Goal: Task Accomplishment & Management: Manage account settings

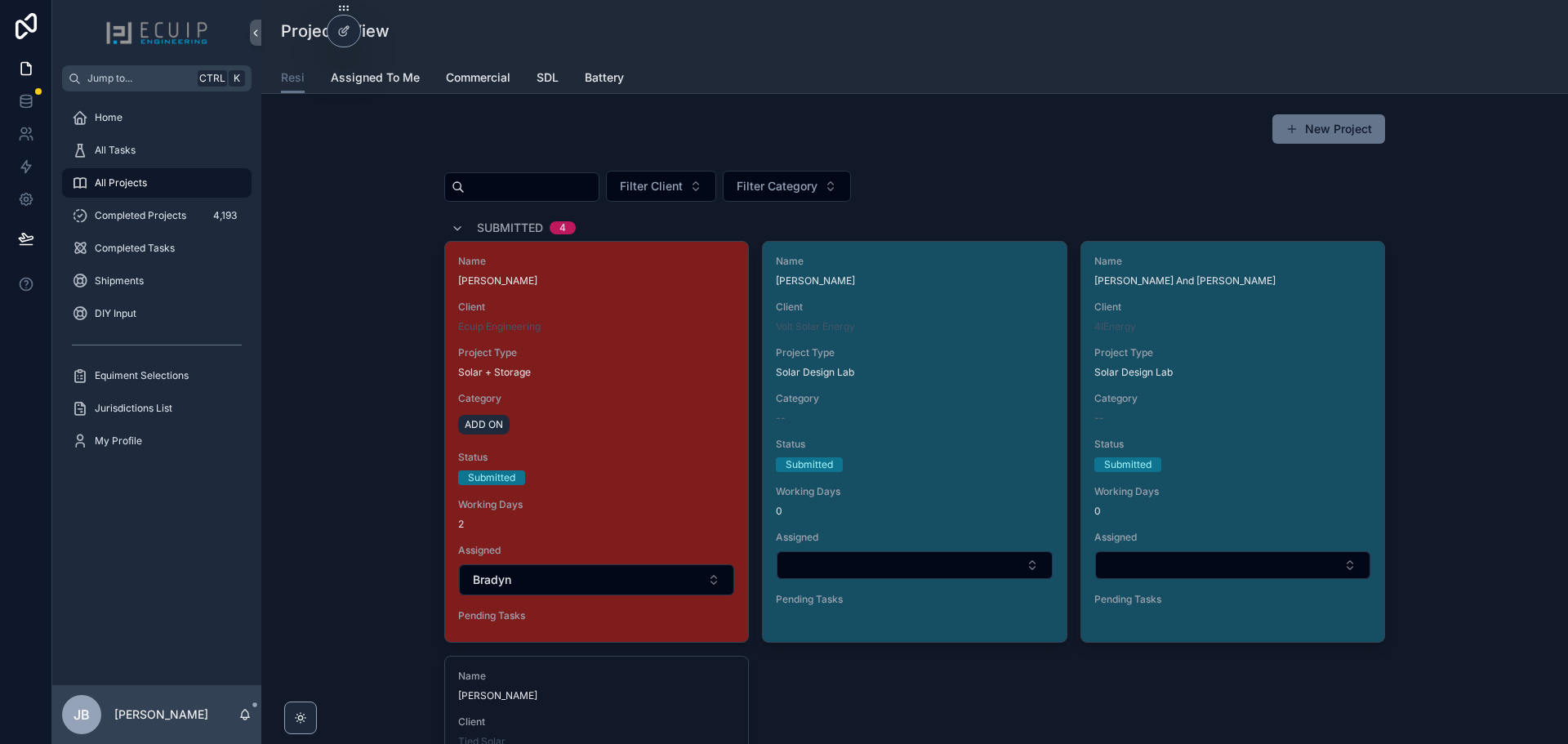
click at [148, 183] on div "All Projects" at bounding box center [157, 183] width 170 height 26
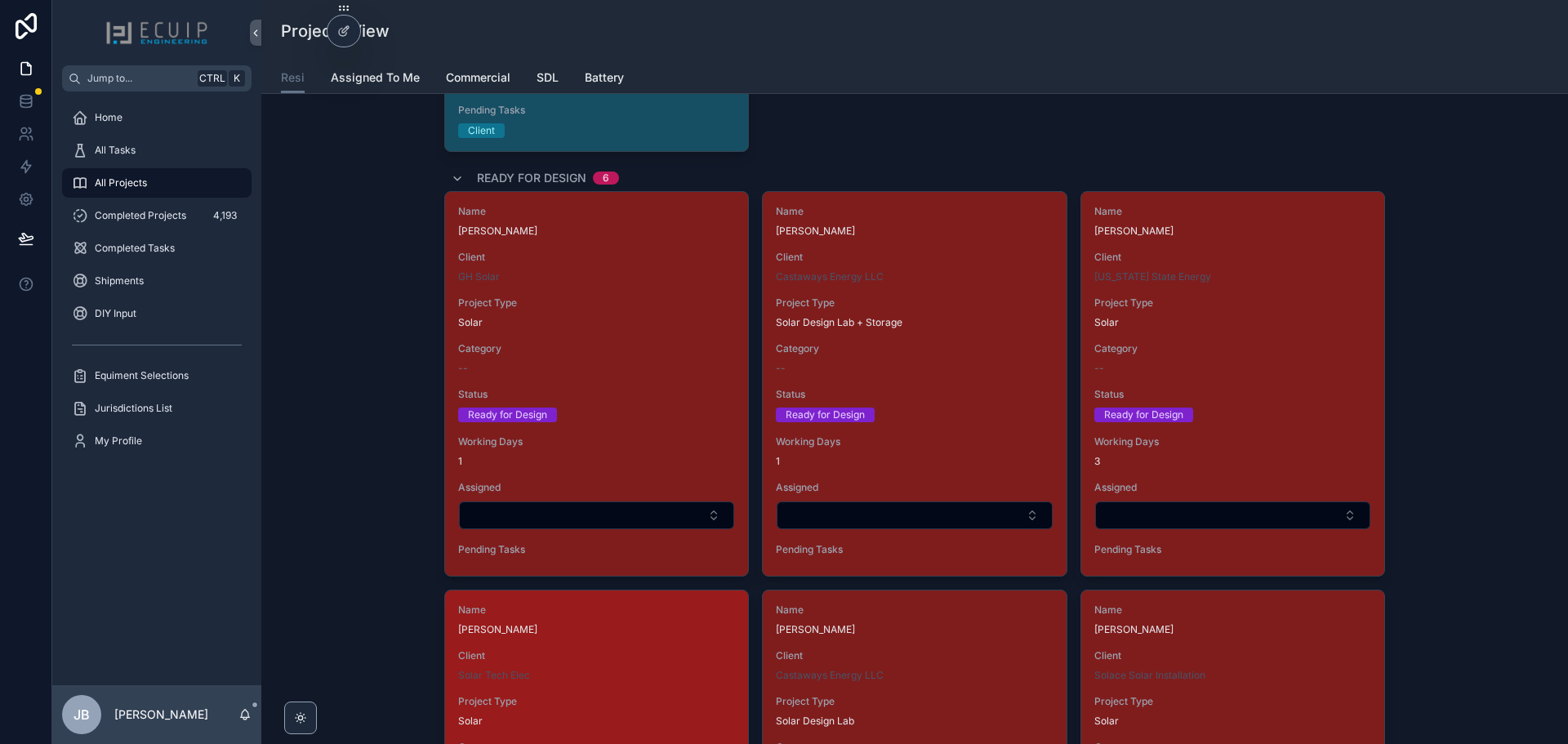
scroll to position [2124, 0]
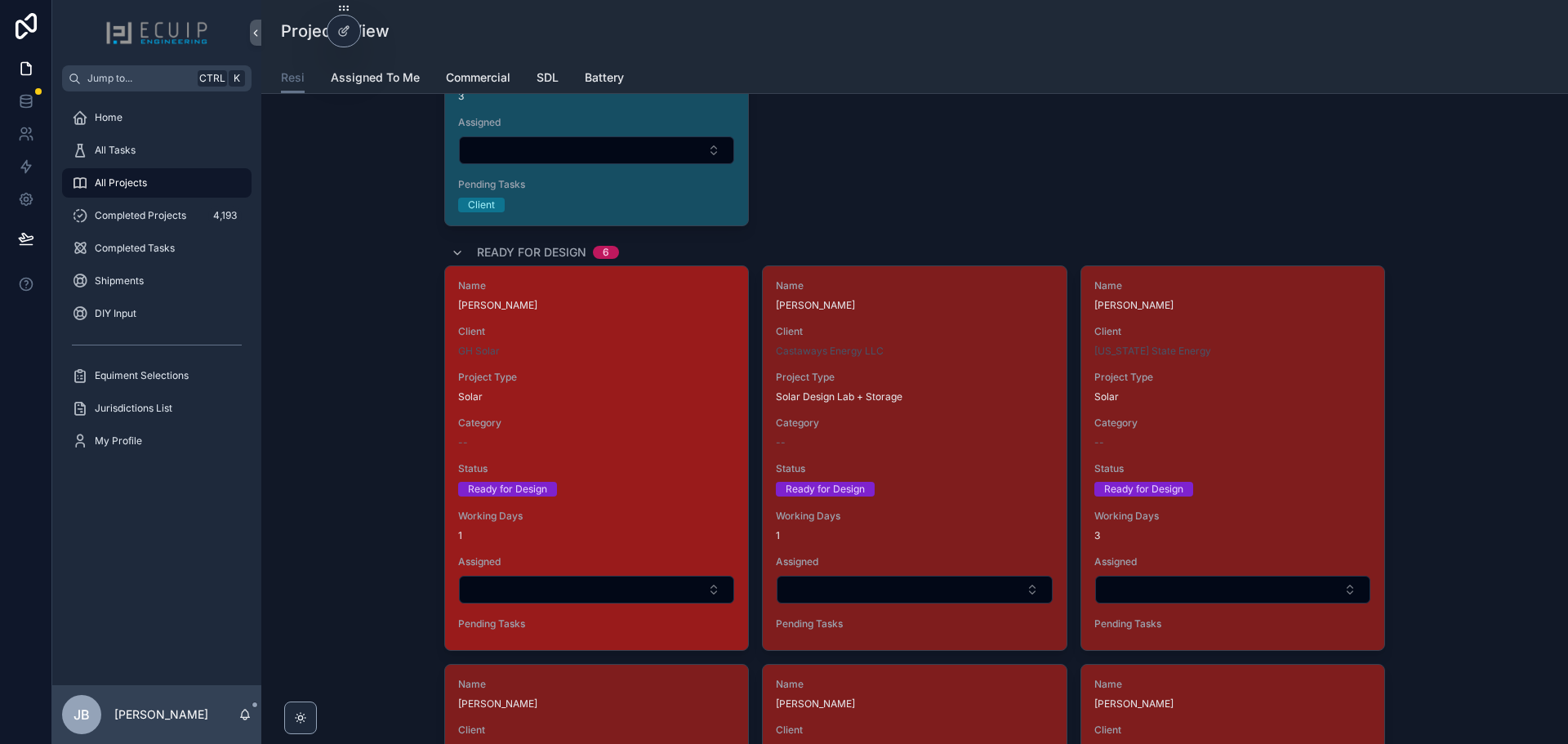
click at [597, 421] on span "Category" at bounding box center [597, 424] width 277 height 14
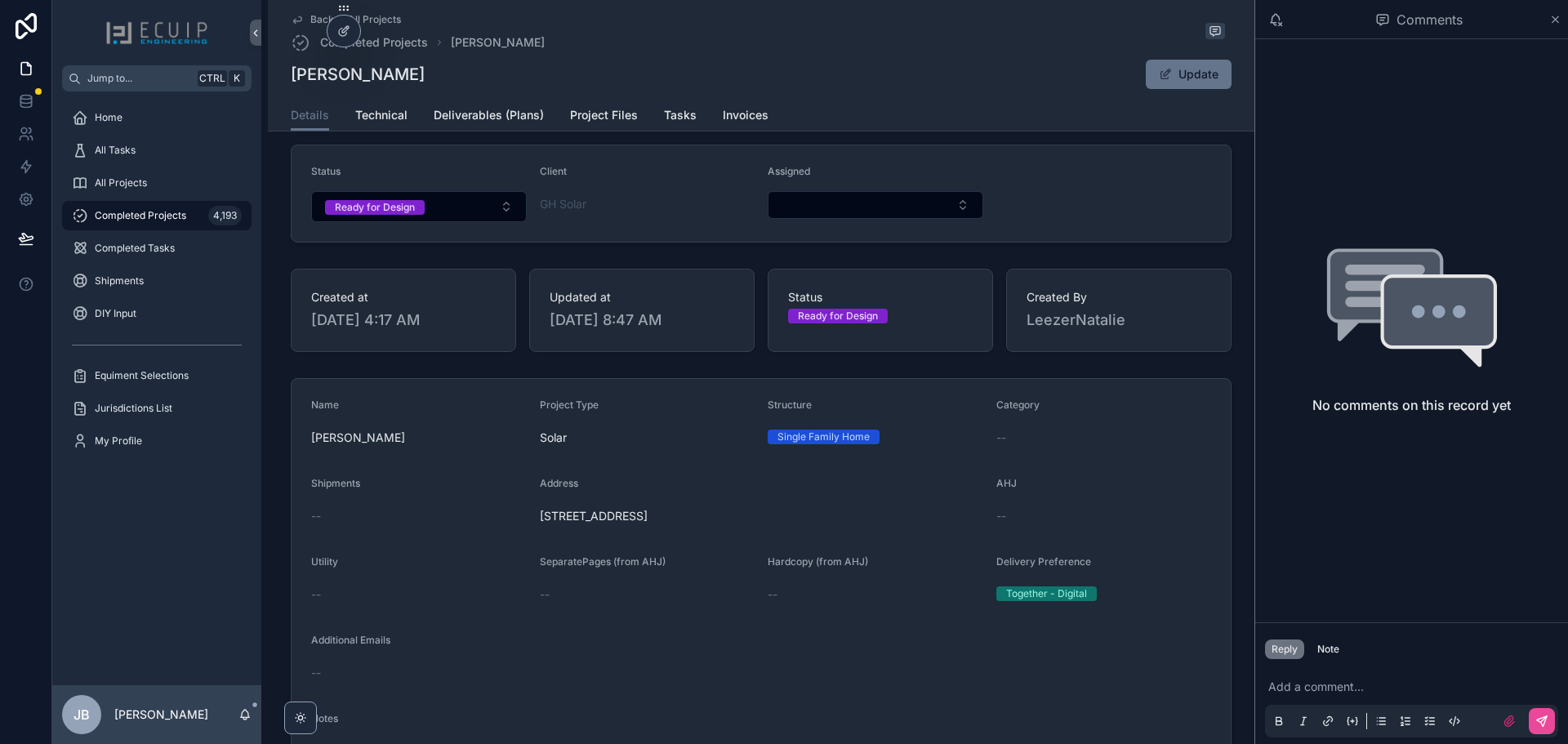
scroll to position [81, 0]
click at [828, 208] on button "Select Button" at bounding box center [874, 206] width 216 height 28
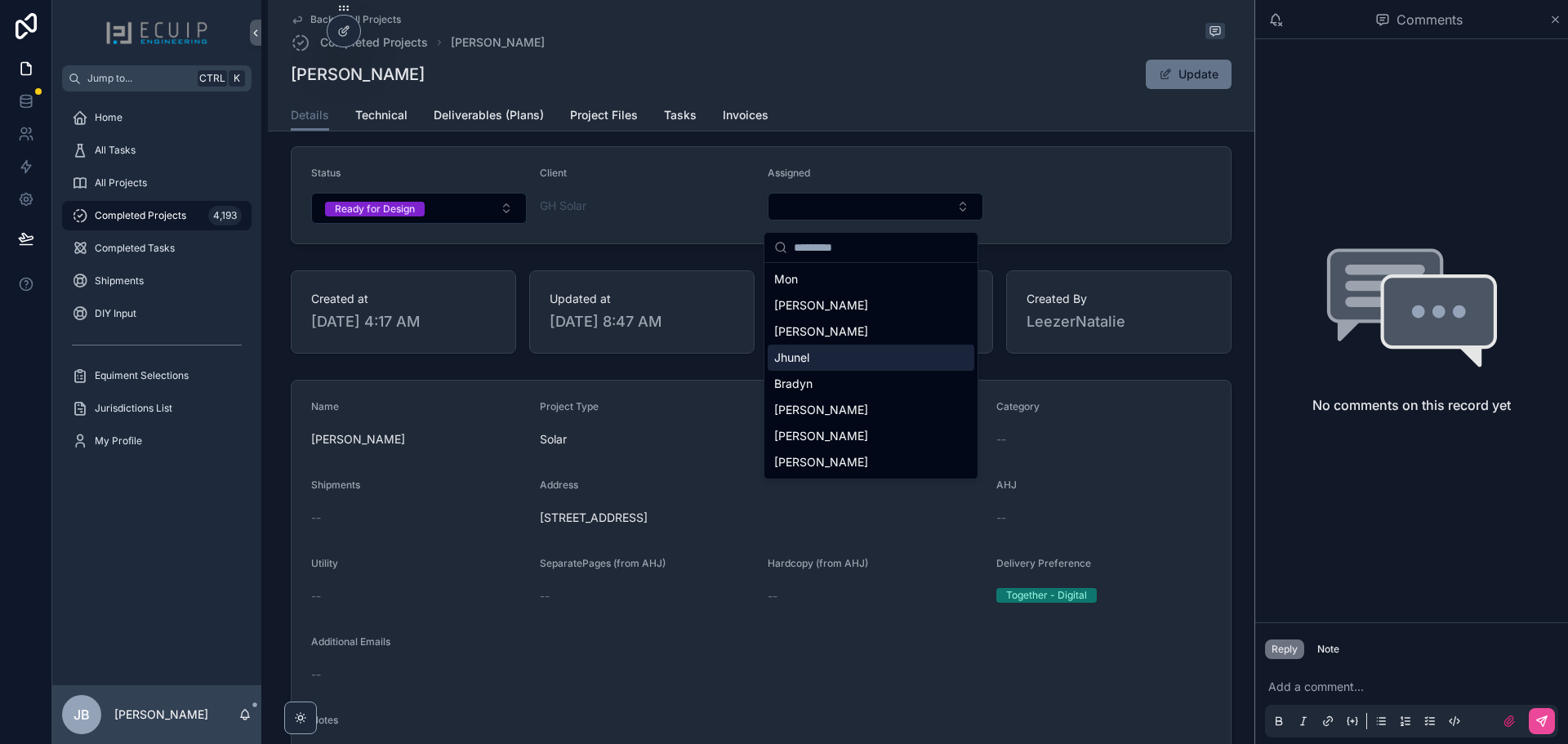
click at [807, 367] on div "Jhunel" at bounding box center [871, 357] width 207 height 26
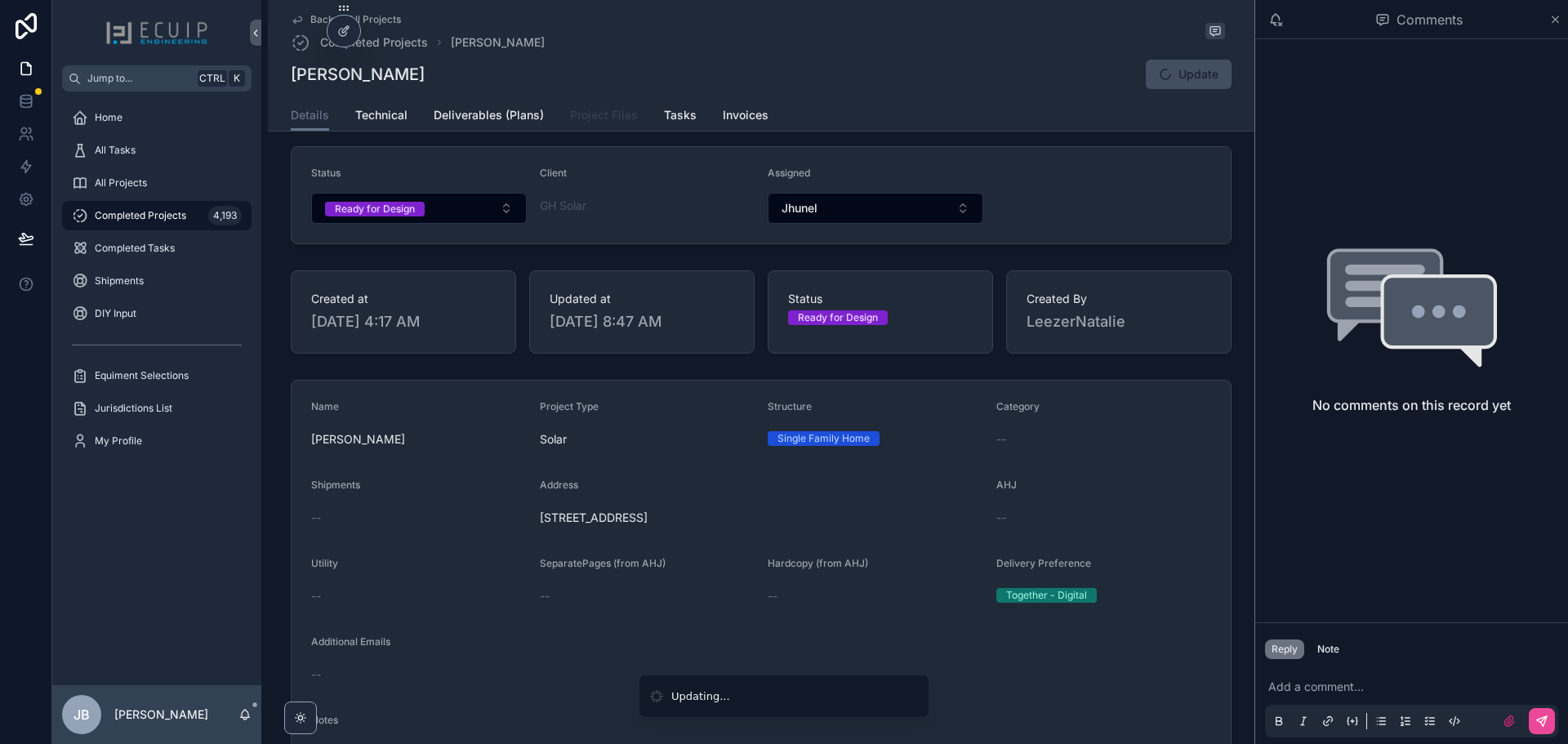
click at [570, 107] on span "Project Files" at bounding box center [604, 115] width 68 height 16
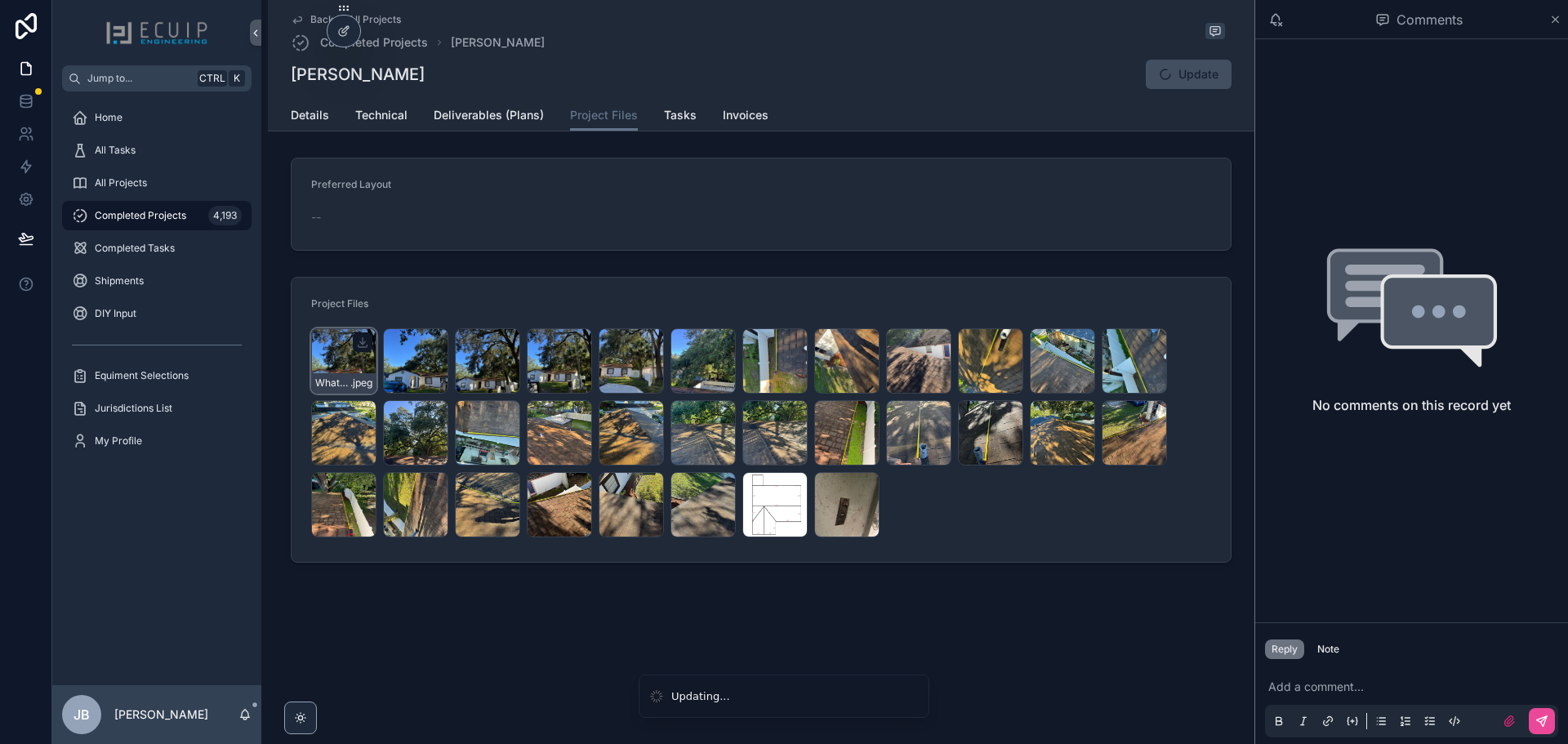
click at [325, 355] on div "WhatsApp-Image-2025-07-24-at-09.19.02-(1) .jpeg" at bounding box center [344, 361] width 66 height 66
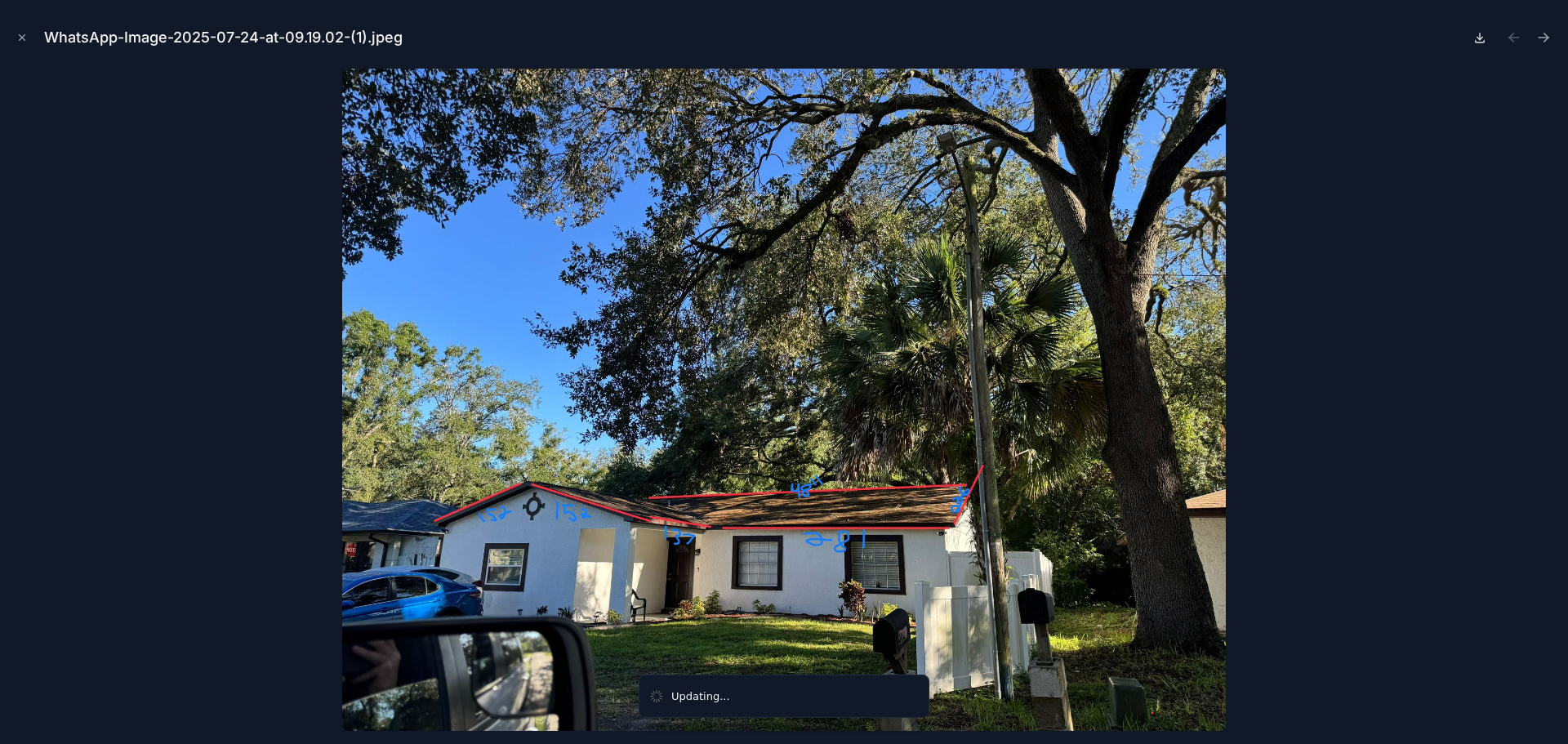
click at [1482, 39] on icon at bounding box center [1480, 38] width 14 height 14
click at [1548, 45] on button "Next file" at bounding box center [1544, 38] width 23 height 23
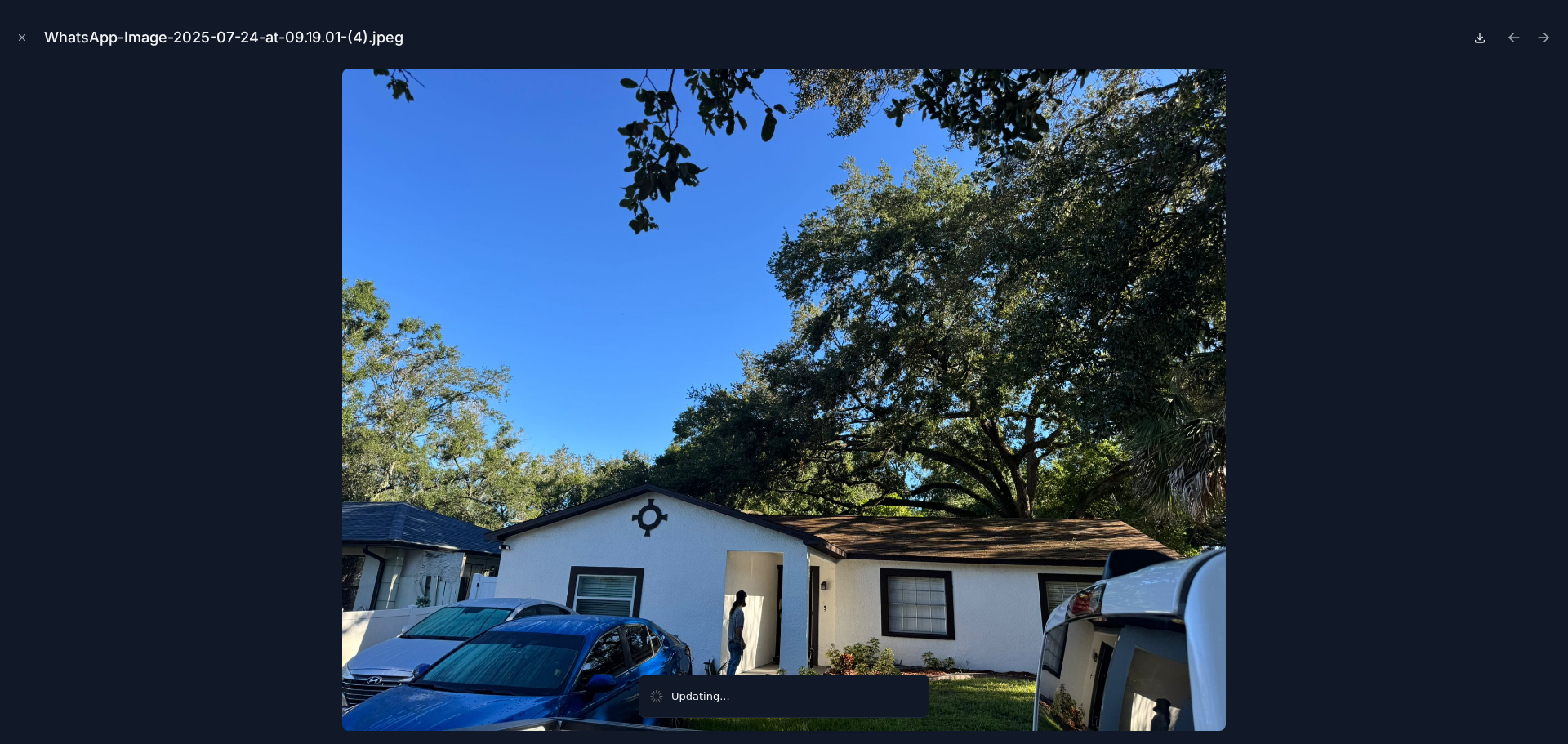
click at [1480, 40] on icon at bounding box center [1480, 37] width 0 height 7
click at [1543, 43] on icon "Next file" at bounding box center [1543, 37] width 16 height 16
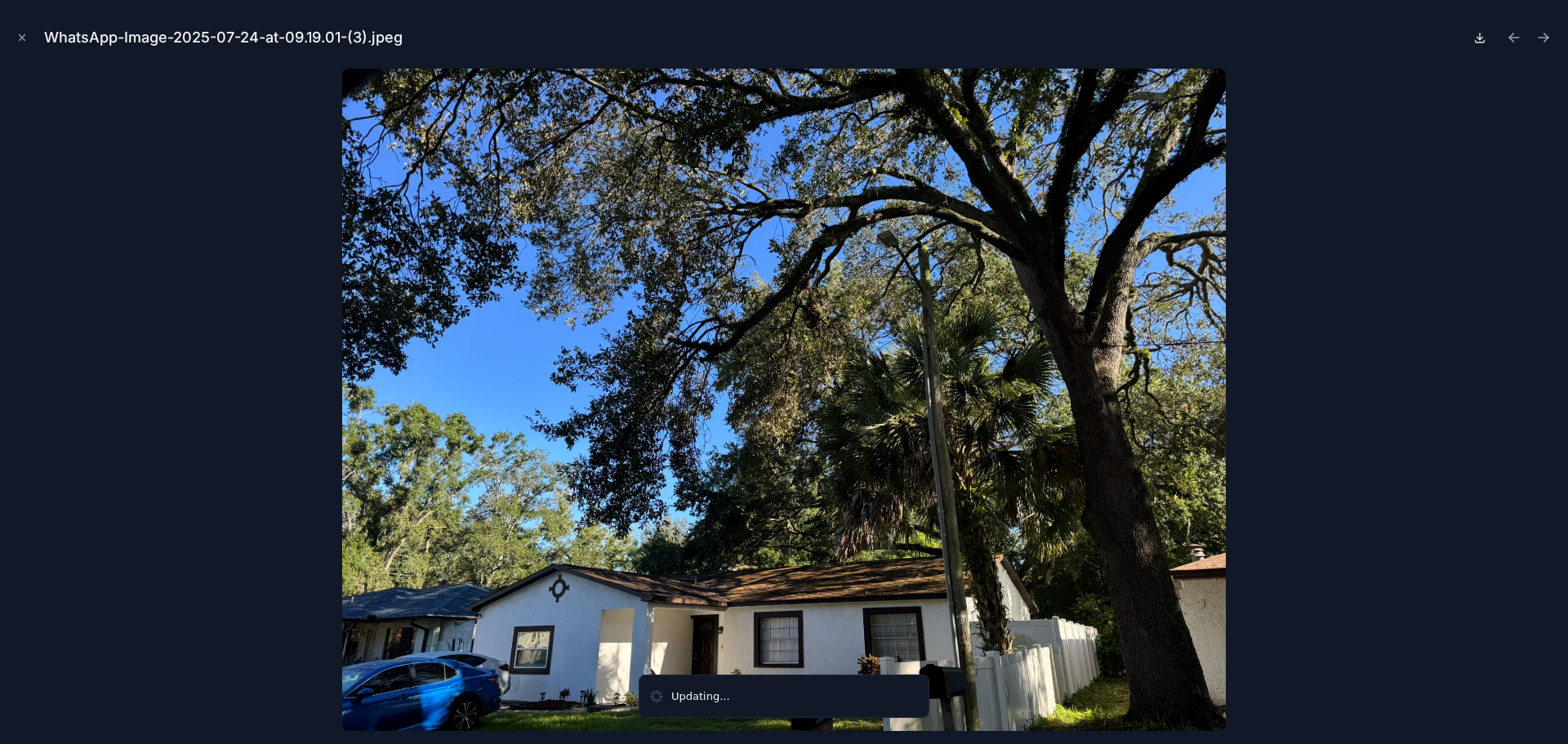
click at [1479, 43] on icon at bounding box center [1479, 41] width 9 height 3
click at [1544, 41] on icon "Next file" at bounding box center [1546, 40] width 4 height 4
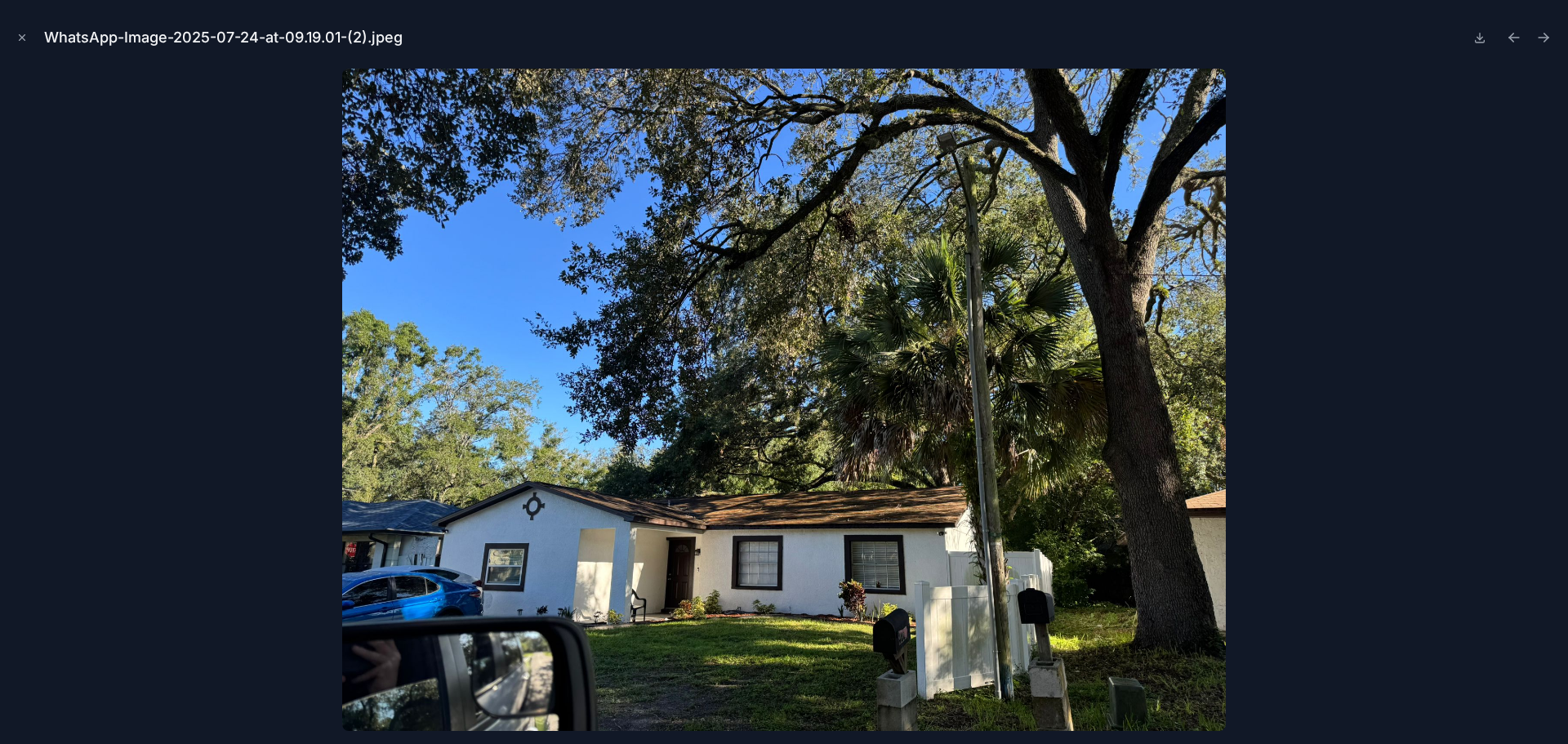
click at [1469, 40] on button at bounding box center [1479, 38] width 19 height 23
click at [1537, 40] on icon "Next file" at bounding box center [1543, 37] width 16 height 16
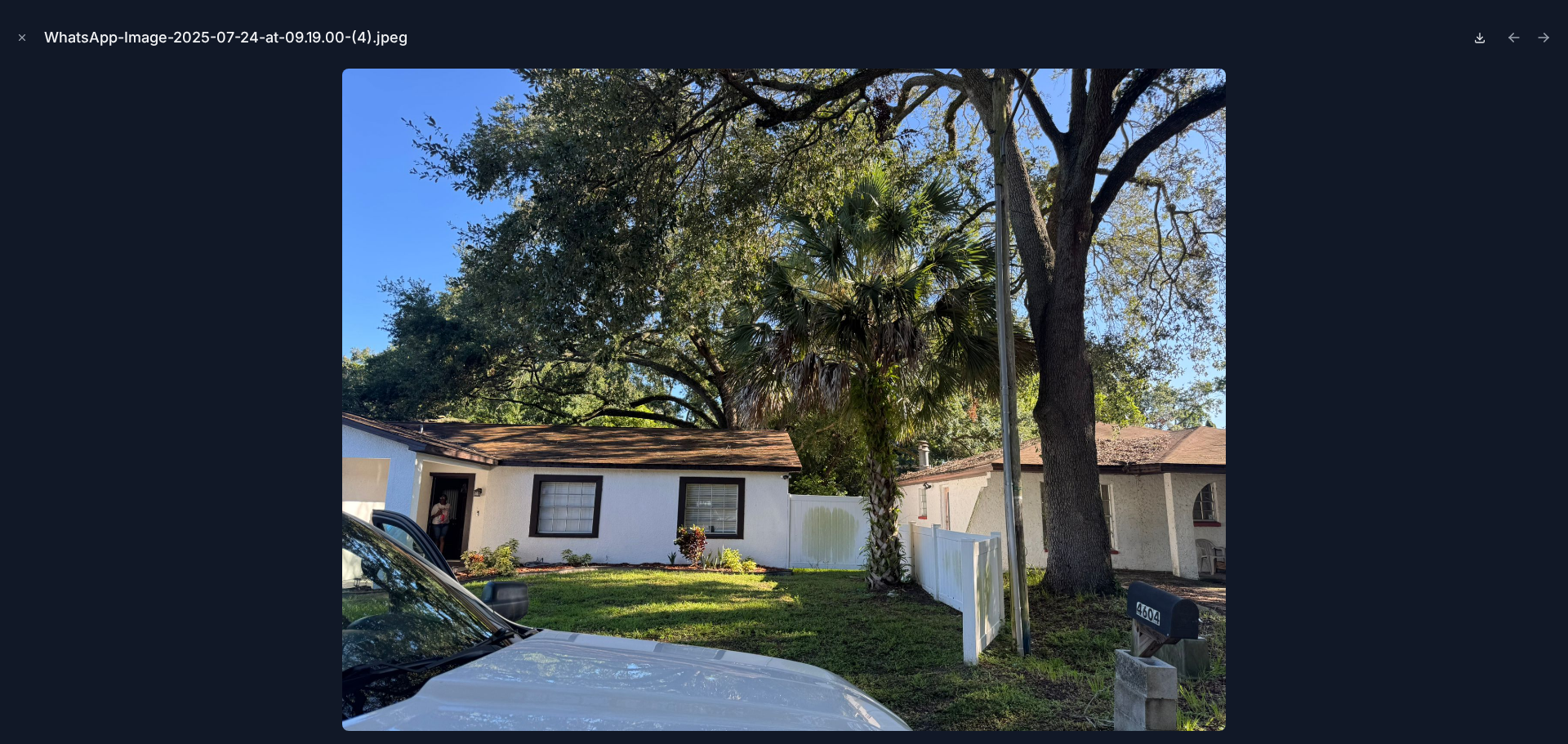
click at [1478, 40] on icon at bounding box center [1480, 38] width 14 height 14
click at [1543, 40] on icon "Next file" at bounding box center [1543, 37] width 16 height 16
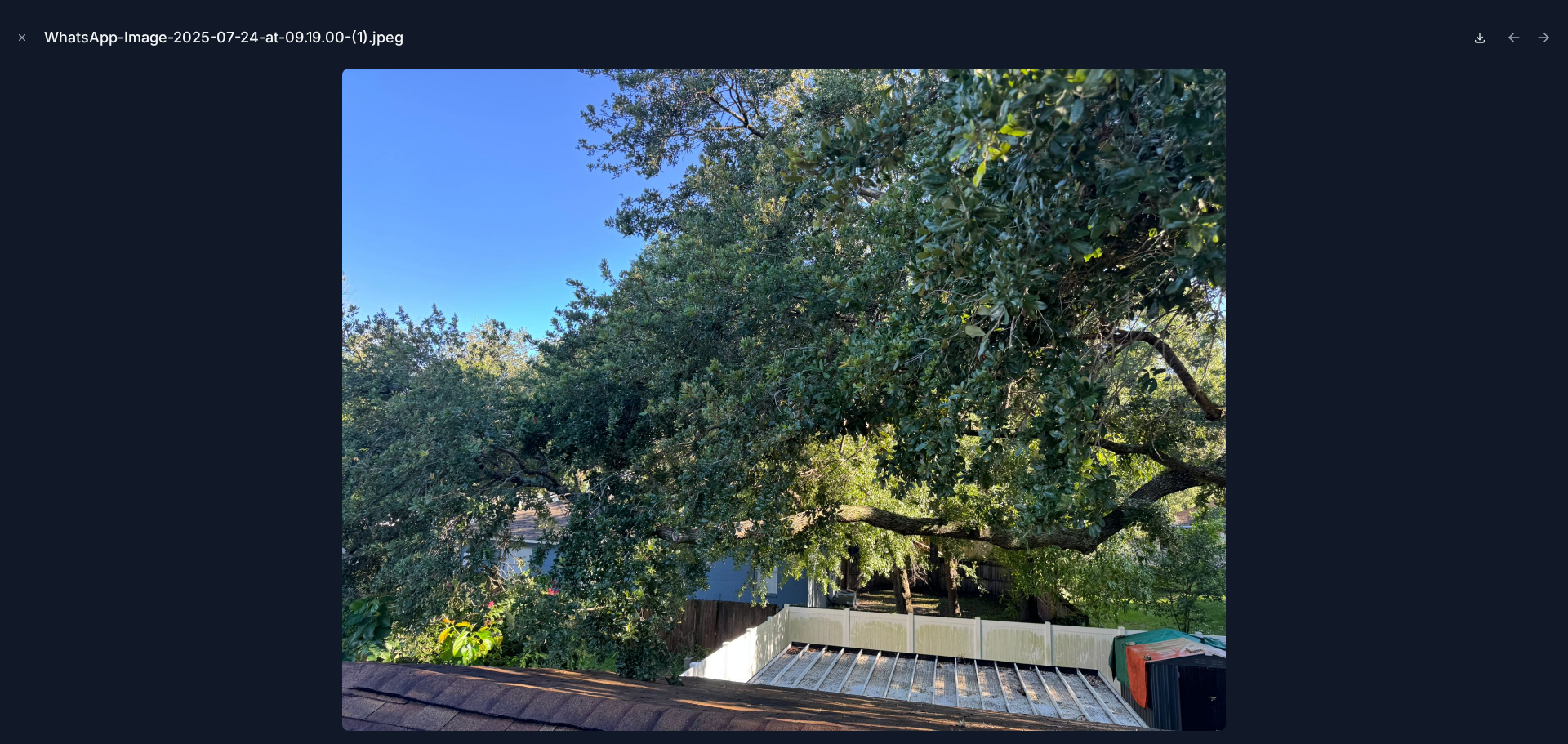
click at [1478, 43] on icon at bounding box center [1479, 41] width 9 height 3
click at [1552, 35] on button "Next file" at bounding box center [1544, 38] width 23 height 23
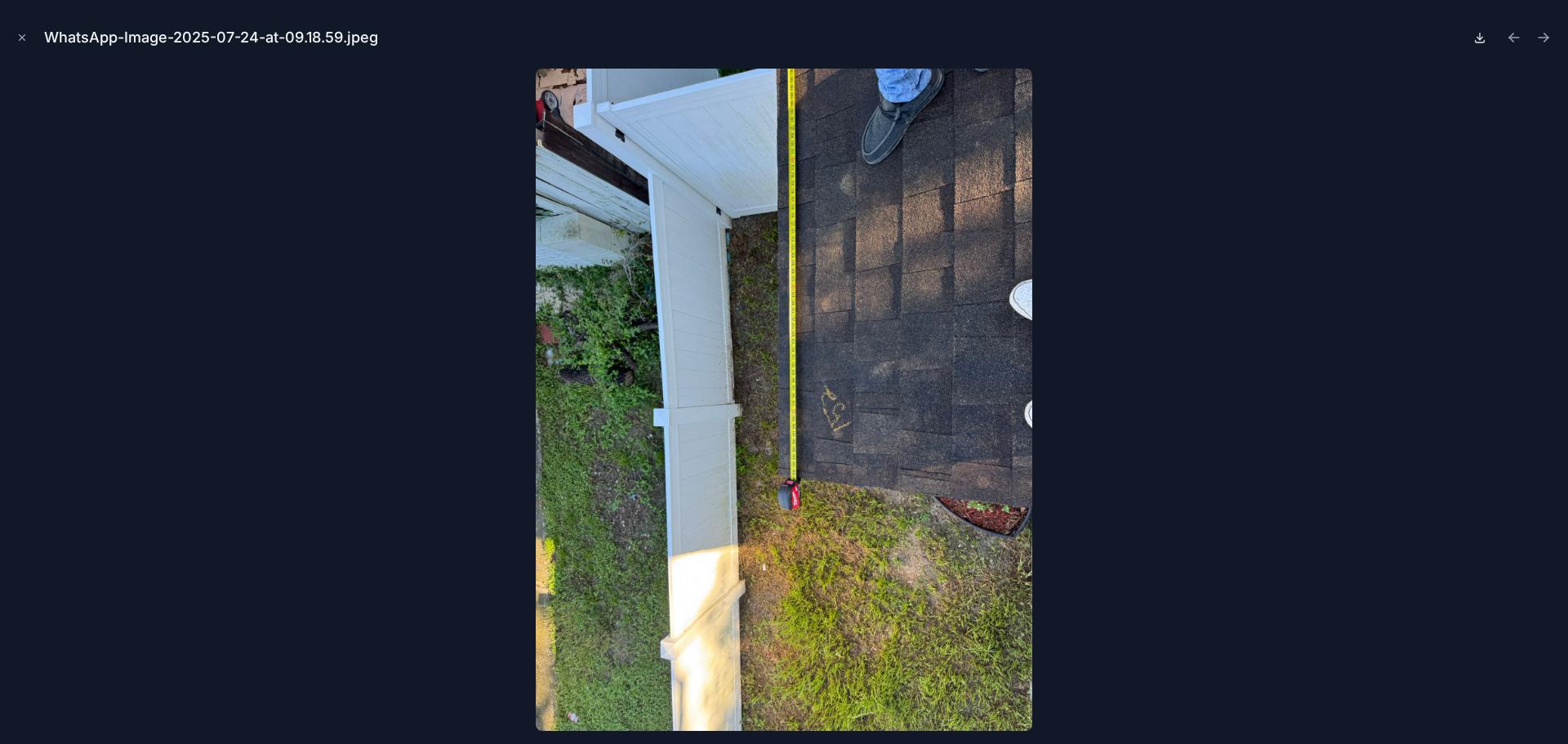
click at [1483, 35] on icon at bounding box center [1480, 38] width 14 height 14
click at [1547, 35] on icon "Next file" at bounding box center [1546, 36] width 4 height 4
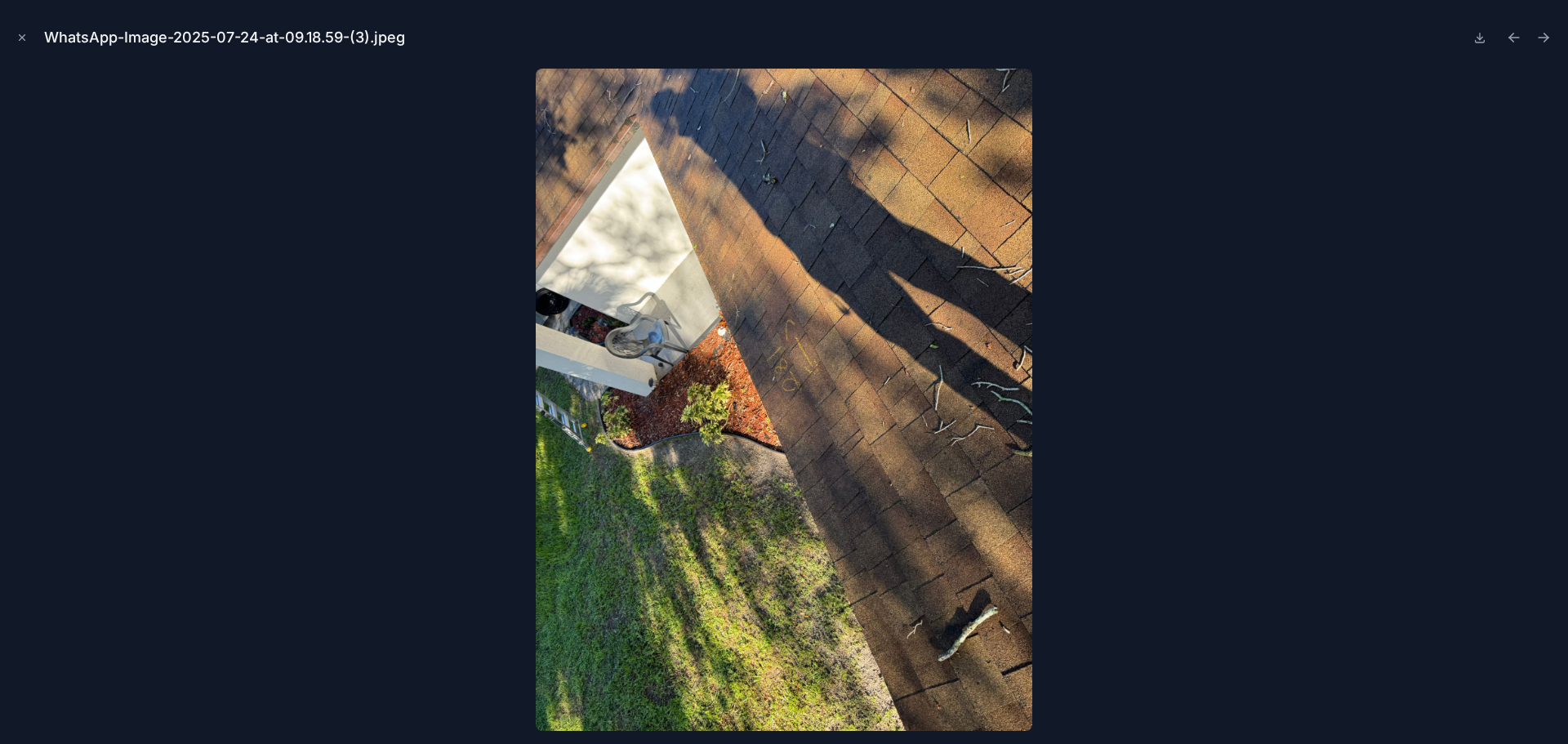
click at [1466, 41] on div "WhatsApp-Image-2025-07-24-at-09.18.59-(3).jpeg" at bounding box center [784, 38] width 1542 height 49
click at [1480, 41] on icon at bounding box center [1480, 38] width 14 height 14
click at [1544, 40] on icon "Next file" at bounding box center [1543, 37] width 16 height 16
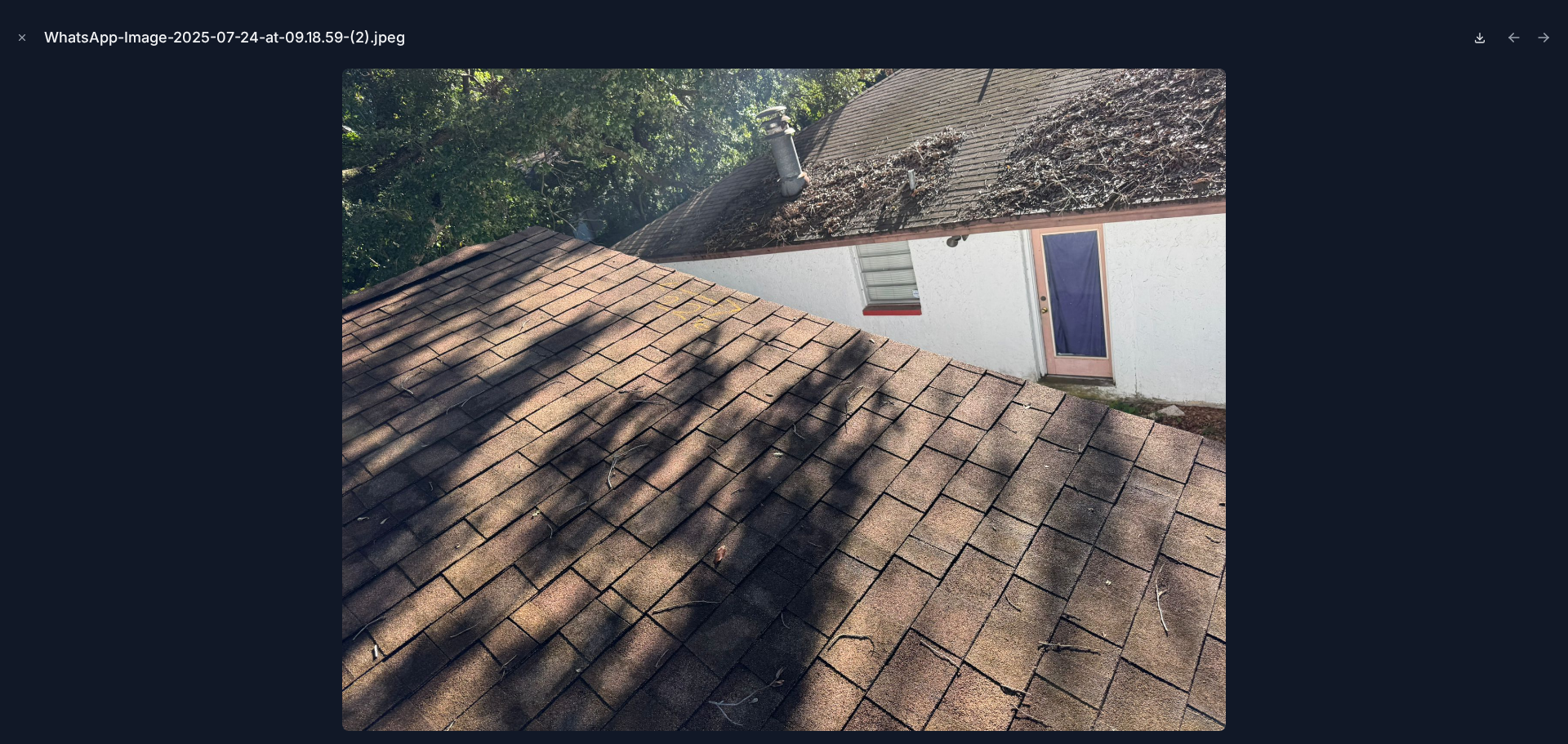
click at [1476, 40] on icon at bounding box center [1480, 38] width 14 height 14
click at [1545, 40] on icon "Next file" at bounding box center [1543, 37] width 16 height 16
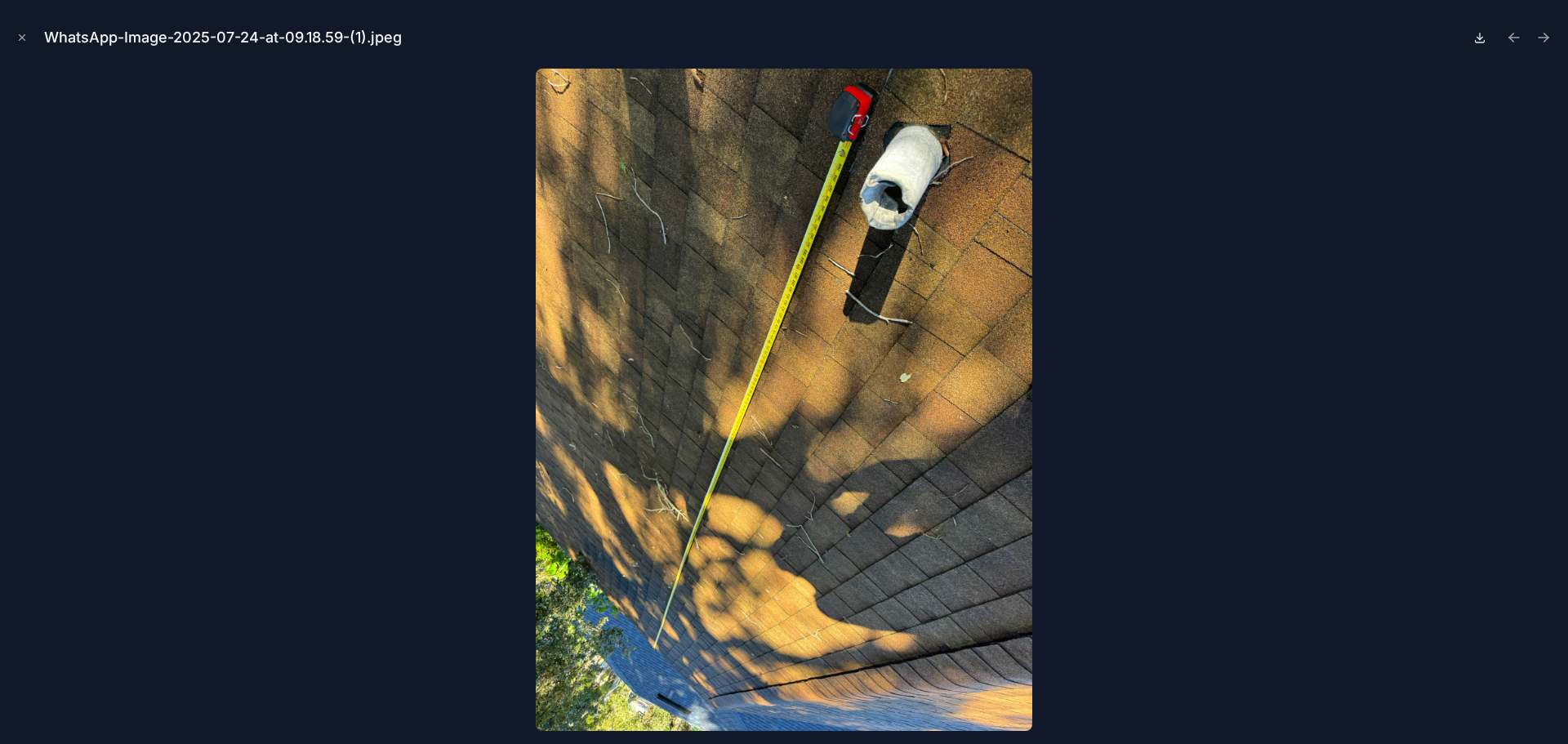
click at [1481, 38] on icon at bounding box center [1480, 38] width 6 height 3
click at [1543, 41] on icon "Next file" at bounding box center [1543, 37] width 16 height 16
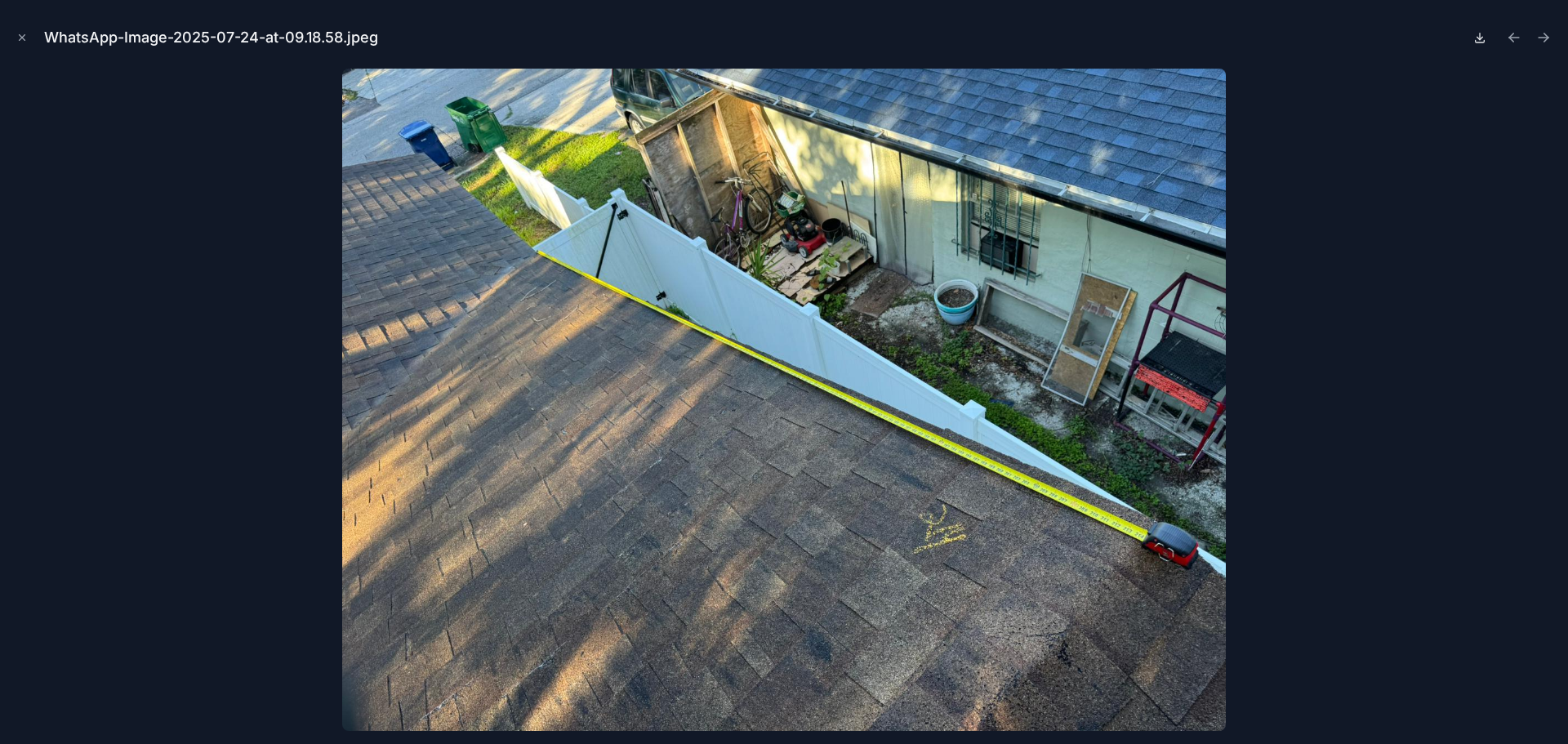
click at [1480, 39] on icon at bounding box center [1480, 38] width 6 height 3
click at [1543, 41] on icon "Next file" at bounding box center [1543, 37] width 16 height 16
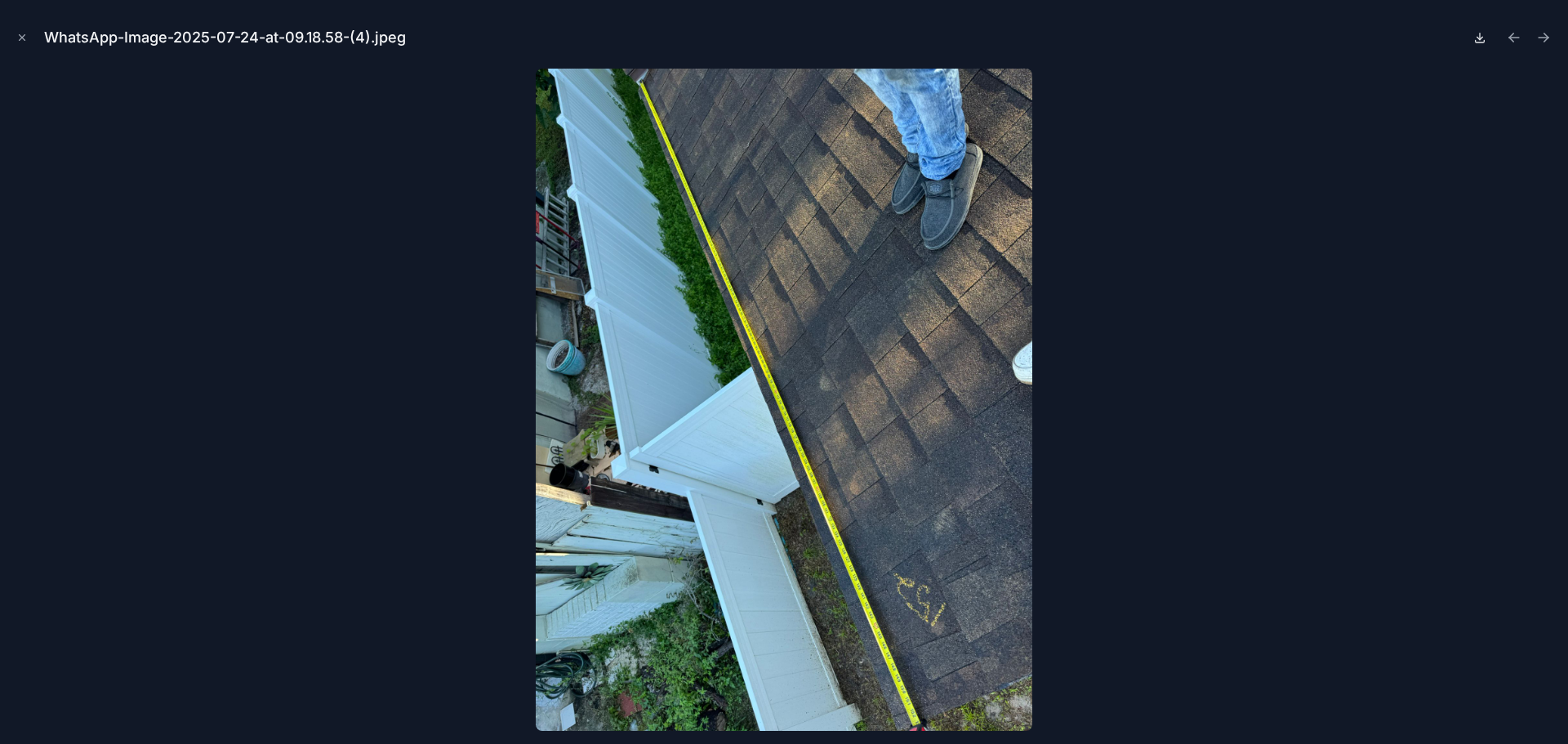
click at [1484, 41] on icon at bounding box center [1479, 41] width 9 height 3
click at [1531, 37] on div at bounding box center [1512, 38] width 85 height 23
click at [1542, 37] on icon "Next file" at bounding box center [1543, 37] width 16 height 16
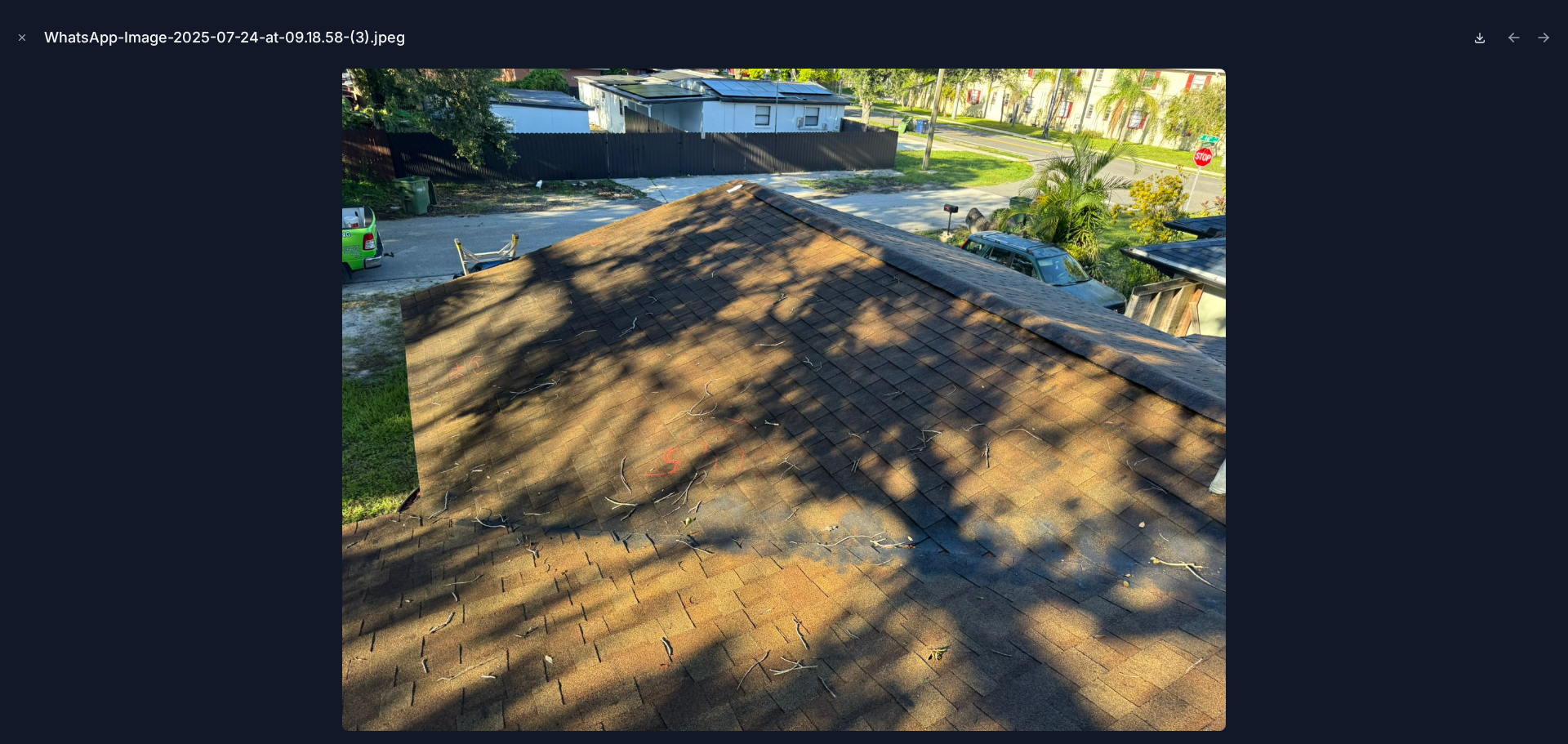
click at [1480, 38] on icon at bounding box center [1480, 38] width 14 height 14
click at [1539, 39] on icon "Next file" at bounding box center [1543, 37] width 16 height 16
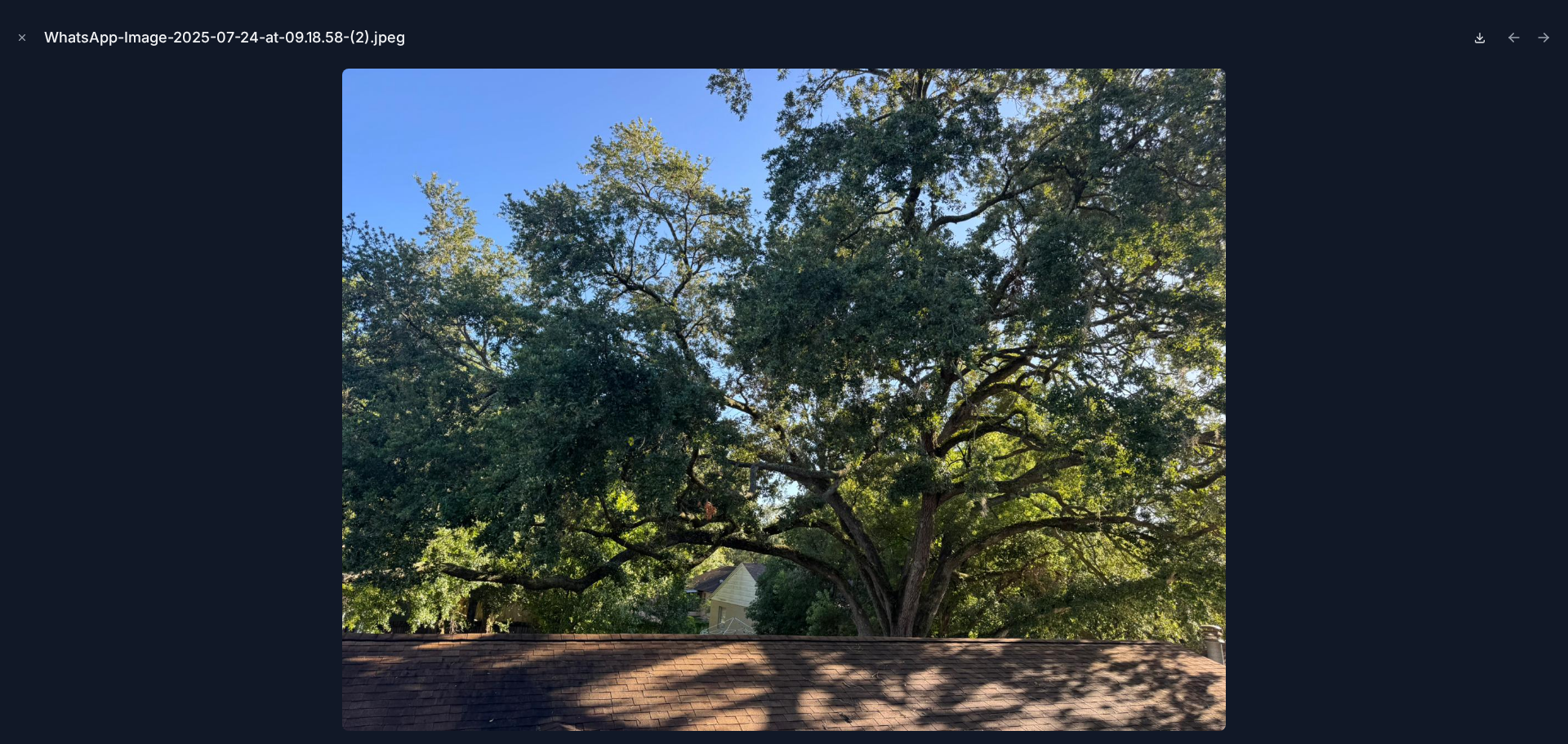
click at [1480, 43] on icon at bounding box center [1479, 41] width 9 height 3
click at [1543, 42] on icon "Next file" at bounding box center [1543, 37] width 16 height 16
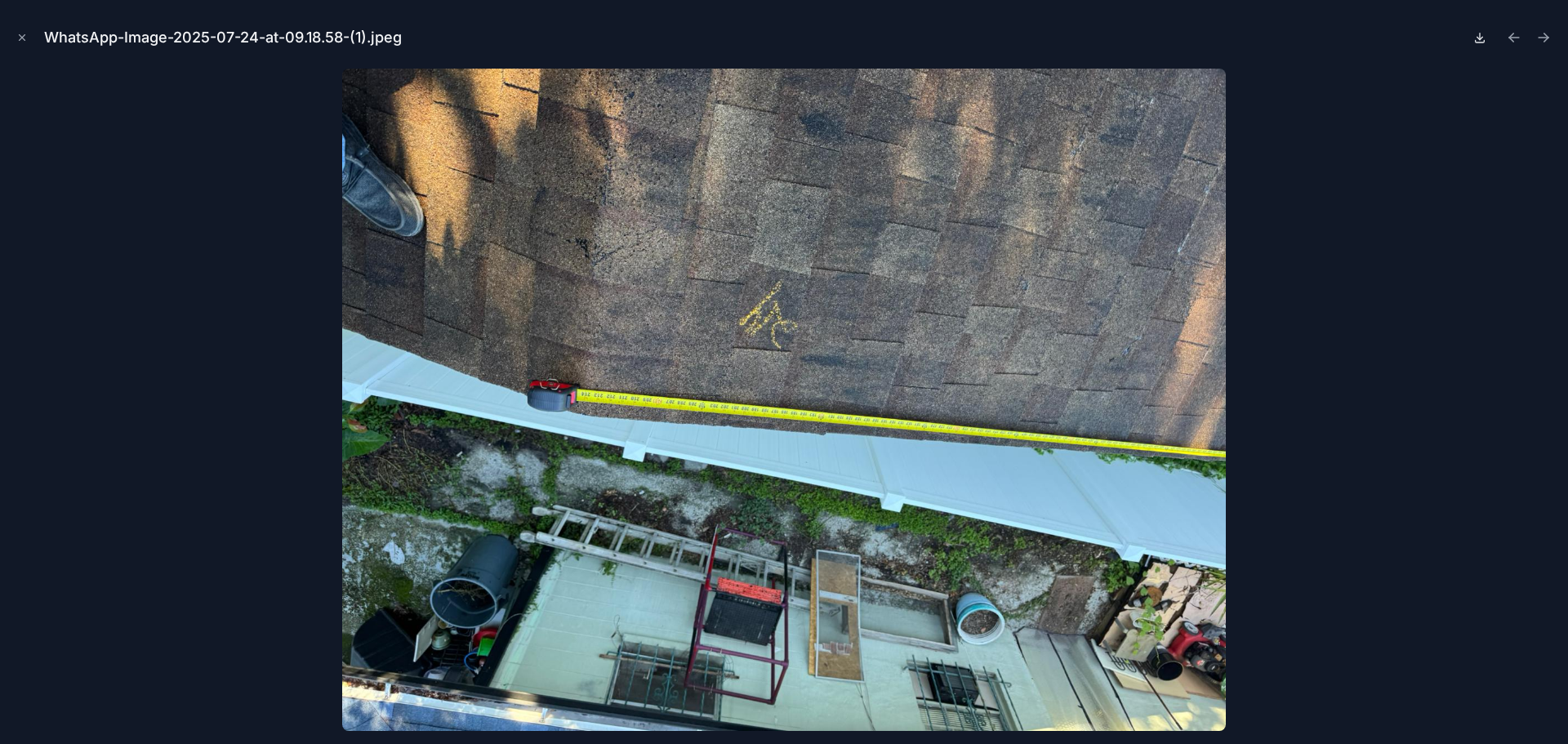
click at [1480, 40] on icon at bounding box center [1480, 37] width 0 height 7
click at [1543, 40] on icon "Next file" at bounding box center [1543, 37] width 16 height 16
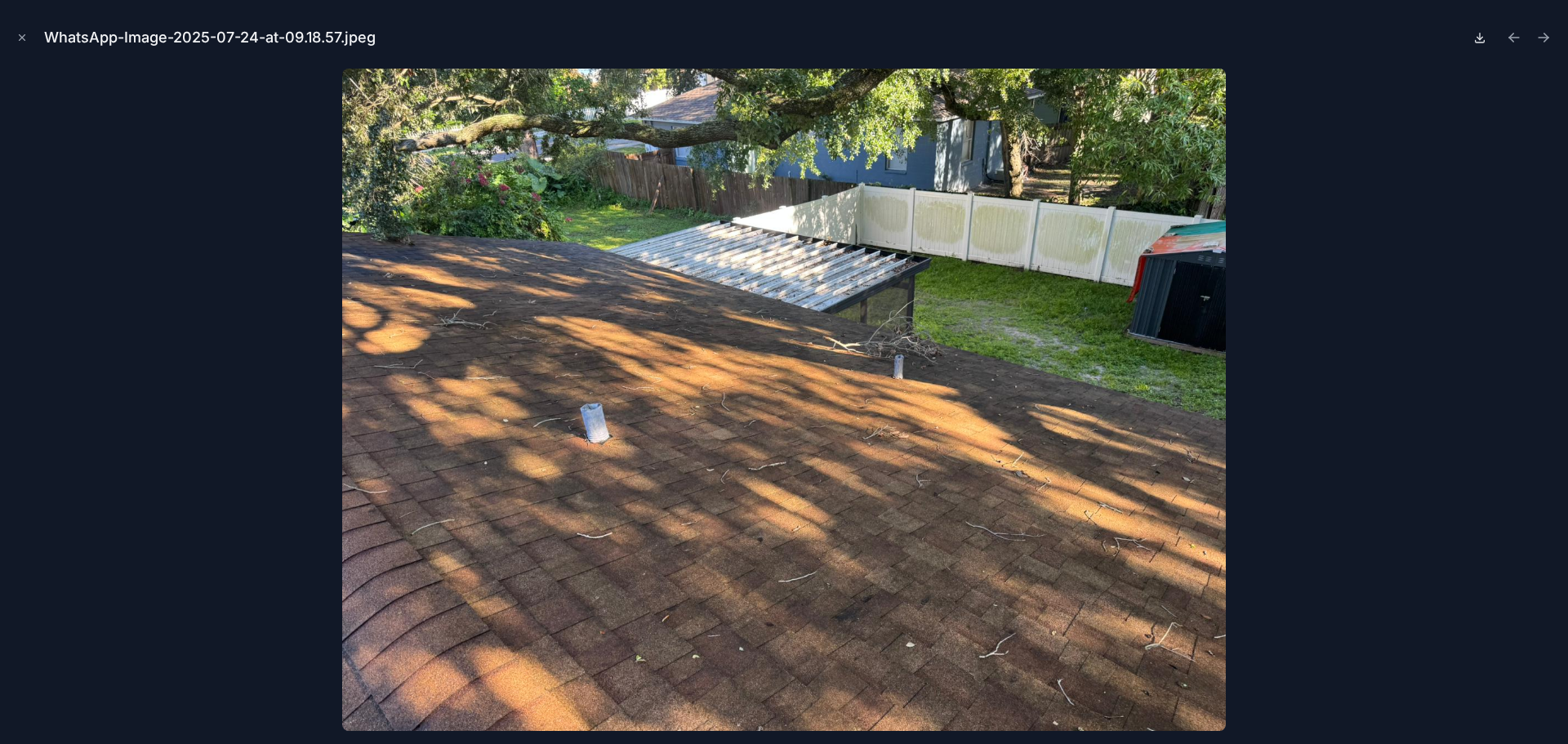
click at [1480, 41] on icon at bounding box center [1480, 38] width 14 height 14
click at [1543, 39] on icon "Next file" at bounding box center [1543, 37] width 16 height 16
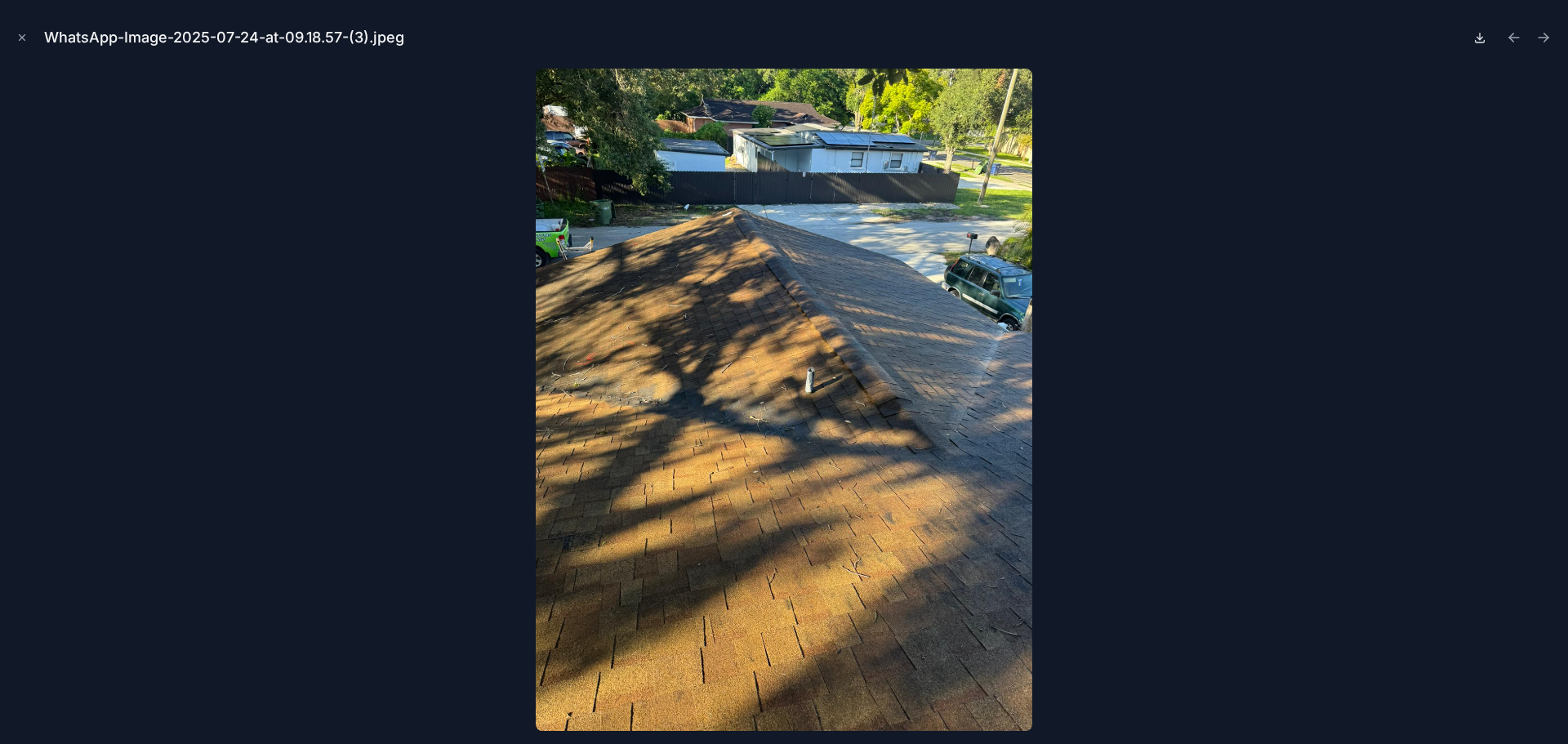
click at [1480, 34] on icon at bounding box center [1480, 38] width 14 height 14
click at [1545, 38] on icon "Next file" at bounding box center [1543, 38] width 10 height 0
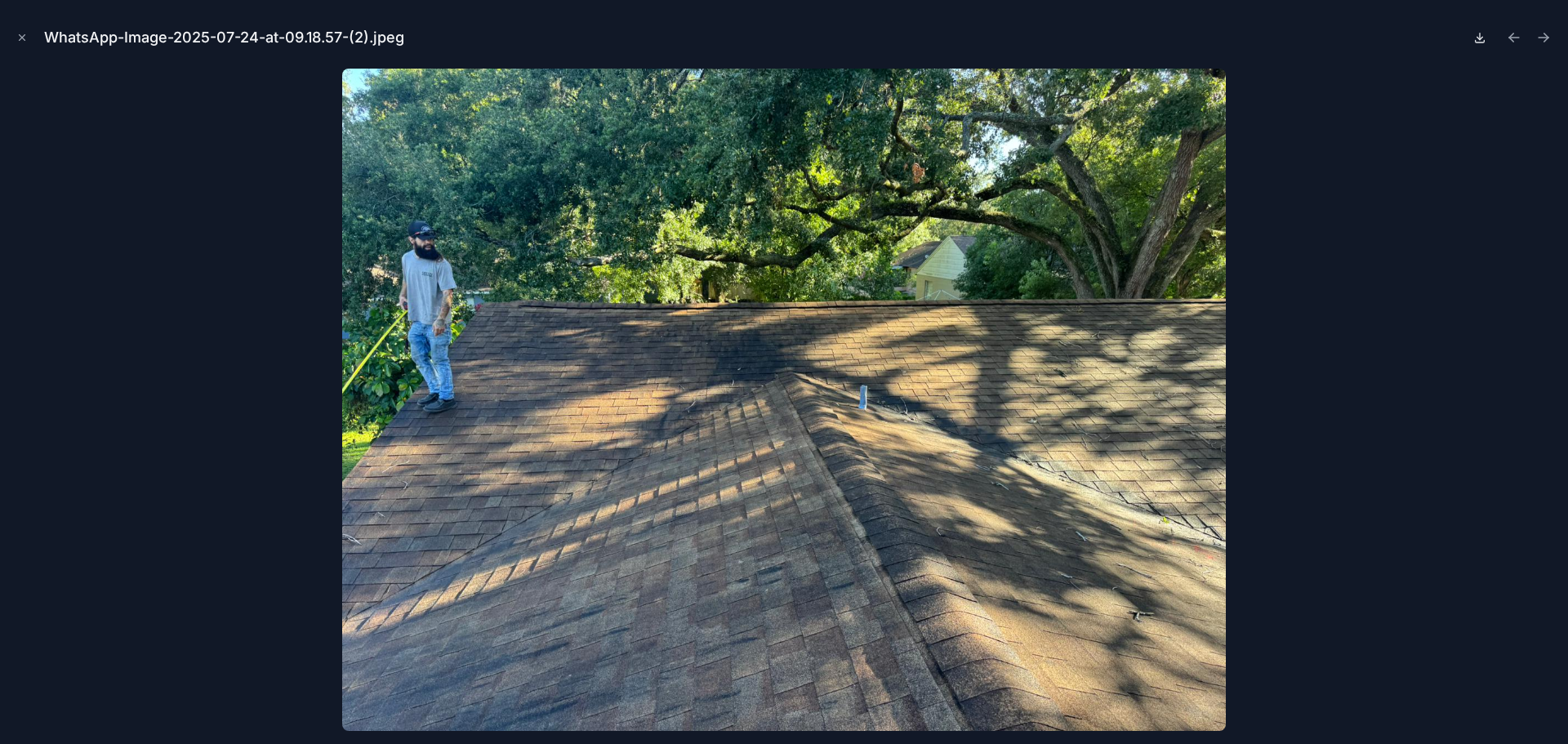
click at [1480, 36] on icon at bounding box center [1480, 37] width 0 height 7
click at [1545, 36] on icon "Next file" at bounding box center [1543, 37] width 16 height 16
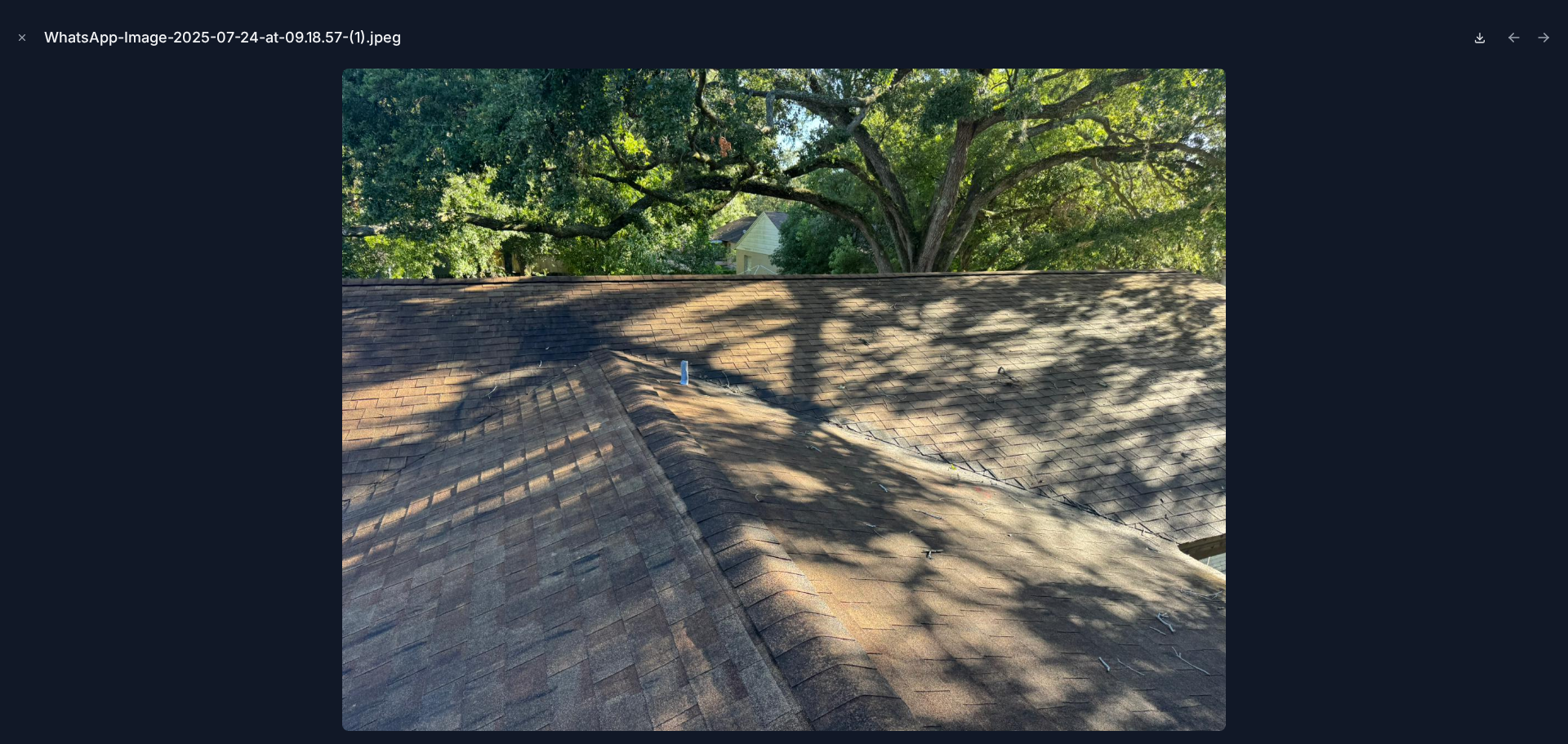
click at [1483, 35] on icon at bounding box center [1480, 38] width 14 height 14
click at [1542, 39] on icon "Next file" at bounding box center [1543, 37] width 16 height 16
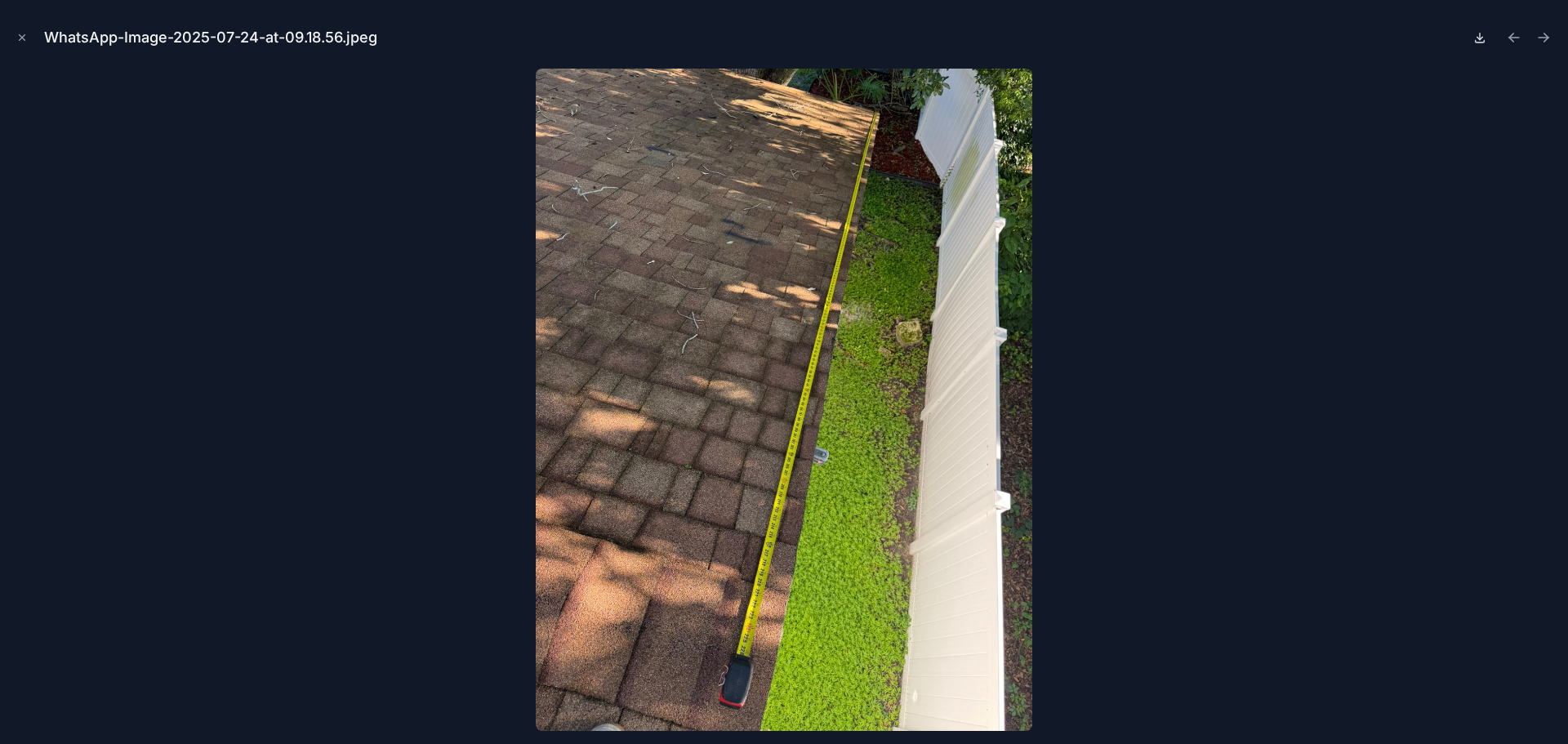
click at [1477, 37] on icon at bounding box center [1480, 38] width 6 height 3
click at [1542, 39] on icon "Next file" at bounding box center [1543, 37] width 16 height 16
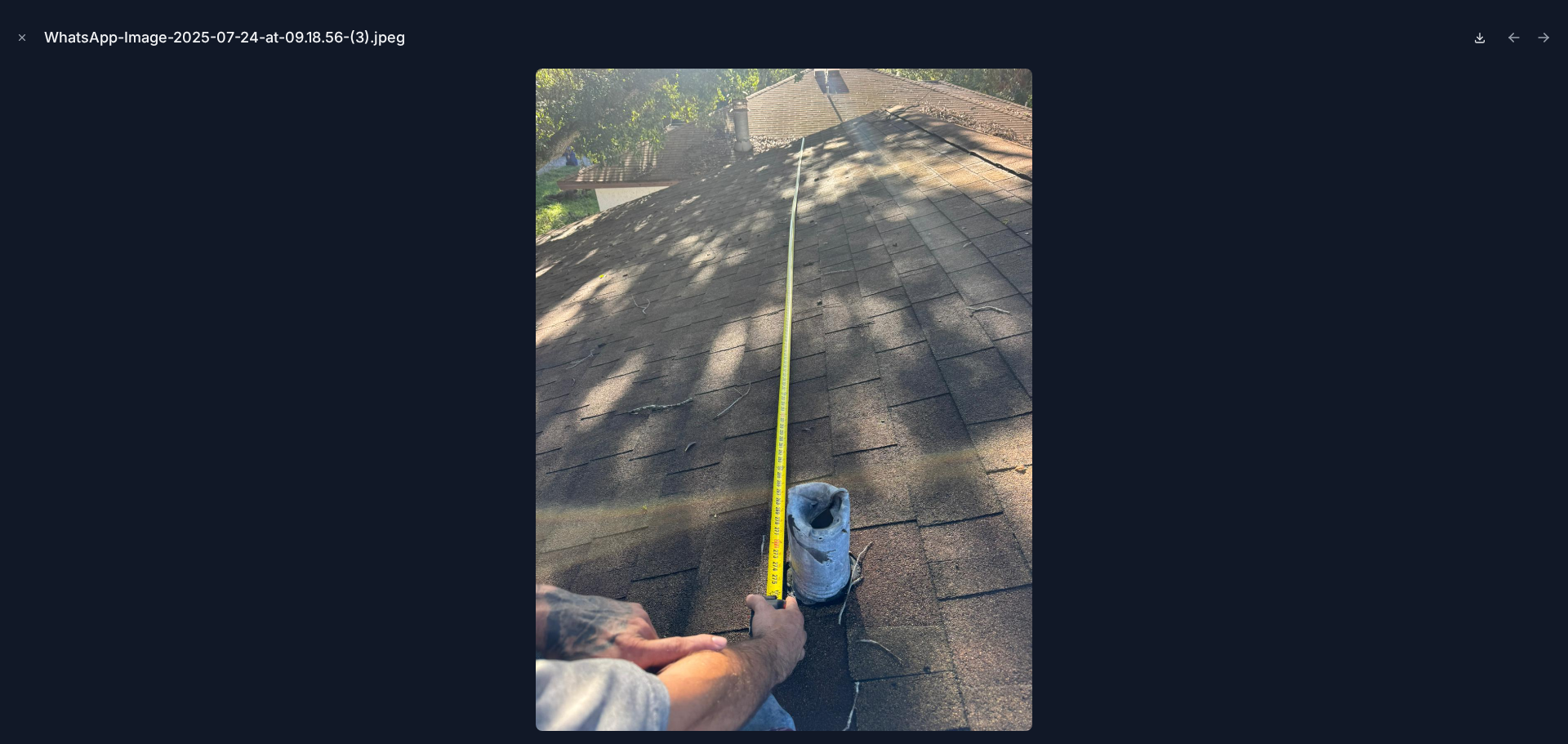
click at [1481, 40] on icon at bounding box center [1480, 38] width 14 height 14
click at [1539, 42] on icon "Next file" at bounding box center [1543, 37] width 16 height 16
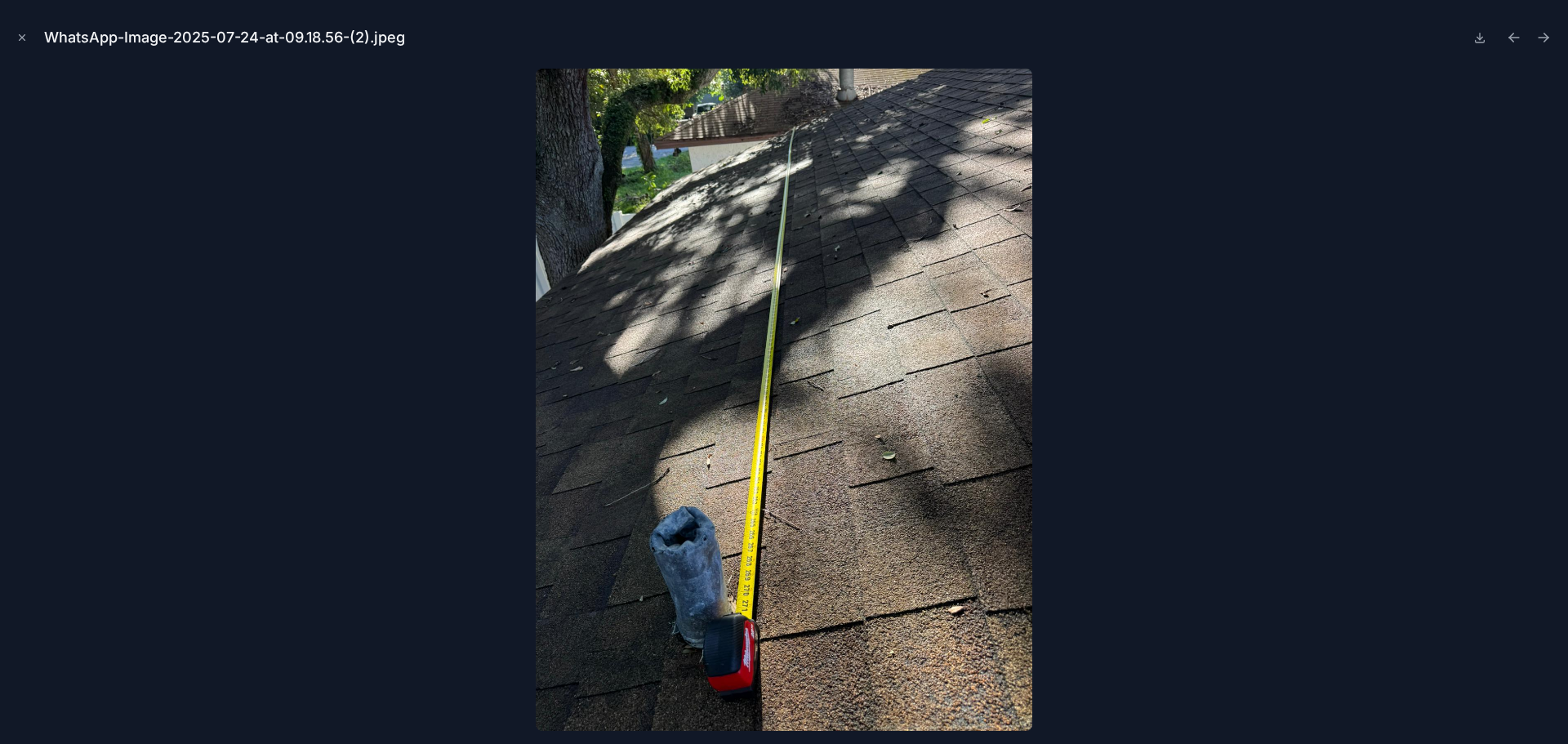
click at [1477, 45] on button at bounding box center [1479, 38] width 19 height 23
click at [1541, 45] on icon "Next file" at bounding box center [1543, 37] width 16 height 16
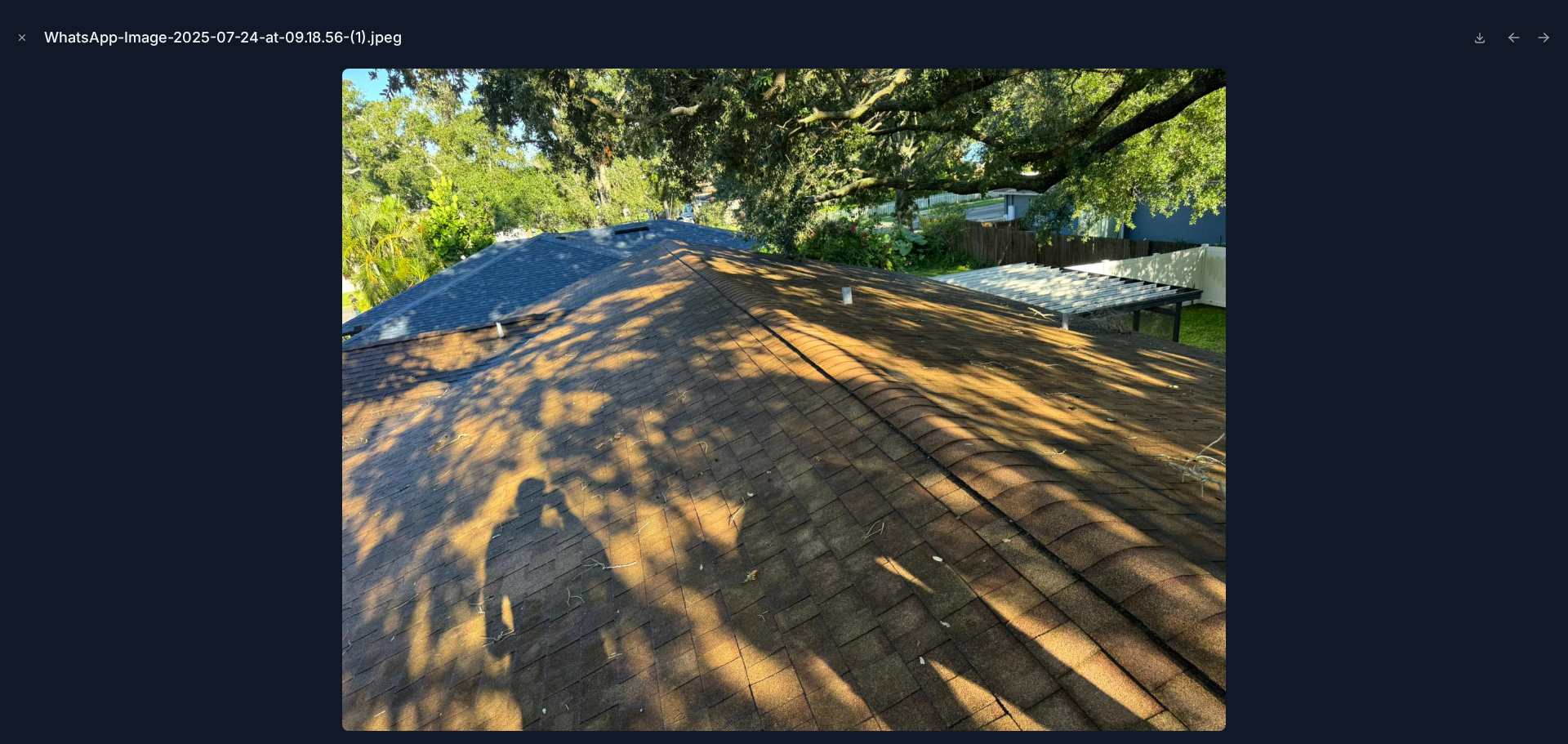
click at [1476, 45] on button at bounding box center [1479, 38] width 19 height 23
click at [1538, 37] on icon "Next file" at bounding box center [1543, 37] width 16 height 16
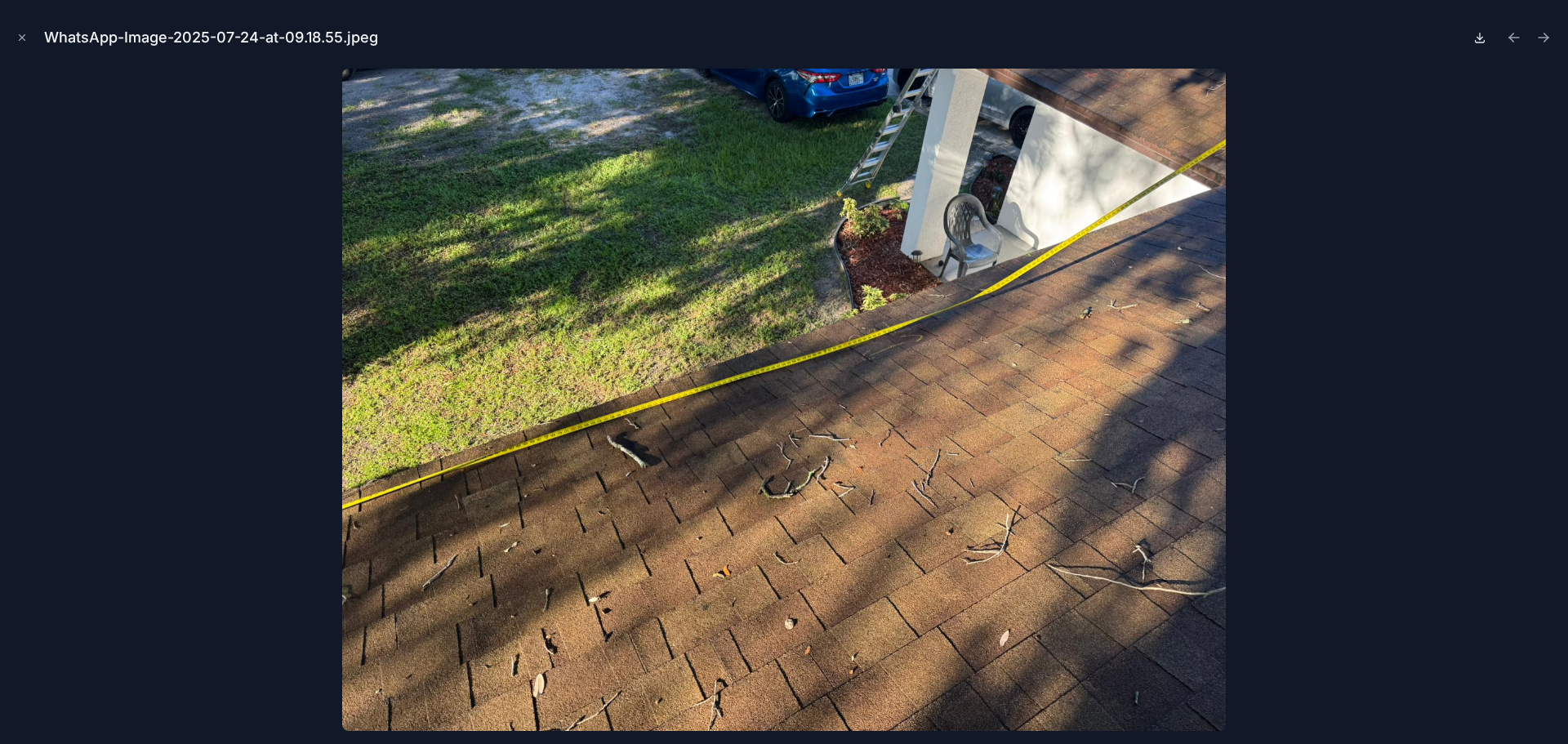
click at [1477, 39] on icon at bounding box center [1480, 38] width 14 height 14
click at [1539, 39] on icon "Next file" at bounding box center [1543, 37] width 16 height 16
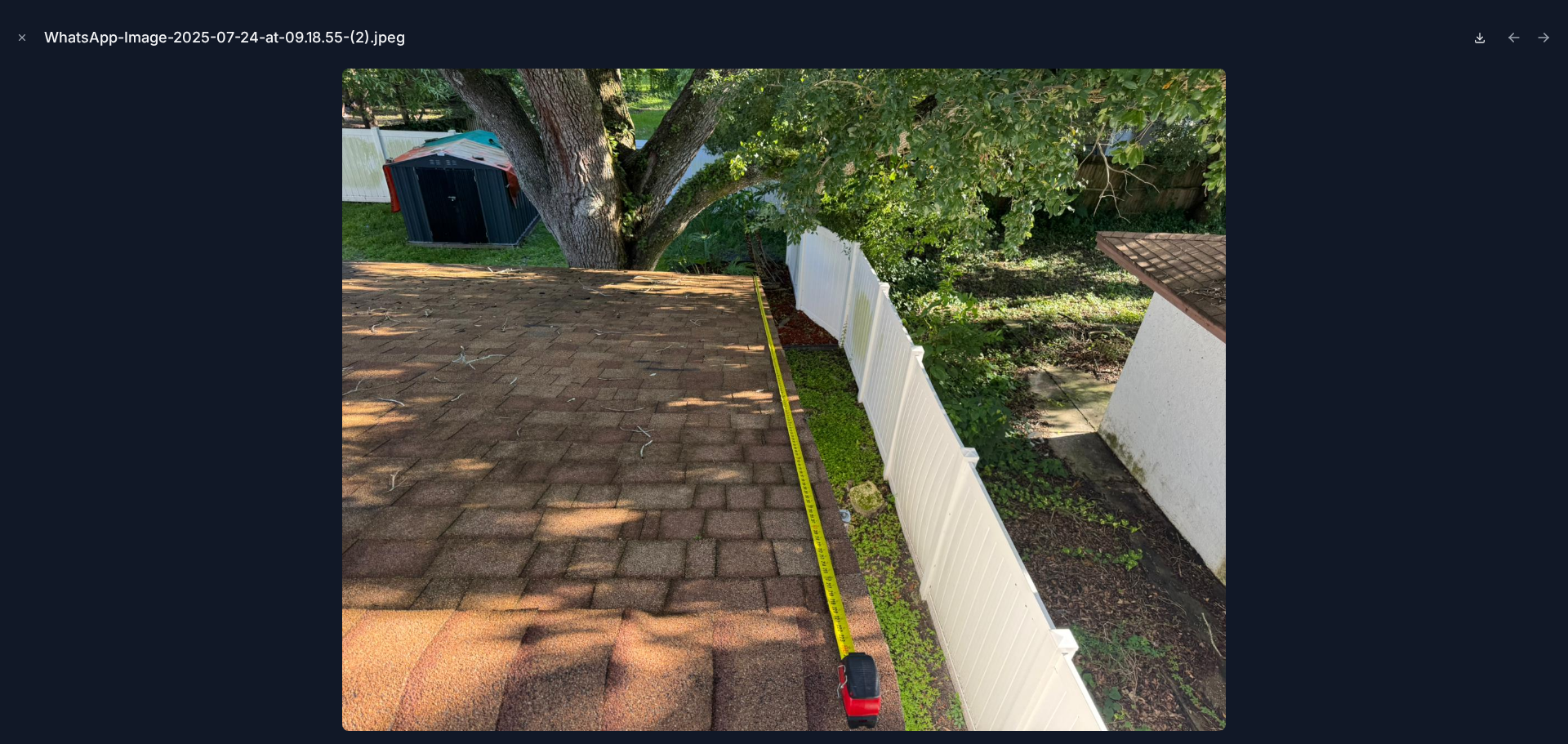
click at [1476, 40] on icon at bounding box center [1480, 38] width 14 height 14
click at [1539, 40] on icon "Next file" at bounding box center [1543, 37] width 16 height 16
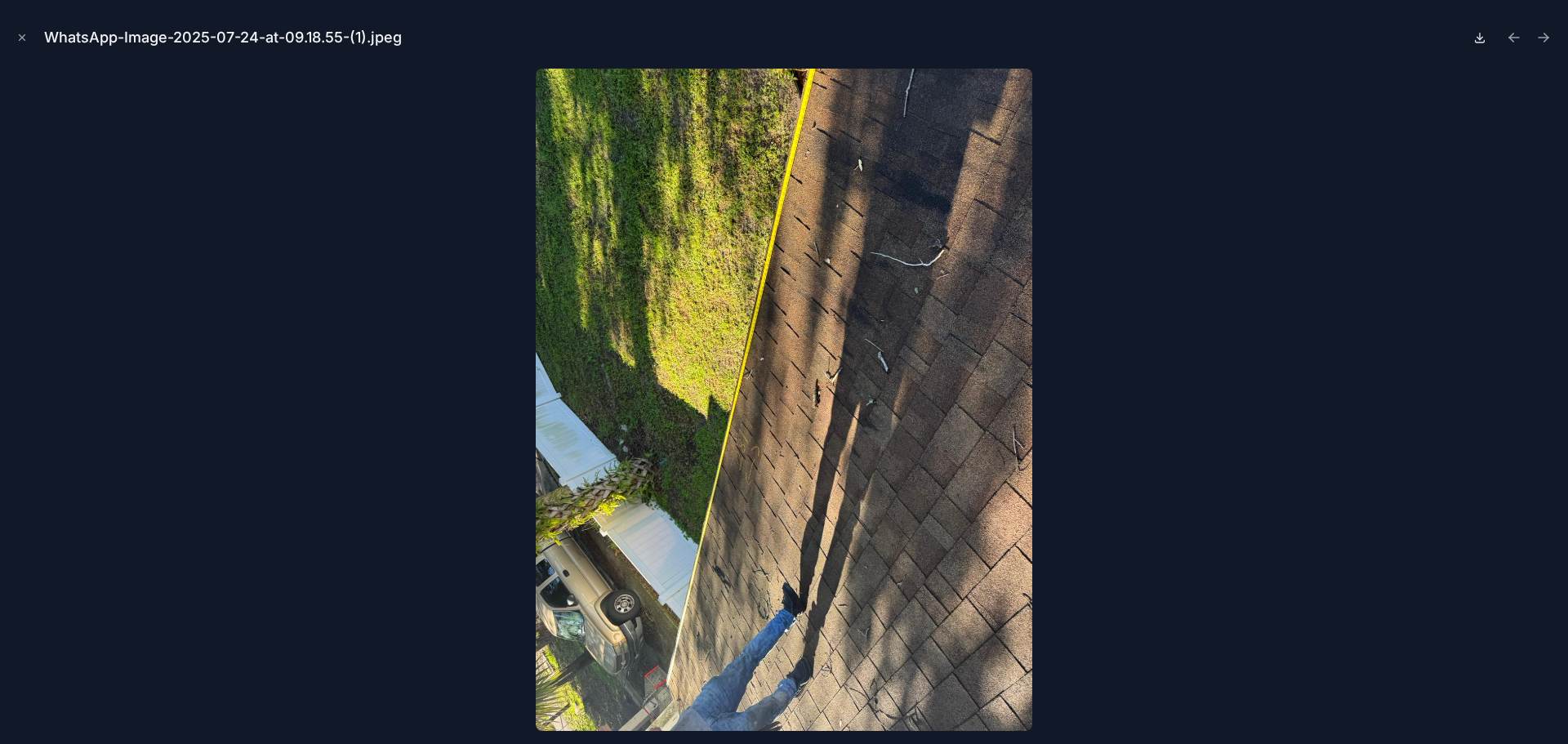
click at [1479, 41] on icon at bounding box center [1480, 38] width 14 height 14
click at [1543, 43] on icon "Next file" at bounding box center [1543, 37] width 16 height 16
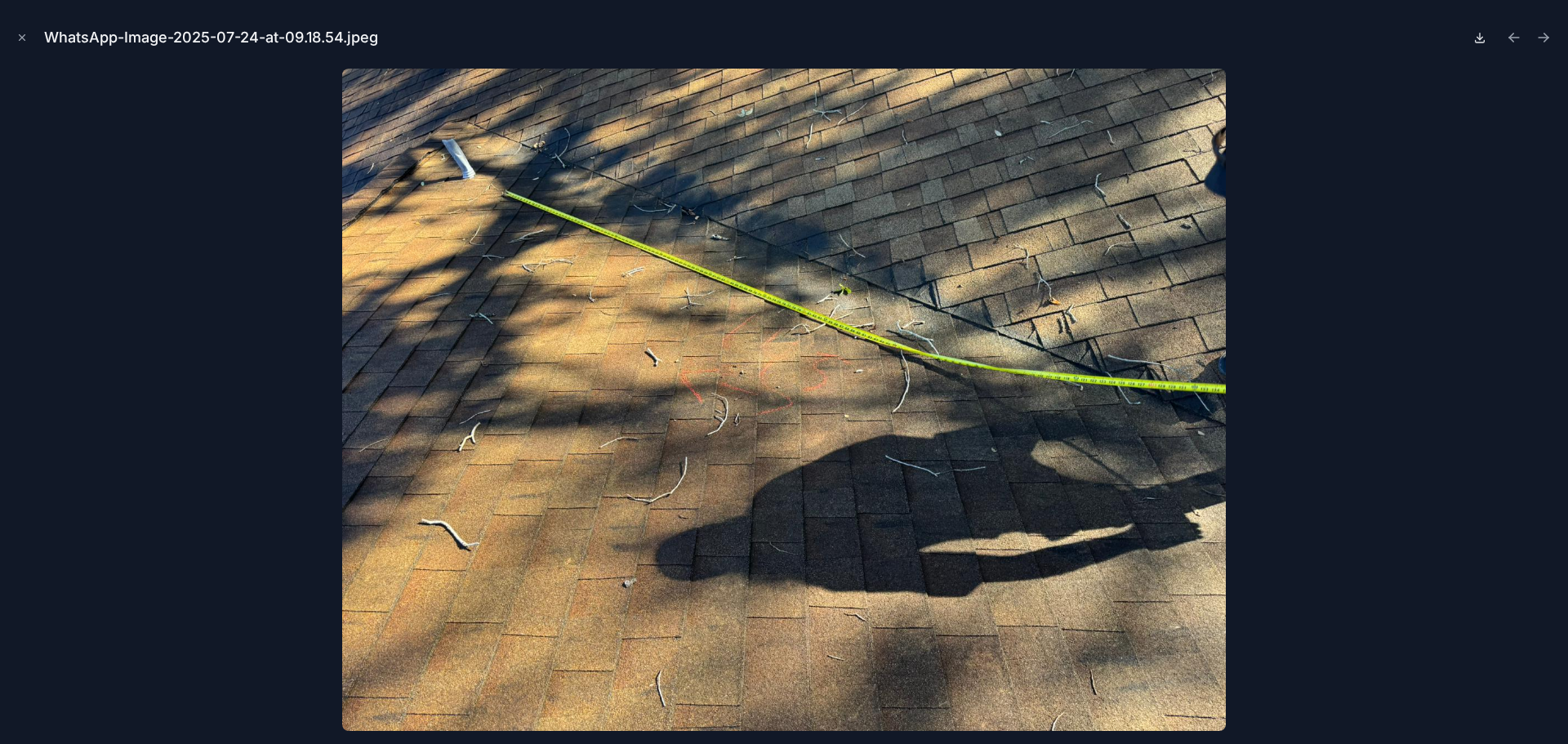
click at [1485, 40] on icon at bounding box center [1480, 38] width 14 height 14
click at [1542, 41] on icon "Next file" at bounding box center [1543, 37] width 16 height 16
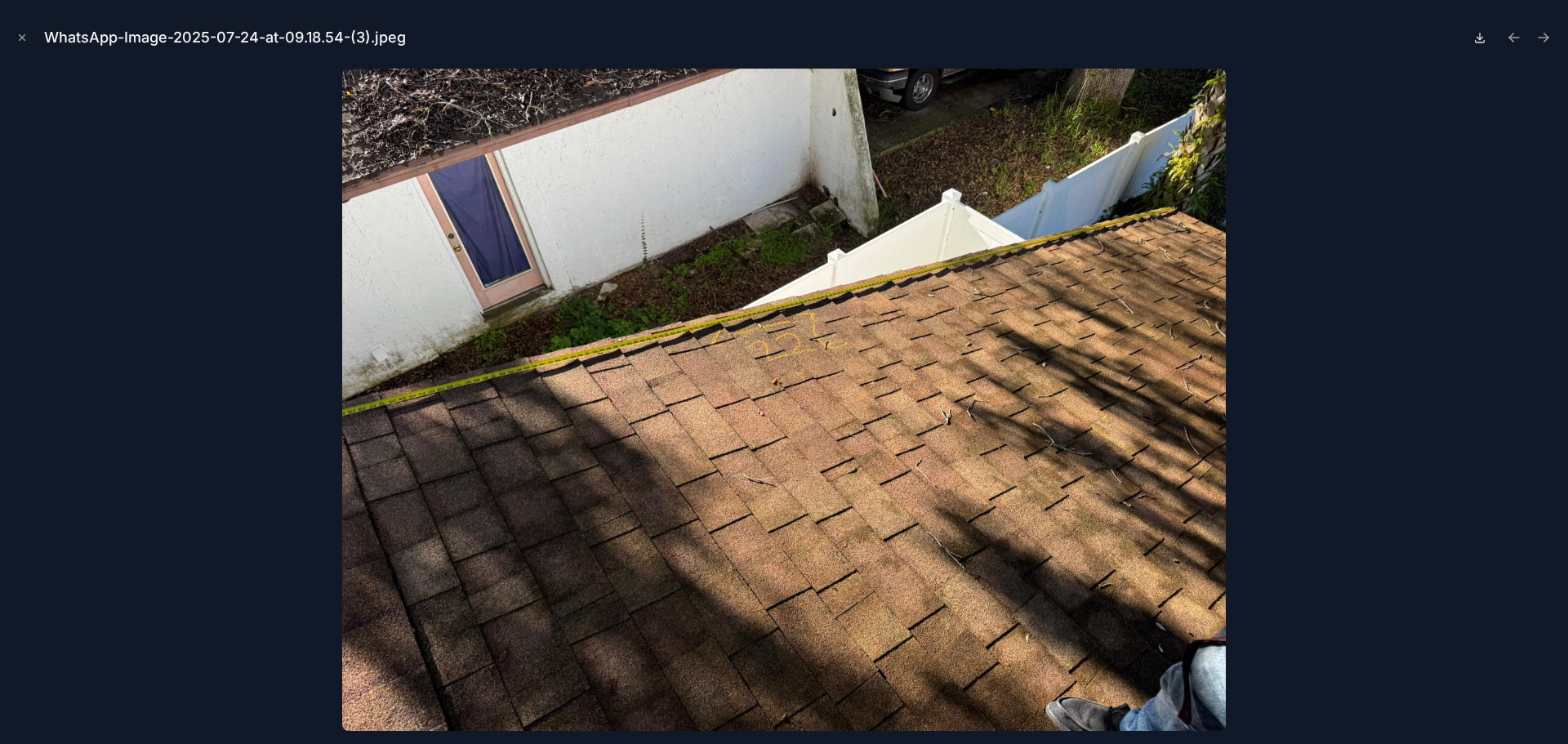
click at [1475, 35] on icon at bounding box center [1480, 38] width 14 height 14
click at [1548, 36] on icon "Next file" at bounding box center [1543, 37] width 16 height 16
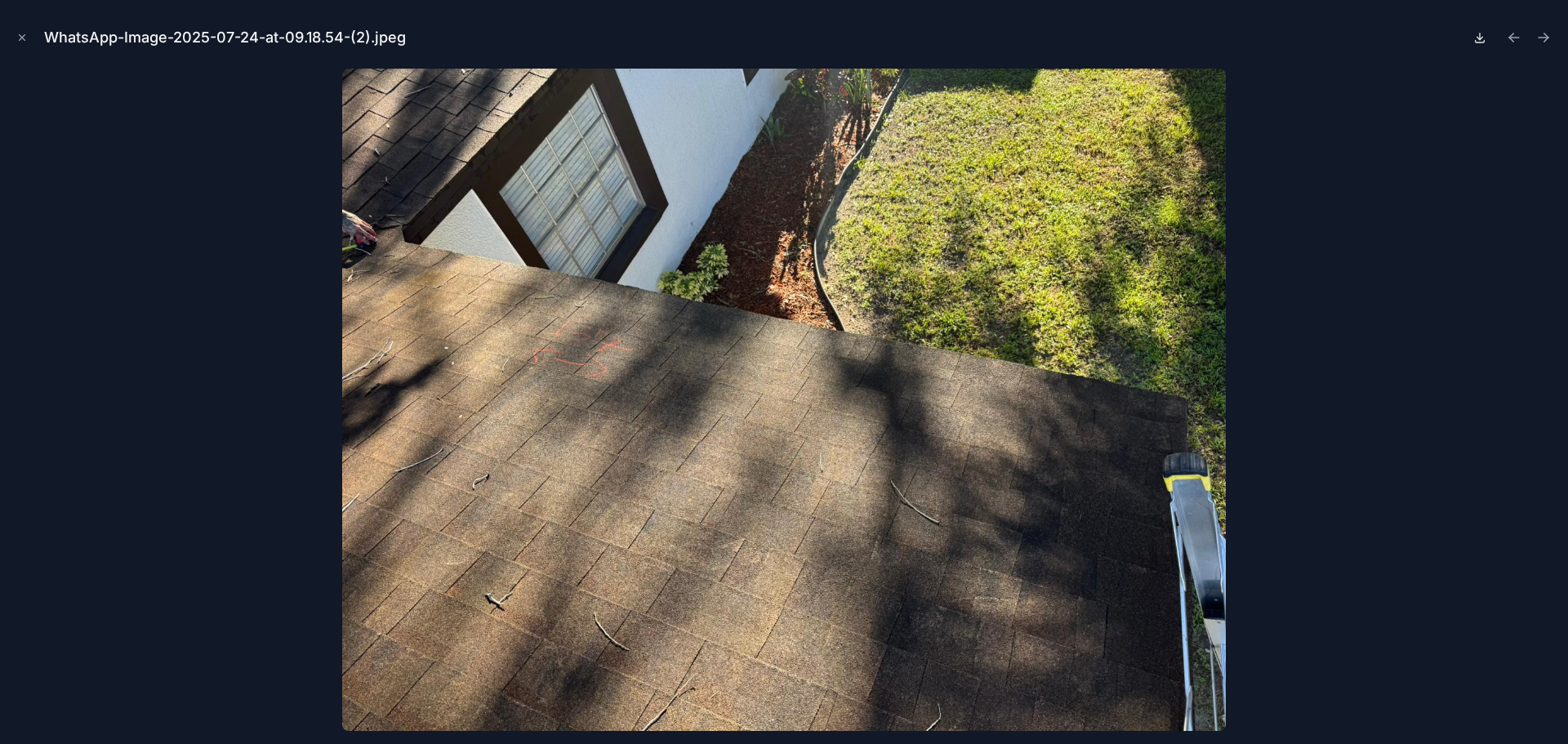
click at [1480, 32] on icon at bounding box center [1480, 38] width 14 height 14
click at [1547, 36] on icon "Next file" at bounding box center [1546, 36] width 4 height 4
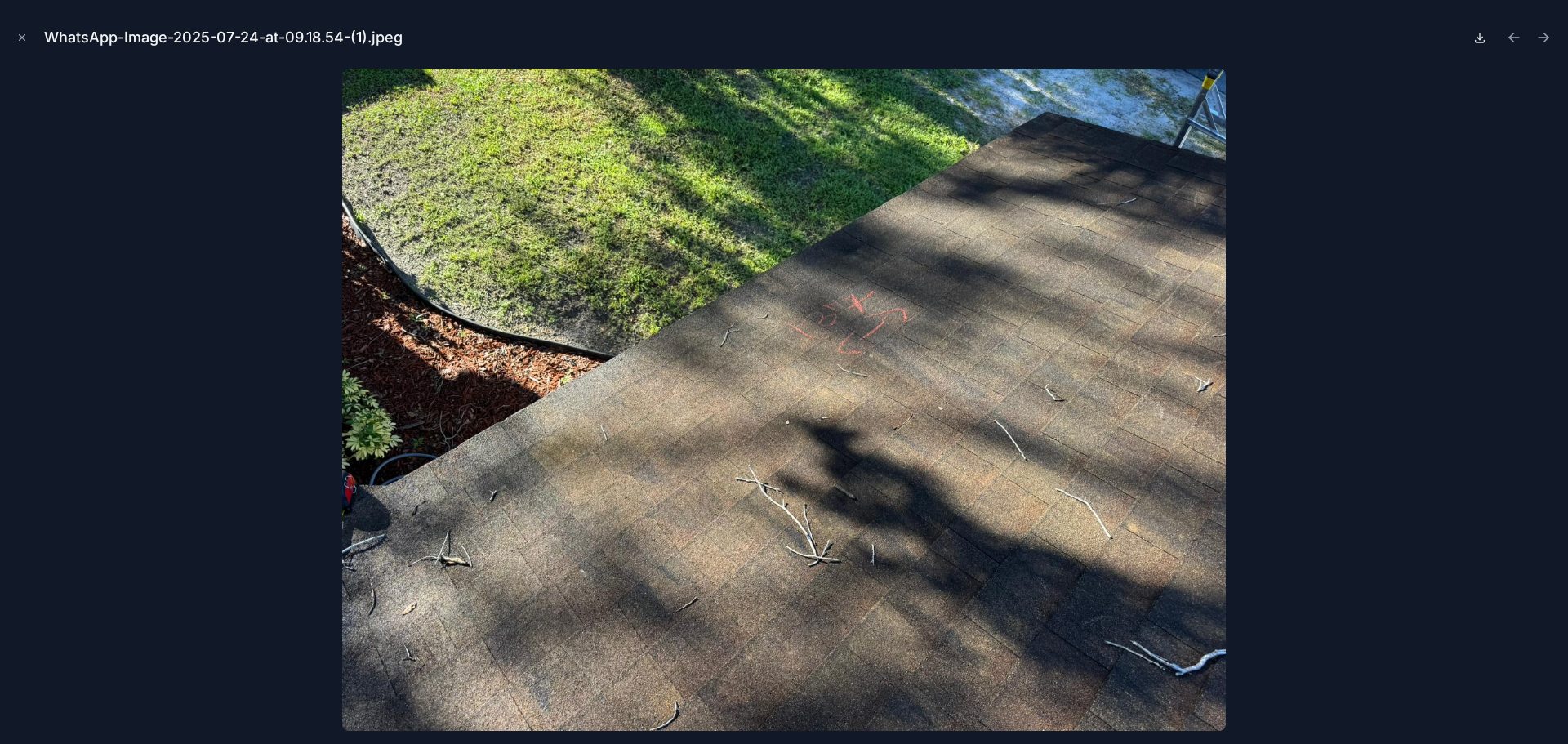
click at [1480, 38] on icon at bounding box center [1480, 38] width 14 height 14
click at [1545, 40] on icon "Next file" at bounding box center [1546, 40] width 4 height 4
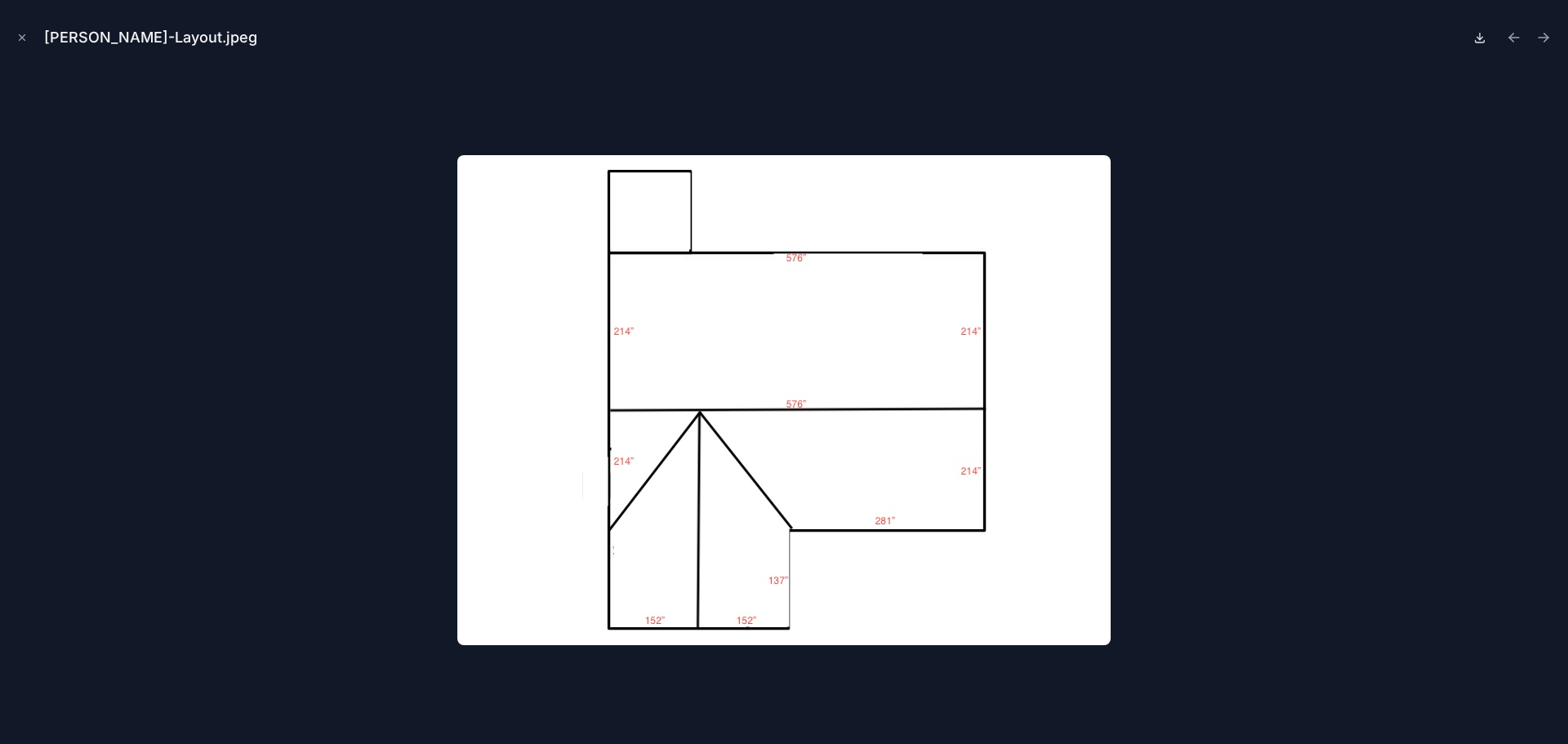
click at [1475, 36] on icon at bounding box center [1480, 38] width 14 height 14
click at [1540, 34] on icon "Next file" at bounding box center [1543, 37] width 16 height 16
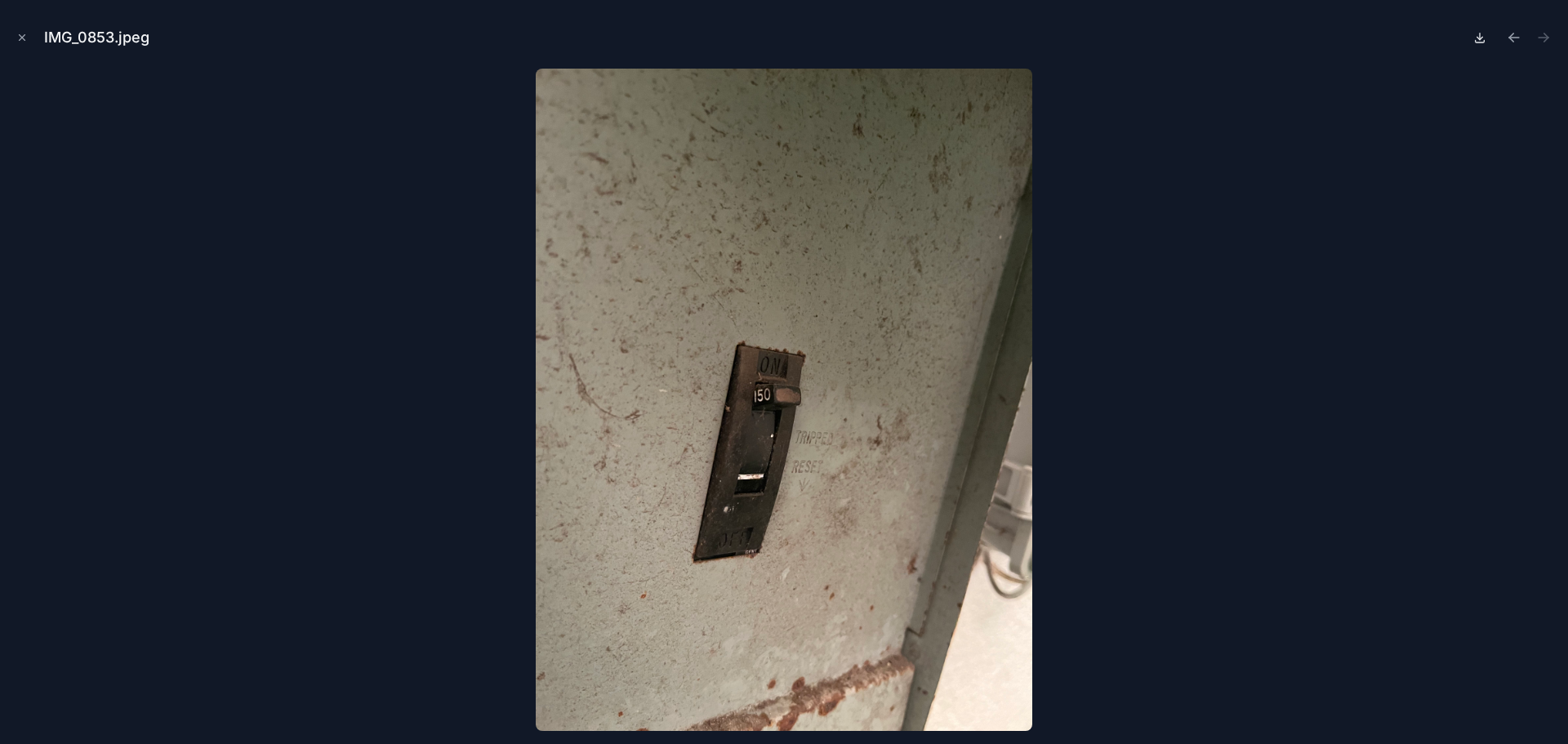
click at [1479, 36] on icon at bounding box center [1480, 38] width 14 height 14
click at [16, 40] on button "Close modal" at bounding box center [22, 38] width 18 height 18
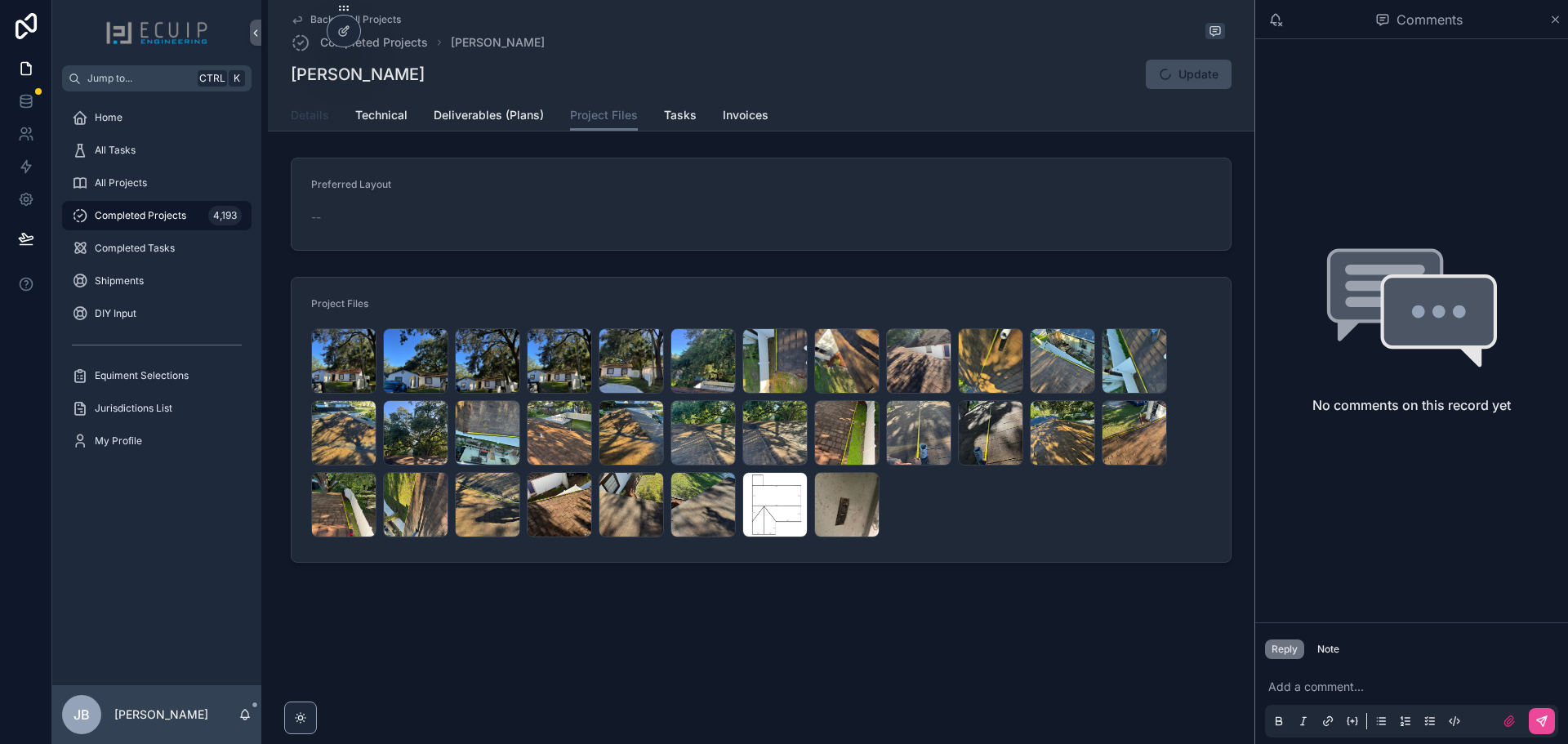
click at [301, 114] on span "Details" at bounding box center [311, 115] width 39 height 16
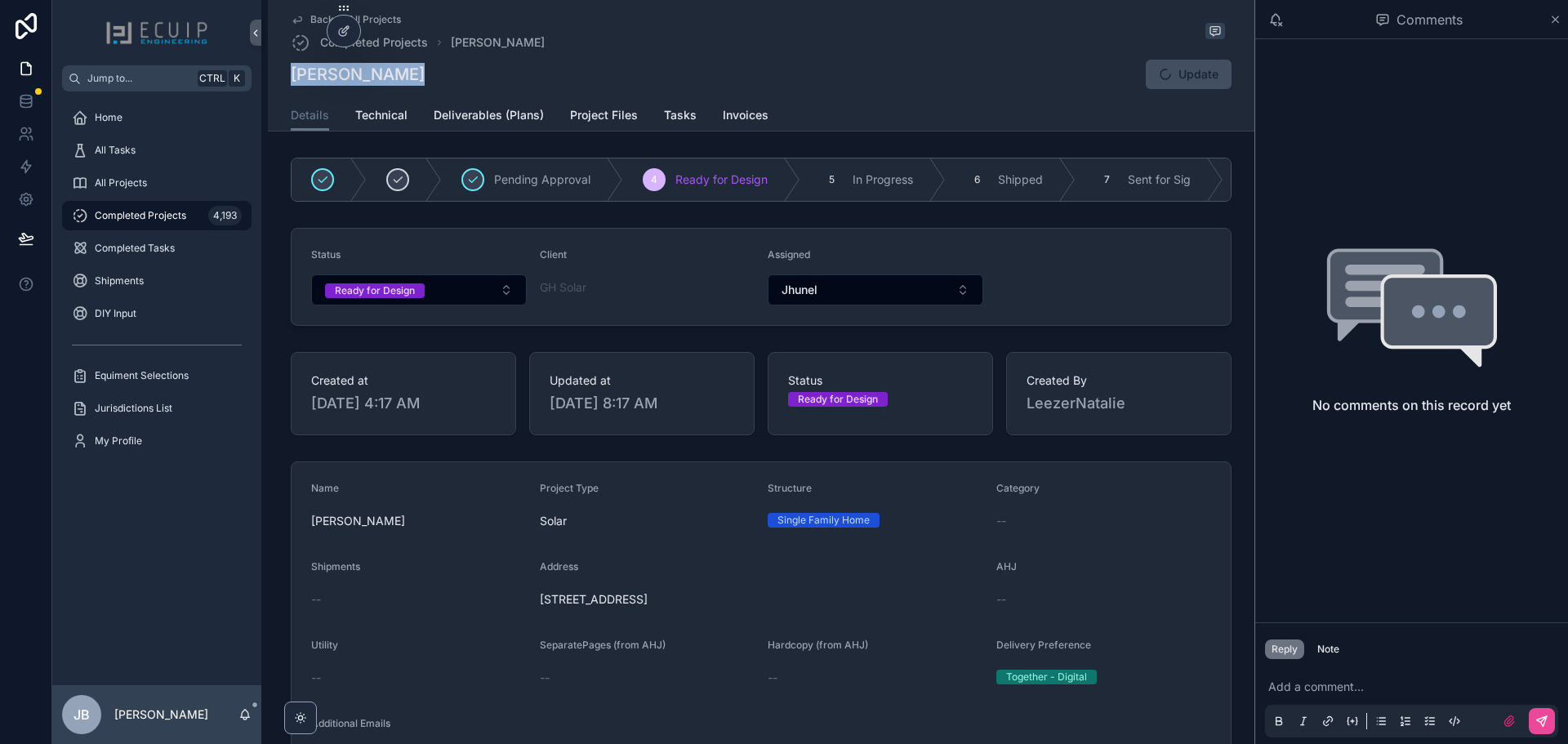
drag, startPoint x: 405, startPoint y: 76, endPoint x: 282, endPoint y: 81, distance: 123.1
click at [282, 81] on div "Back to All Projects Completed Projects [PERSON_NAME] [PERSON_NAME] Update Deta…" at bounding box center [761, 66] width 987 height 132
copy h1 "[PERSON_NAME]"
drag, startPoint x: 710, startPoint y: 617, endPoint x: 538, endPoint y: 618, distance: 172.0
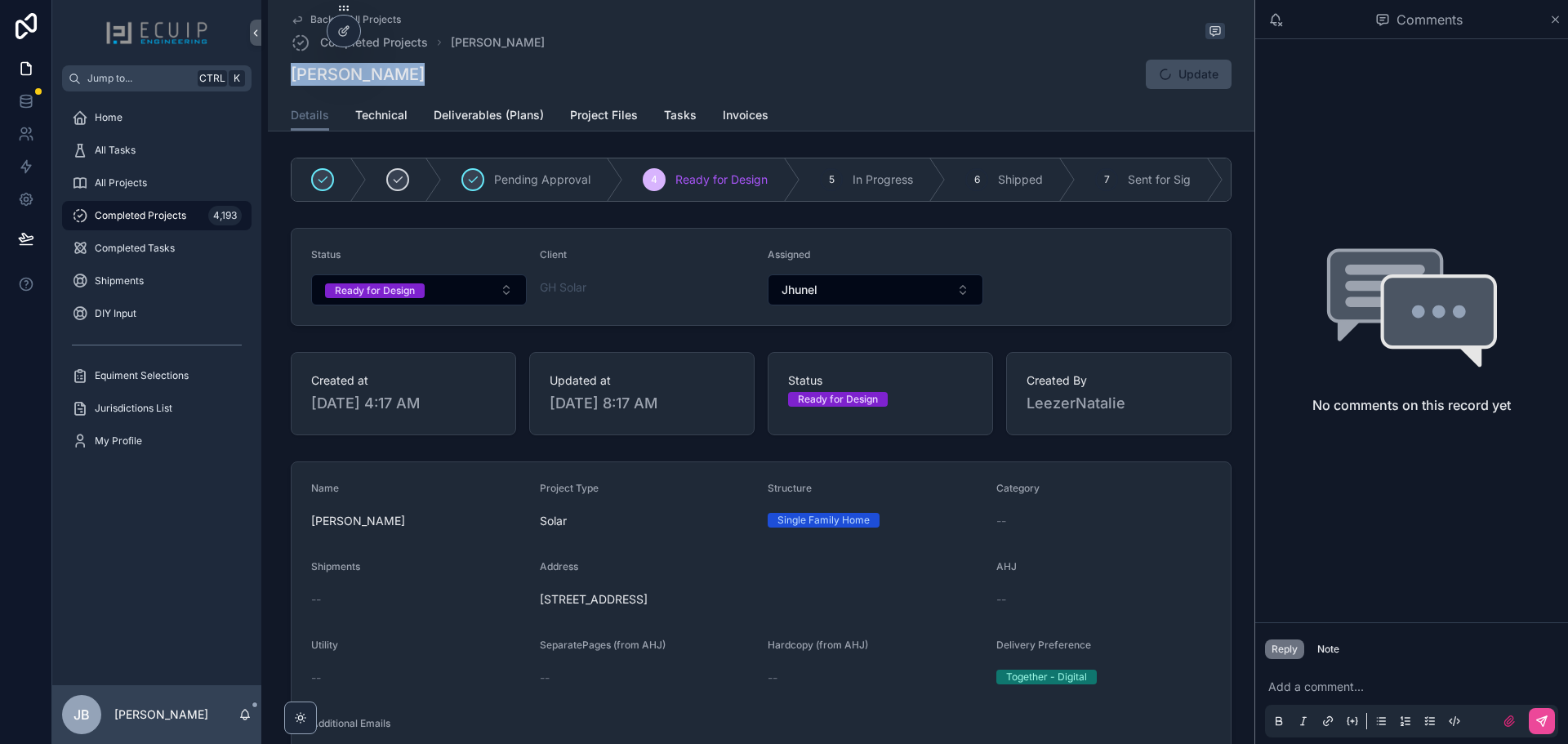
click at [540, 612] on div "[STREET_ADDRESS]" at bounding box center [761, 599] width 443 height 26
copy span "[STREET_ADDRESS]"
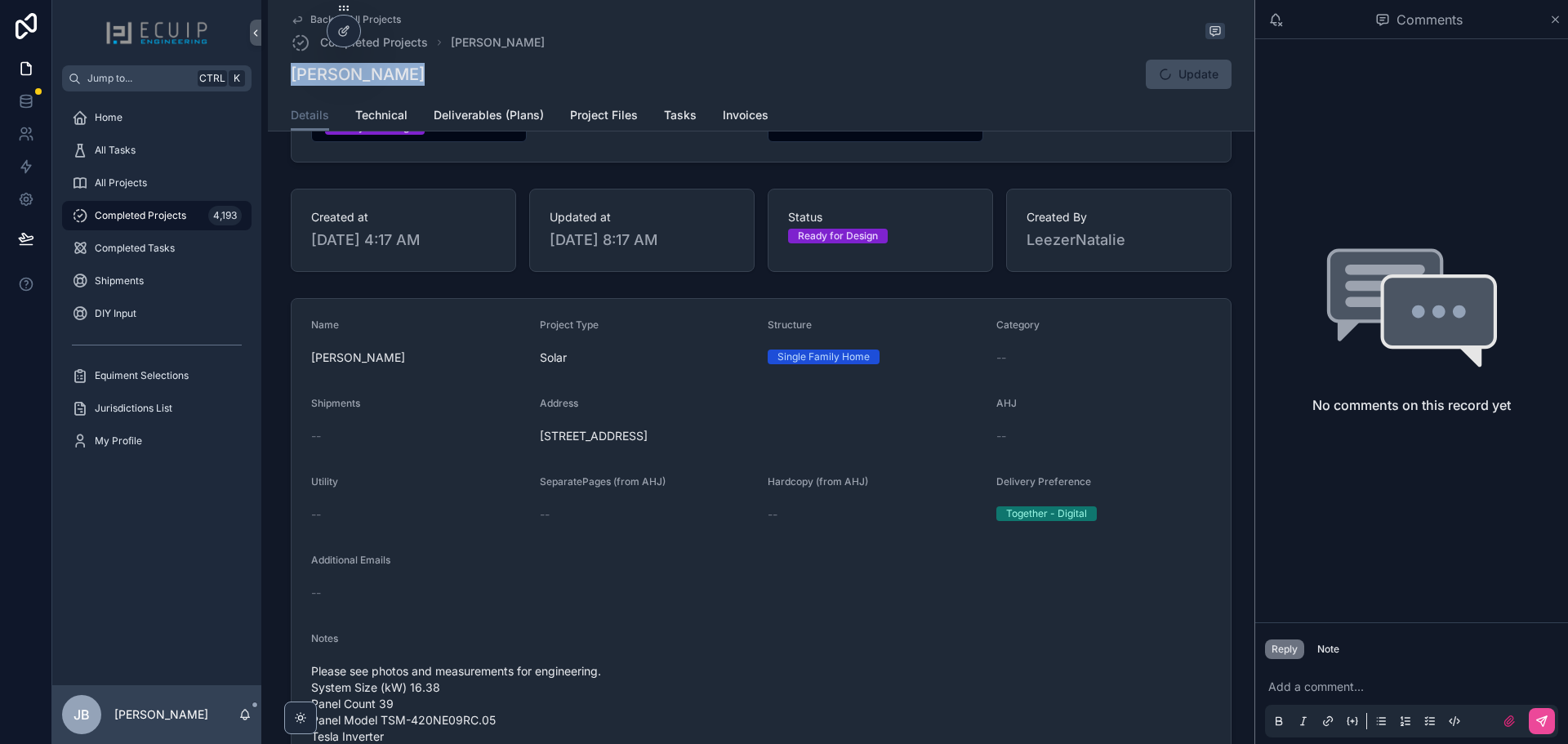
scroll to position [490, 0]
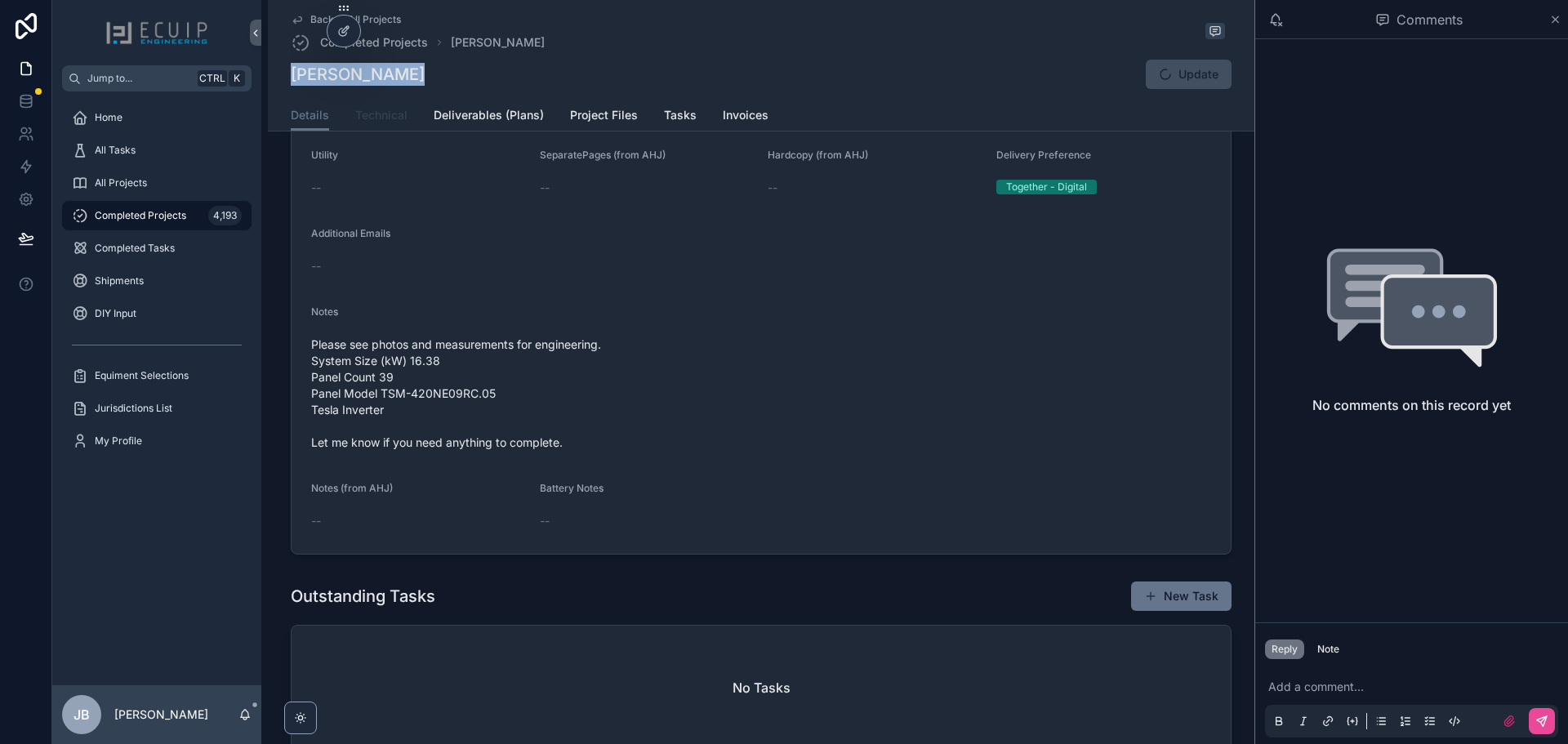
click at [362, 118] on span "Technical" at bounding box center [381, 115] width 52 height 16
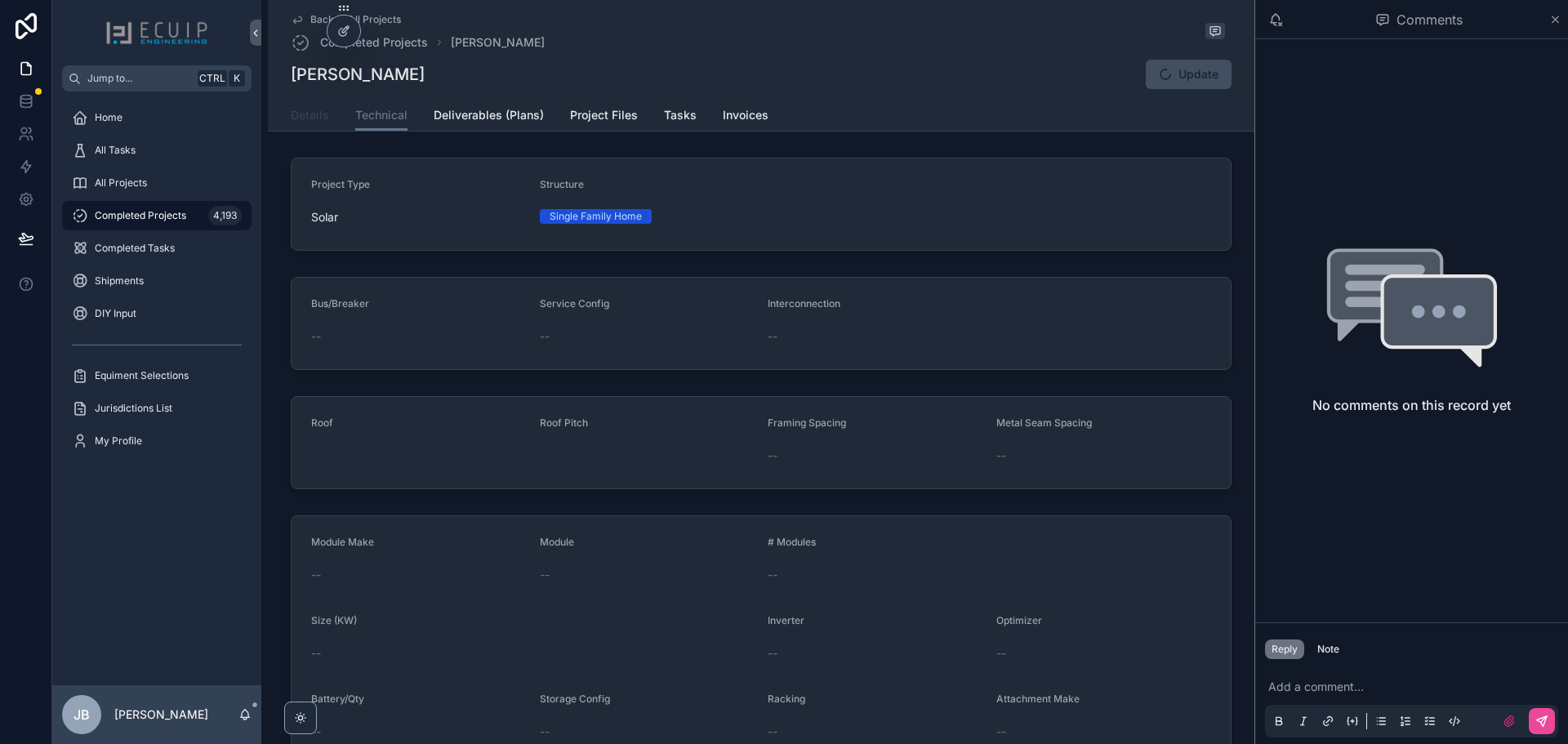
click at [313, 117] on span "Details" at bounding box center [311, 115] width 39 height 16
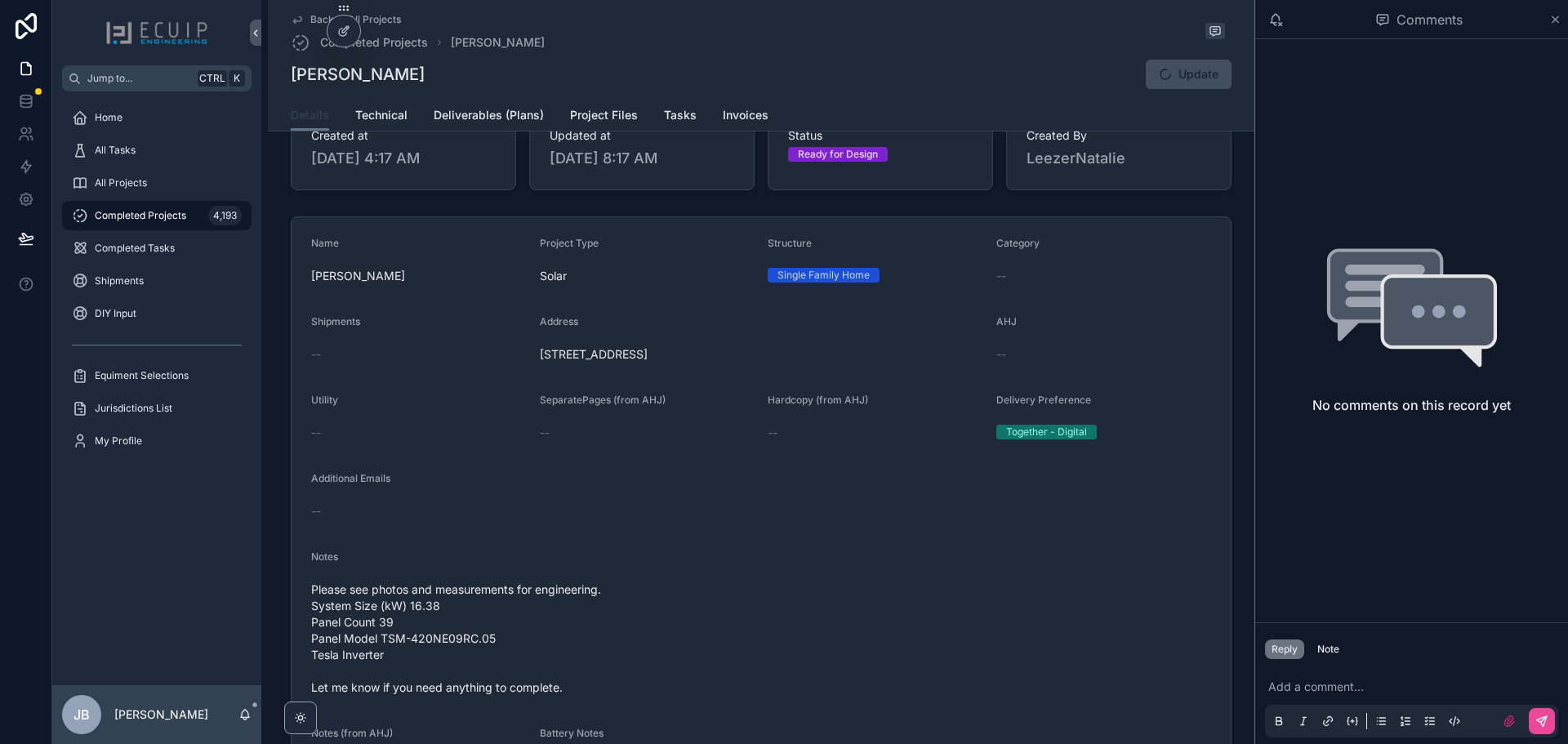
scroll to position [408, 0]
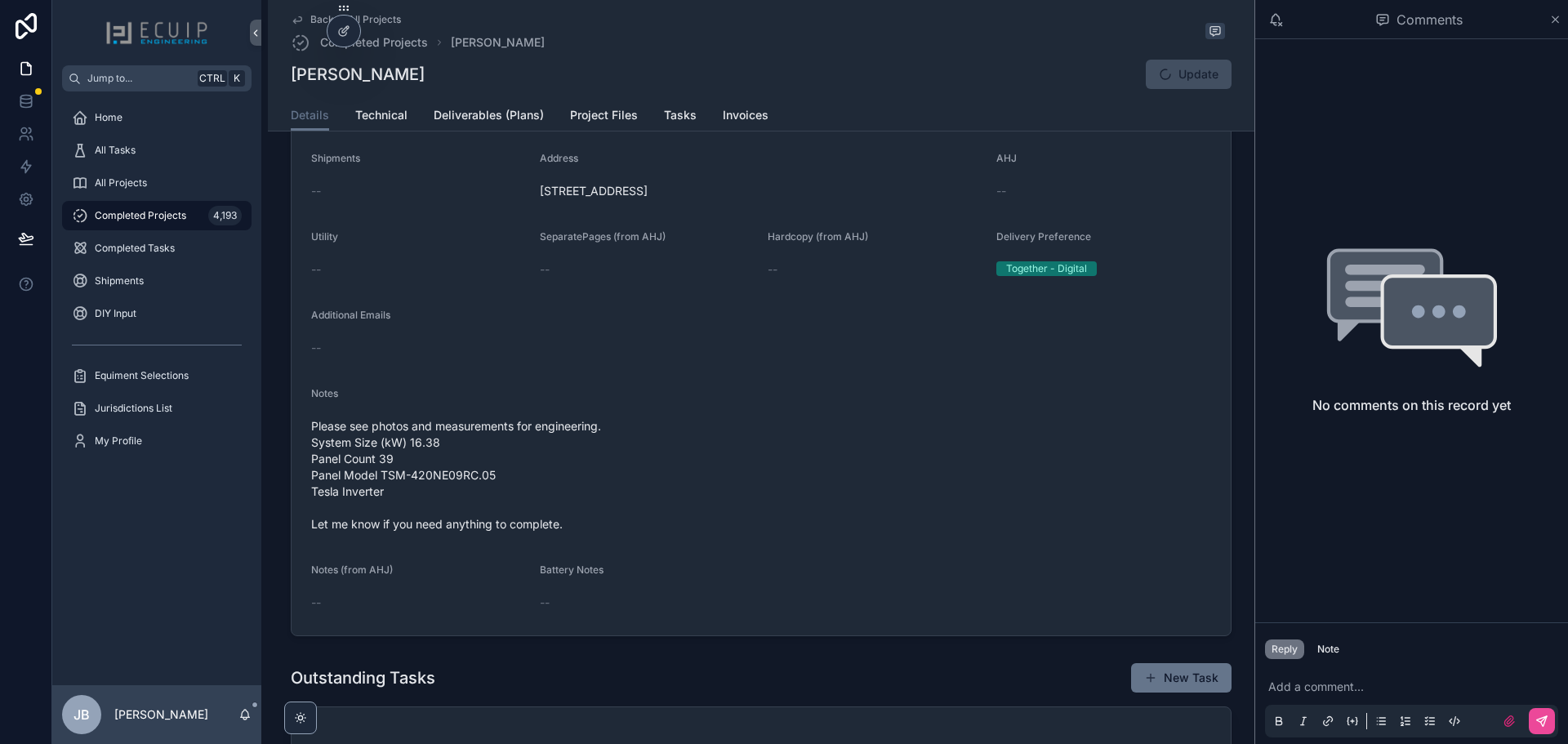
drag, startPoint x: 725, startPoint y: 193, endPoint x: 536, endPoint y: 211, distance: 189.9
click at [540, 204] on div "Address [STREET_ADDRESS]" at bounding box center [761, 178] width 443 height 52
copy span "[STREET_ADDRESS]"
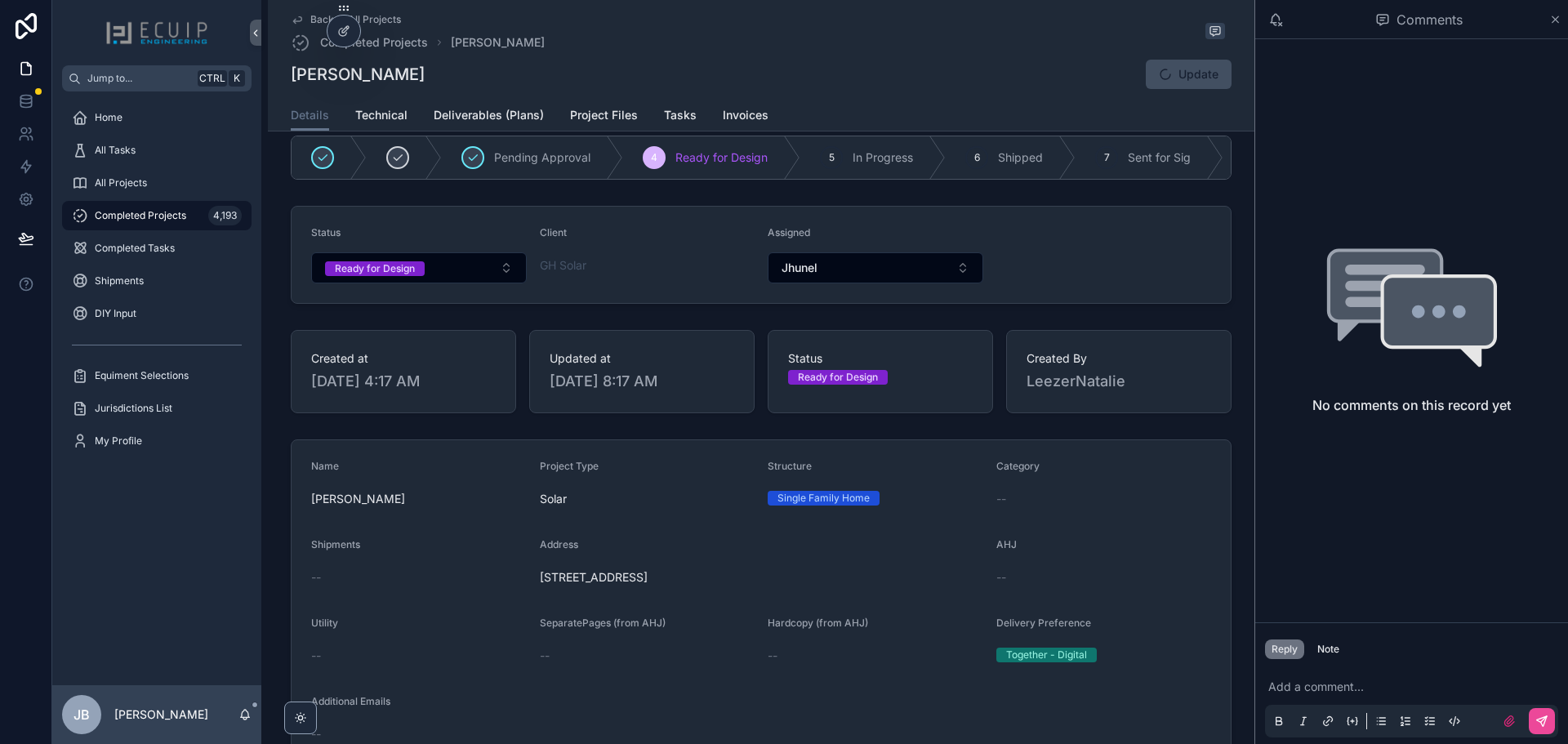
scroll to position [0, 0]
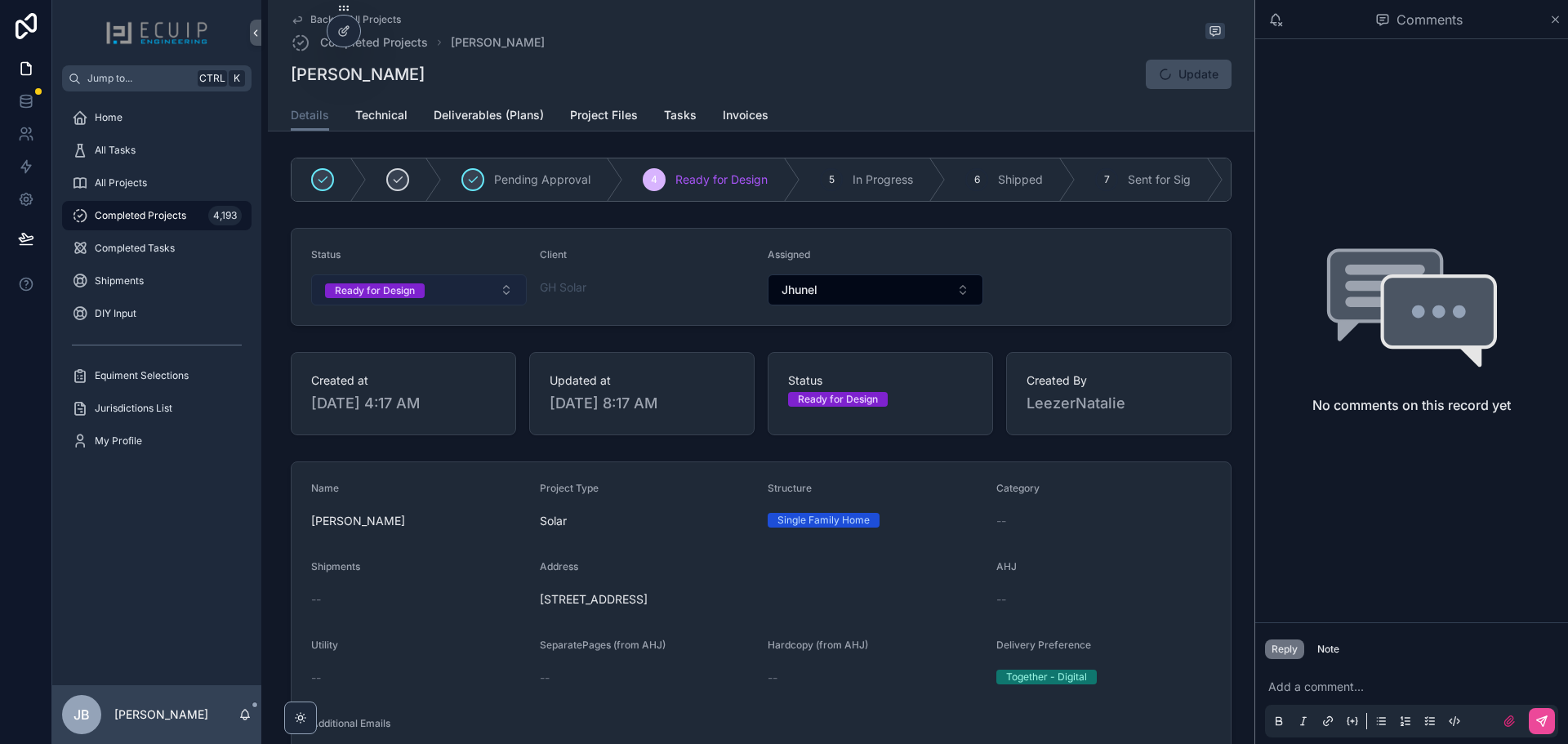
click at [440, 299] on button "Ready for Design" at bounding box center [419, 290] width 216 height 31
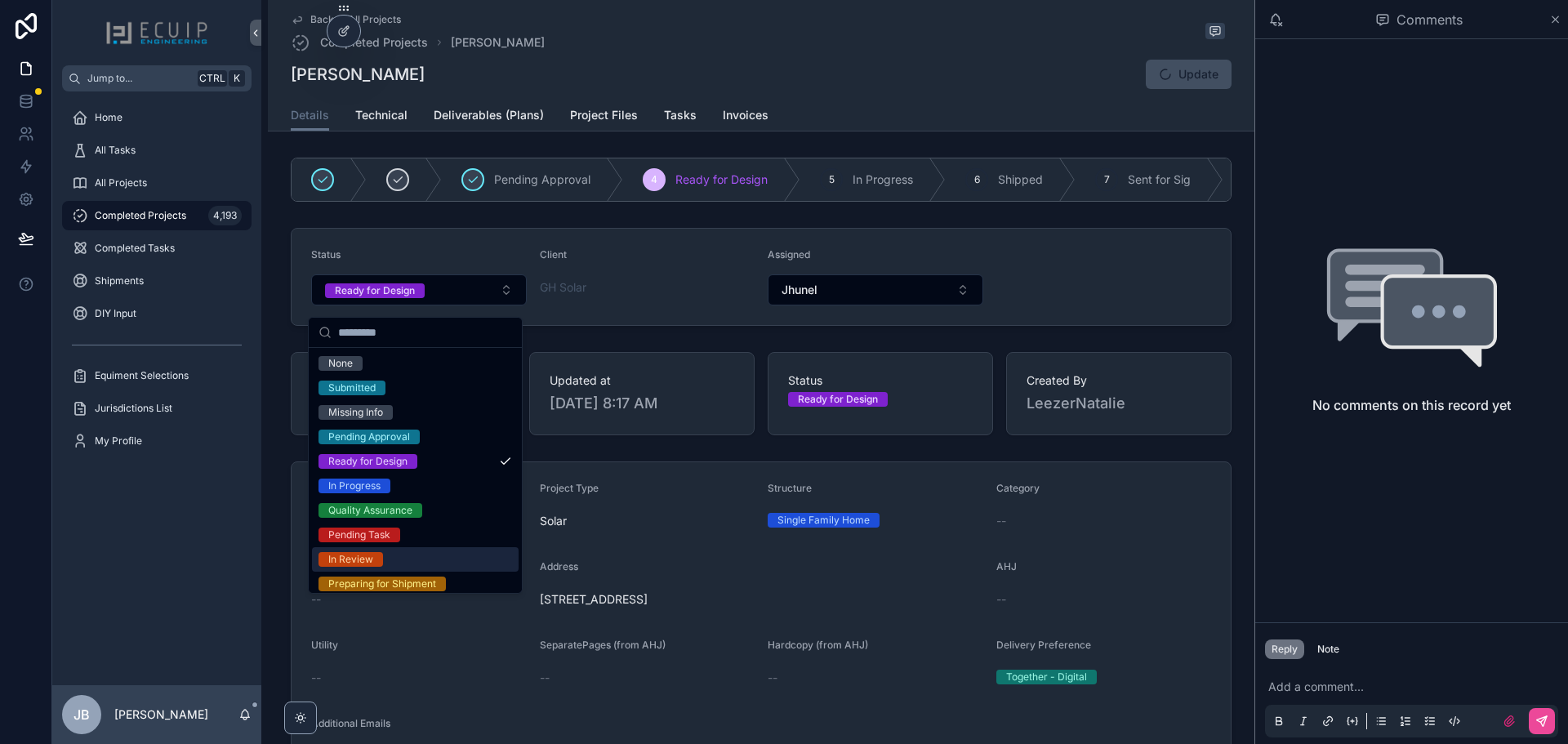
click at [368, 560] on div "In Review" at bounding box center [350, 559] width 44 height 15
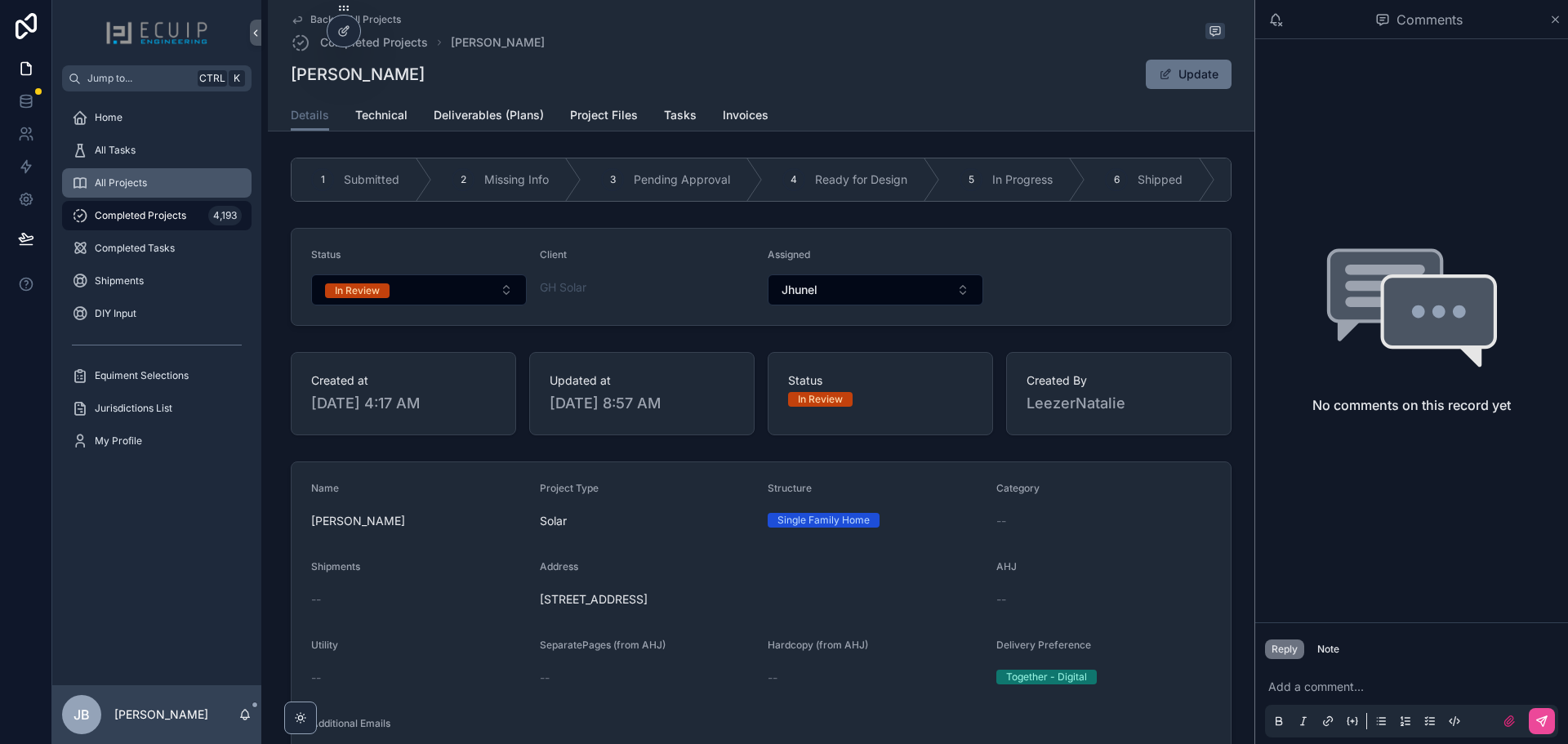
click at [148, 178] on div "All Projects" at bounding box center [157, 183] width 170 height 26
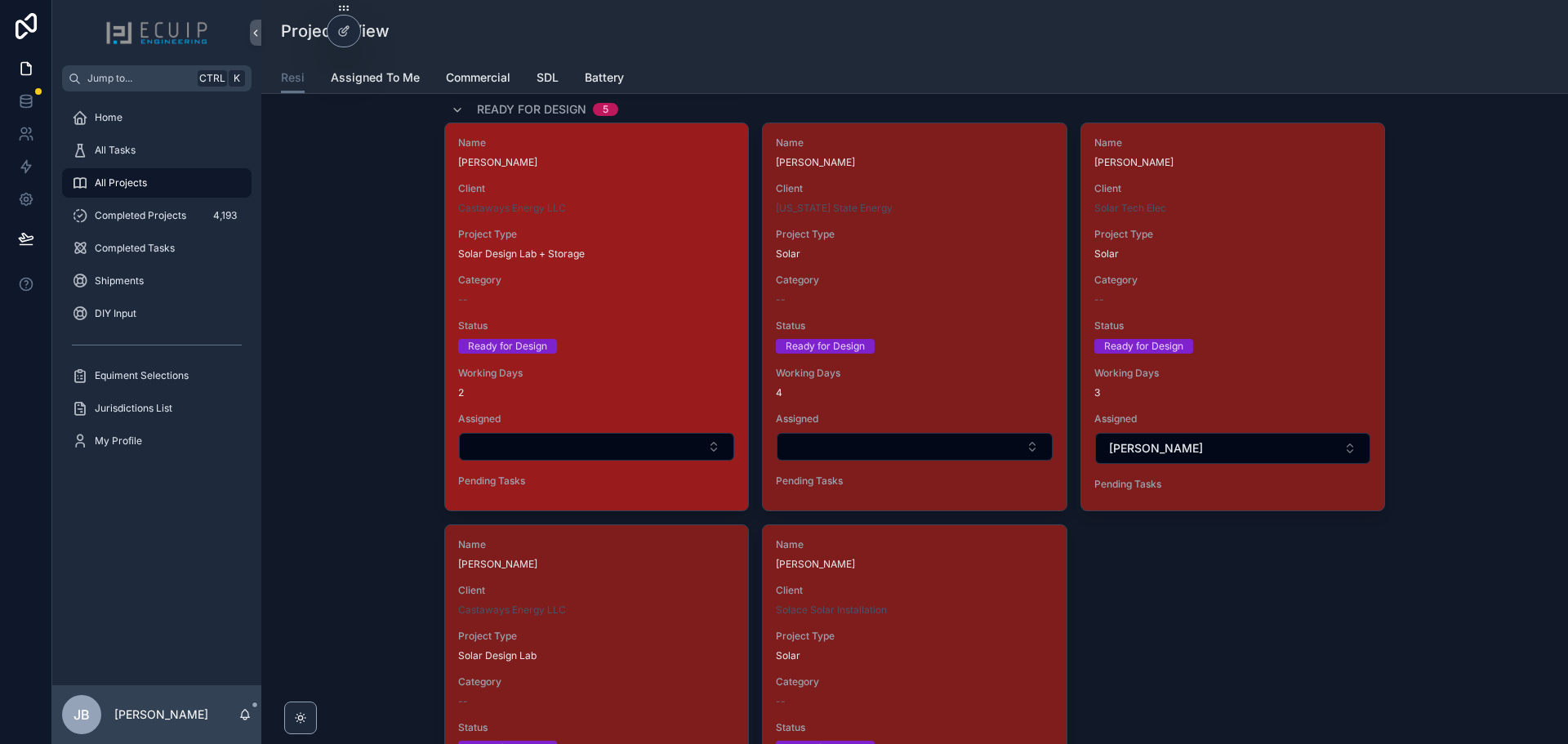
scroll to position [2205, 0]
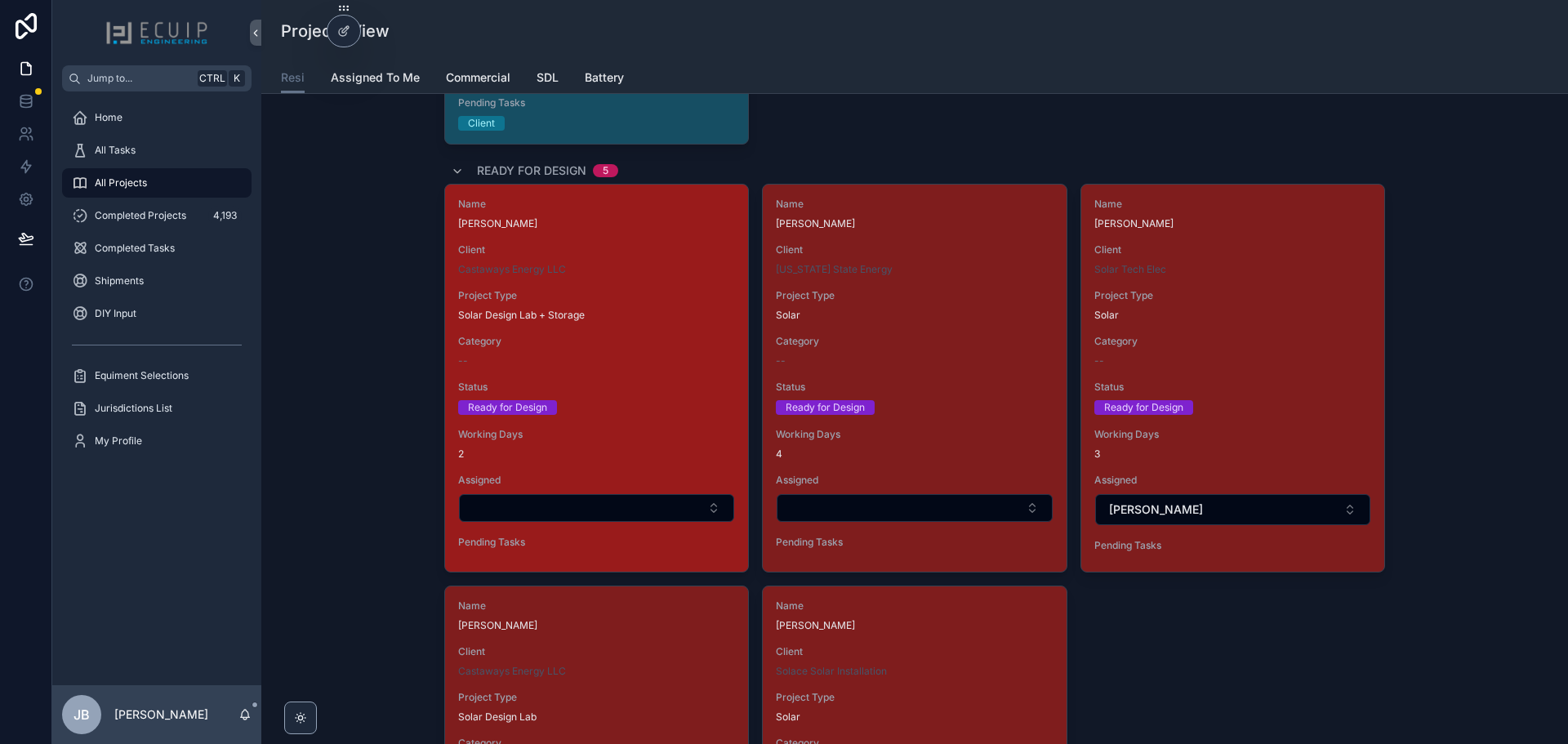
click at [652, 314] on div "Solar Design Lab + Storage" at bounding box center [597, 315] width 277 height 14
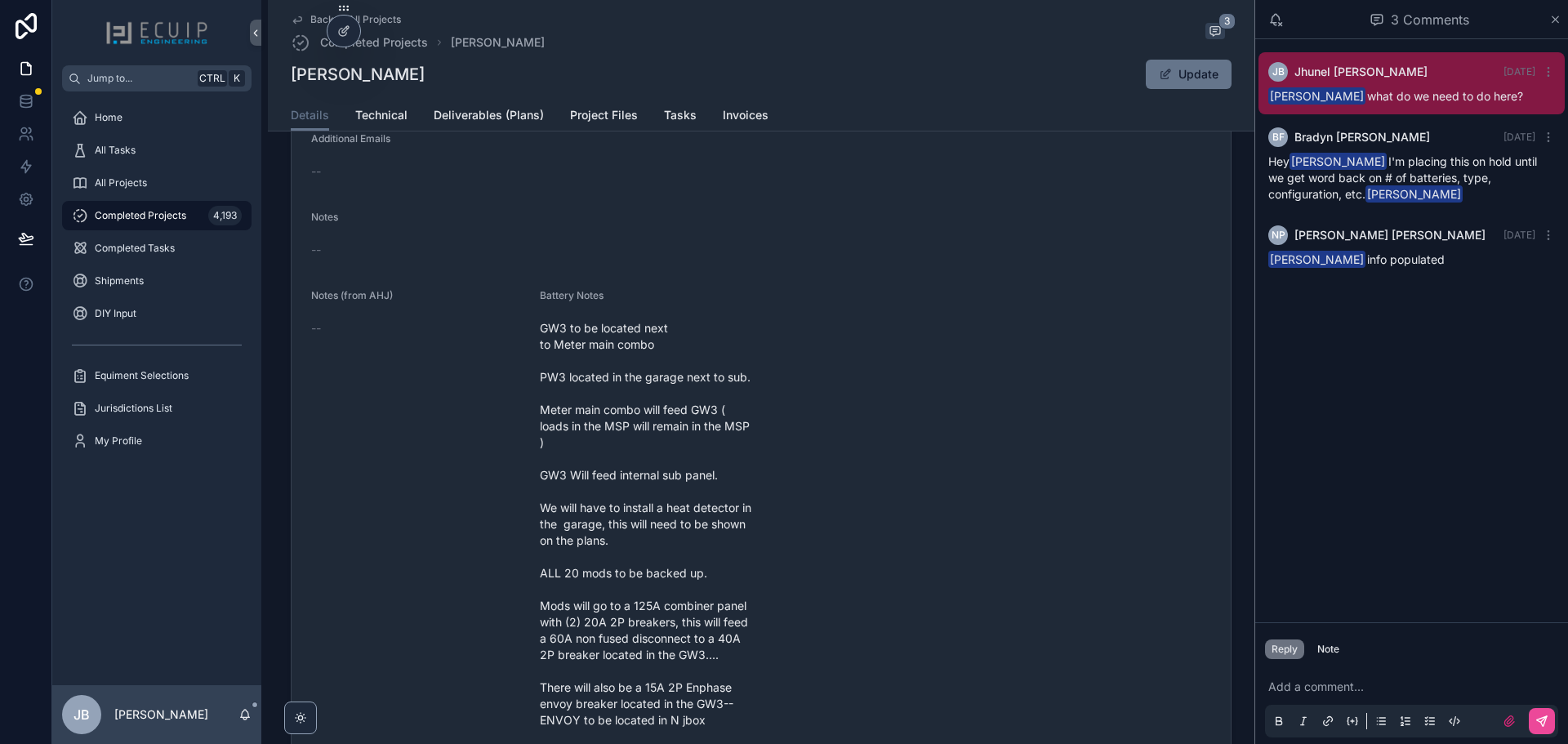
scroll to position [572, 0]
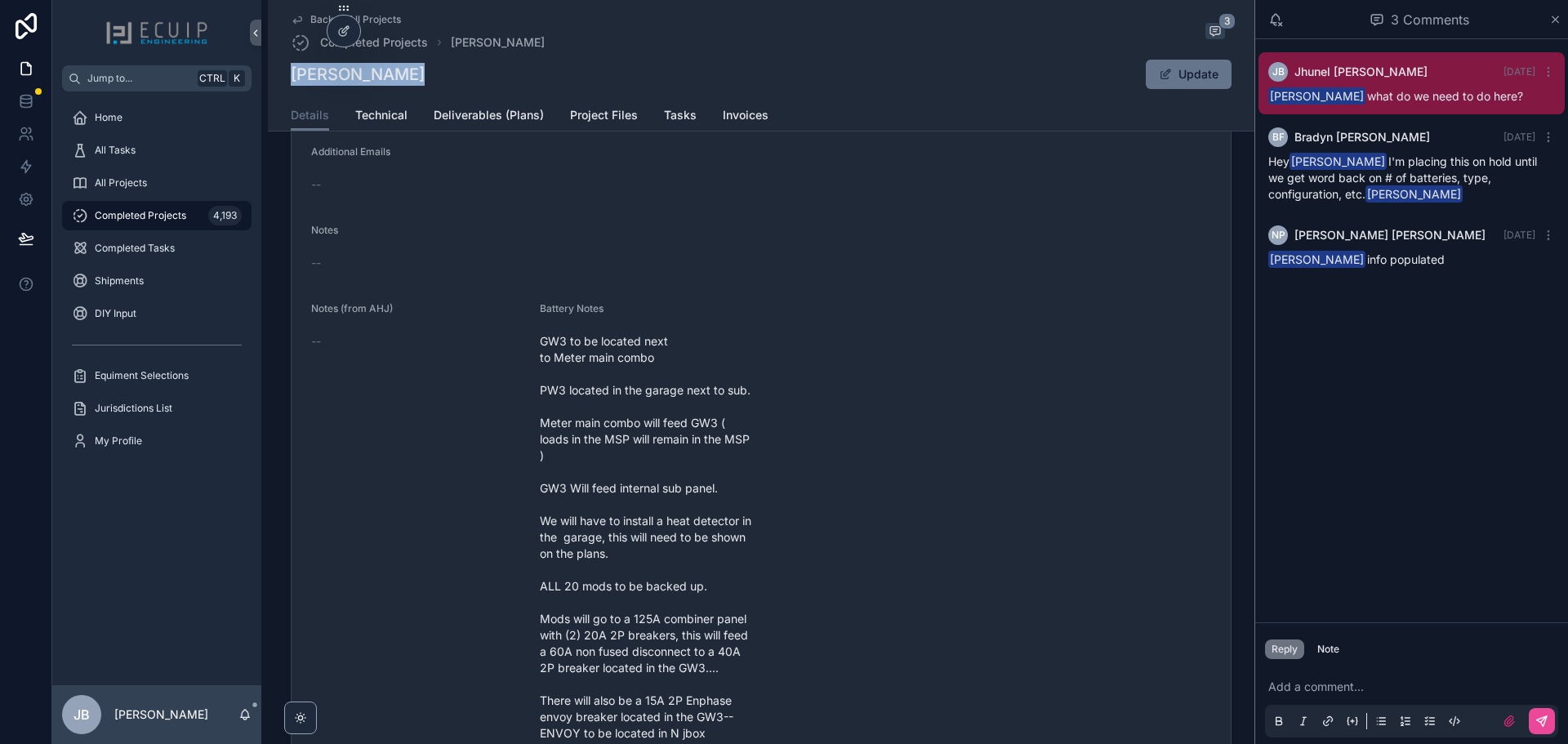
drag, startPoint x: 408, startPoint y: 79, endPoint x: 281, endPoint y: 77, distance: 127.0
click at [281, 77] on div "Back to All Projects Completed Projects [PERSON_NAME] 3 [PERSON_NAME] Update De…" at bounding box center [761, 66] width 987 height 132
click at [749, 255] on div "Notes --" at bounding box center [761, 250] width 900 height 52
click at [668, 118] on span "Tasks" at bounding box center [680, 115] width 33 height 16
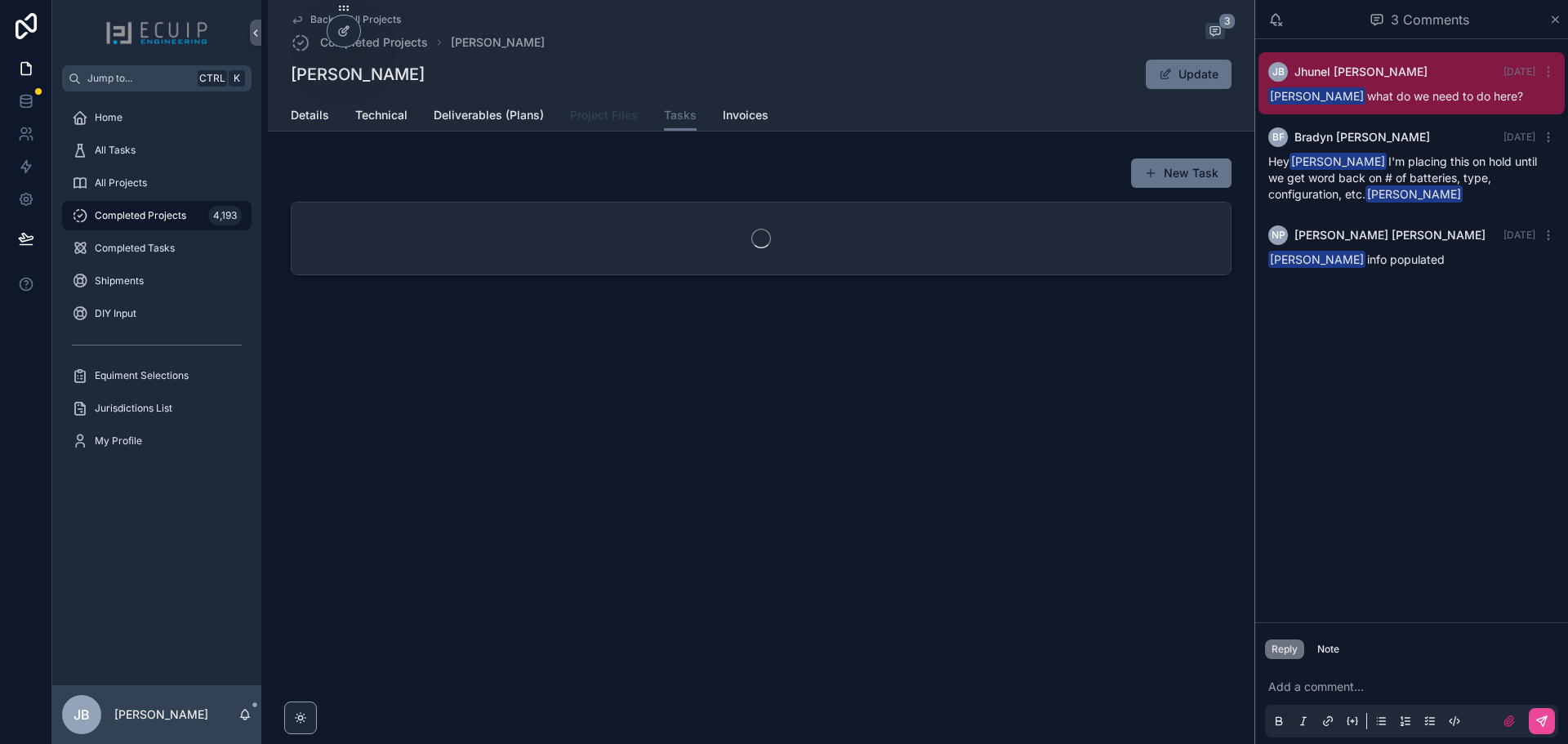
click at [611, 118] on span "Project Files" at bounding box center [604, 115] width 68 height 16
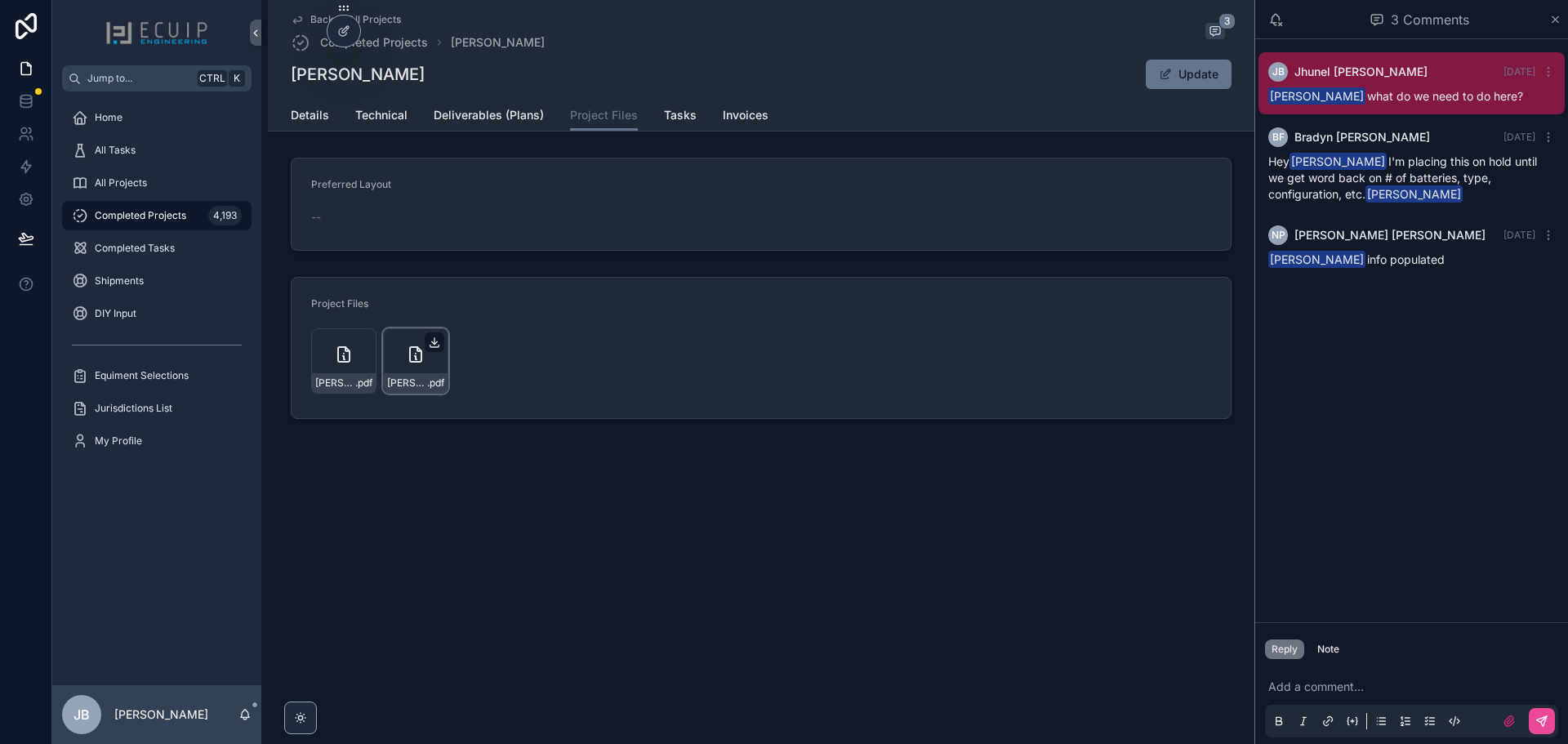
click at [437, 343] on icon "scrollable content" at bounding box center [434, 342] width 14 height 14
click at [363, 340] on icon "scrollable content" at bounding box center [363, 341] width 0 height 7
drag, startPoint x: 399, startPoint y: 81, endPoint x: 281, endPoint y: 81, distance: 118.0
click at [281, 81] on div "Back to All Projects Completed Projects [PERSON_NAME] 3 [PERSON_NAME] Update Pr…" at bounding box center [761, 66] width 987 height 132
copy h1 "[PERSON_NAME]"
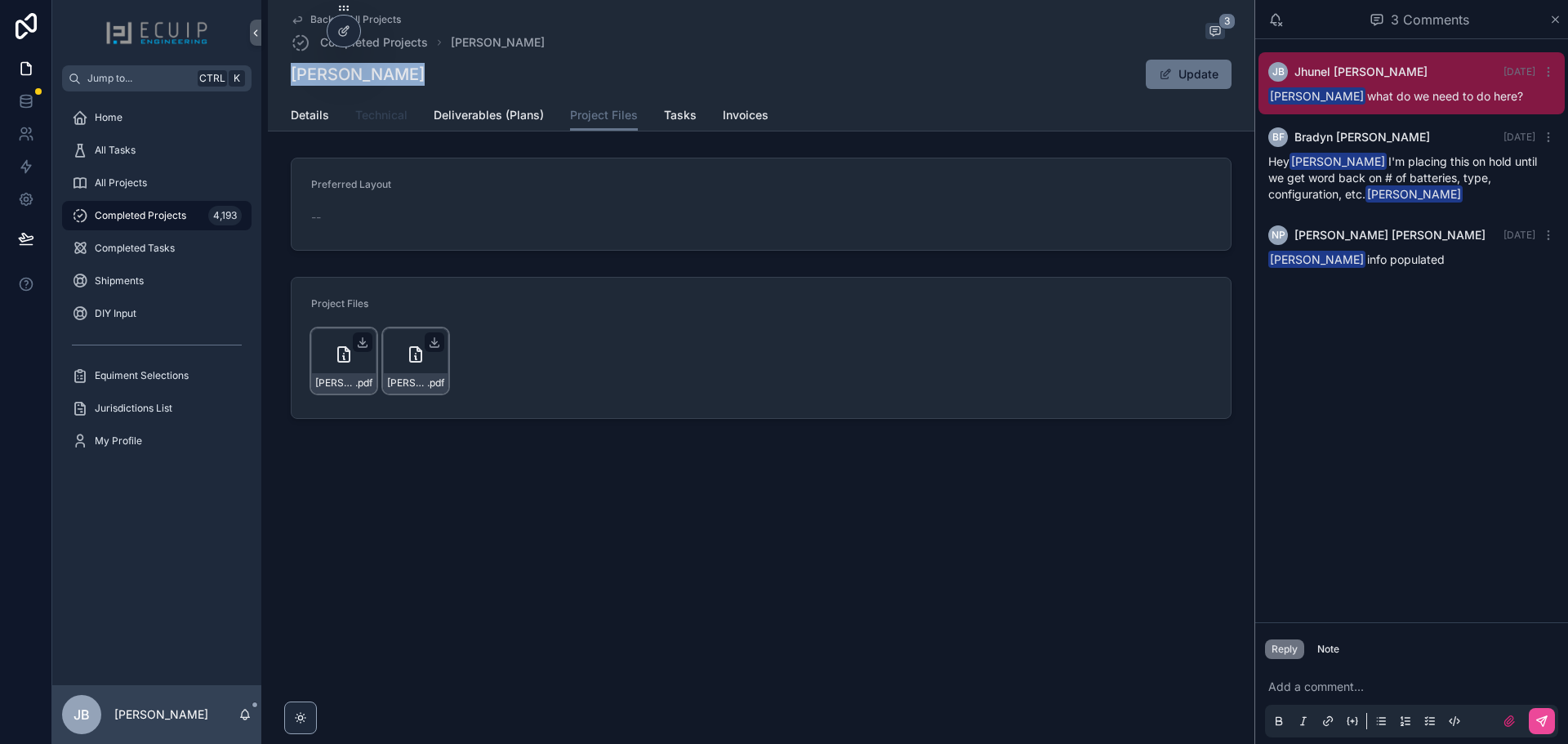
click at [383, 130] on link "Technical" at bounding box center [381, 117] width 52 height 33
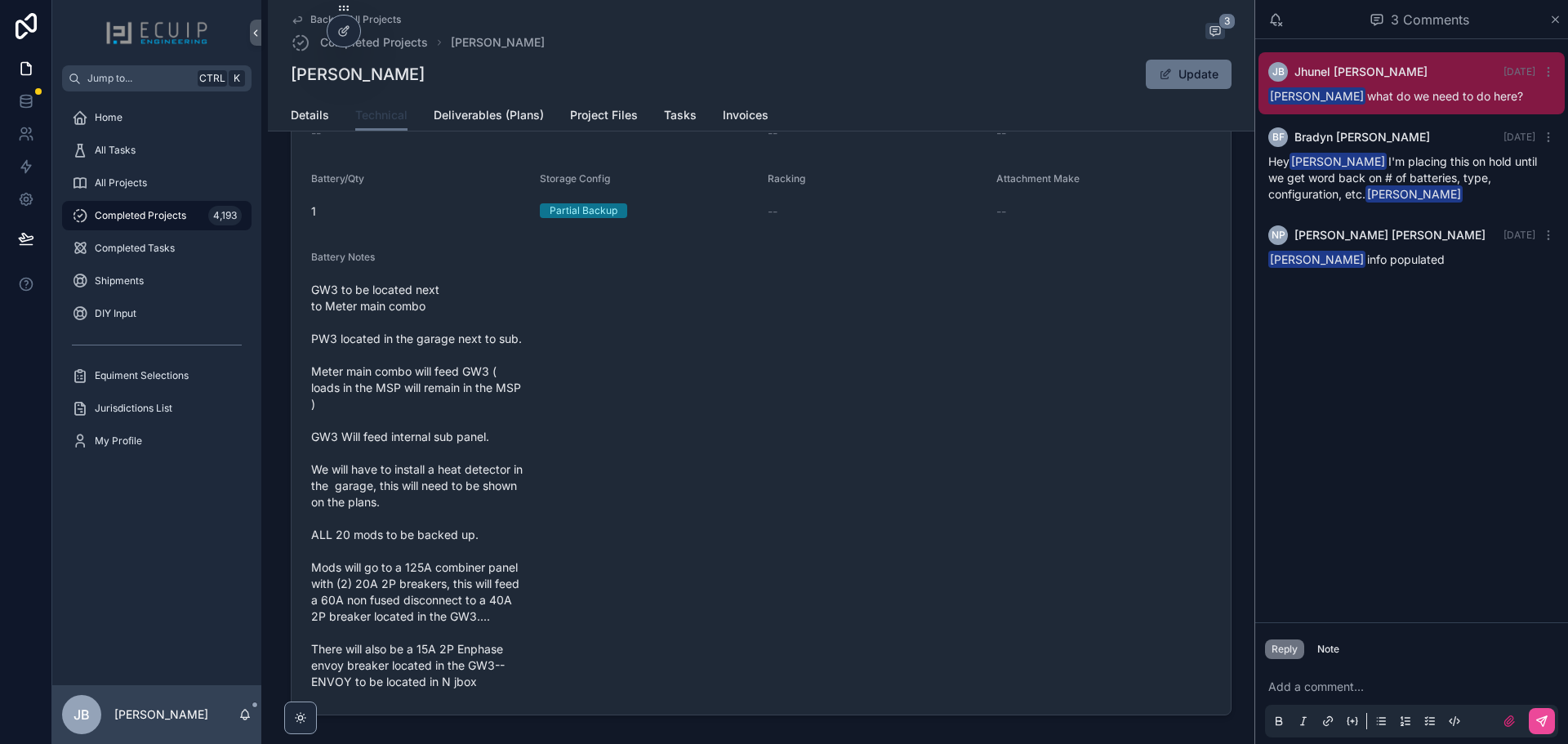
scroll to position [603, 0]
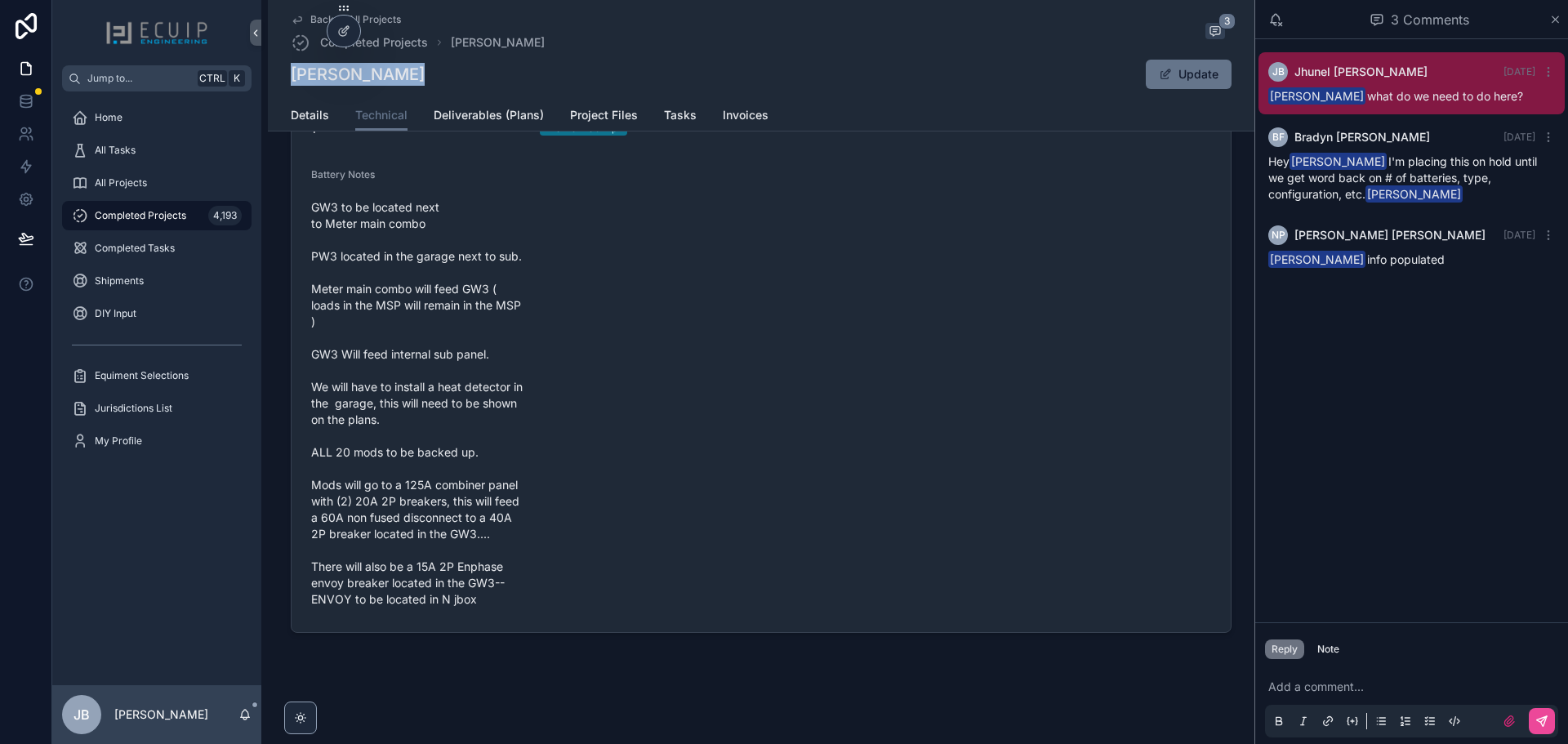
drag, startPoint x: 408, startPoint y: 80, endPoint x: 290, endPoint y: 77, distance: 118.0
click at [291, 77] on div "[PERSON_NAME] Update" at bounding box center [761, 74] width 940 height 31
copy h1 "[PERSON_NAME]"
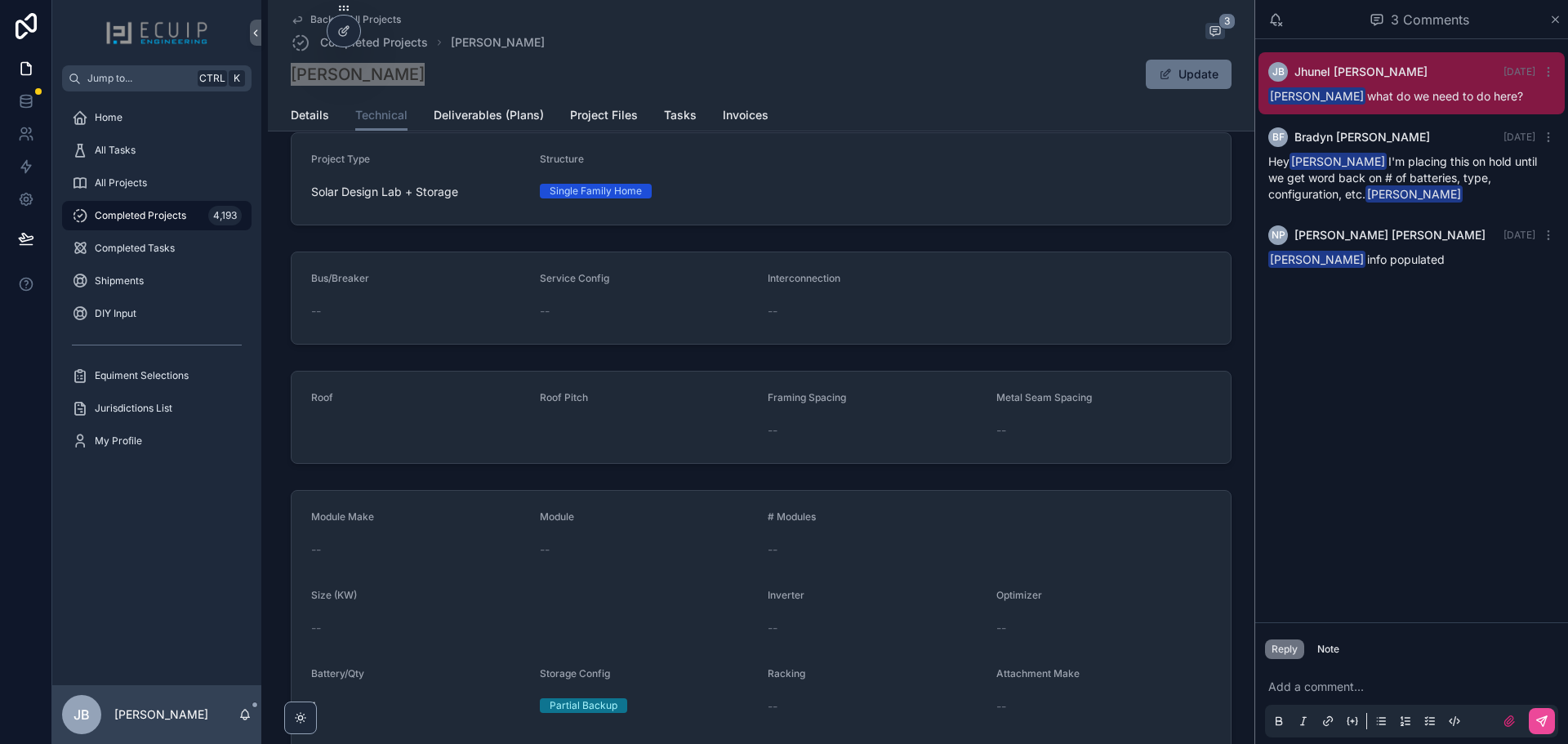
scroll to position [0, 0]
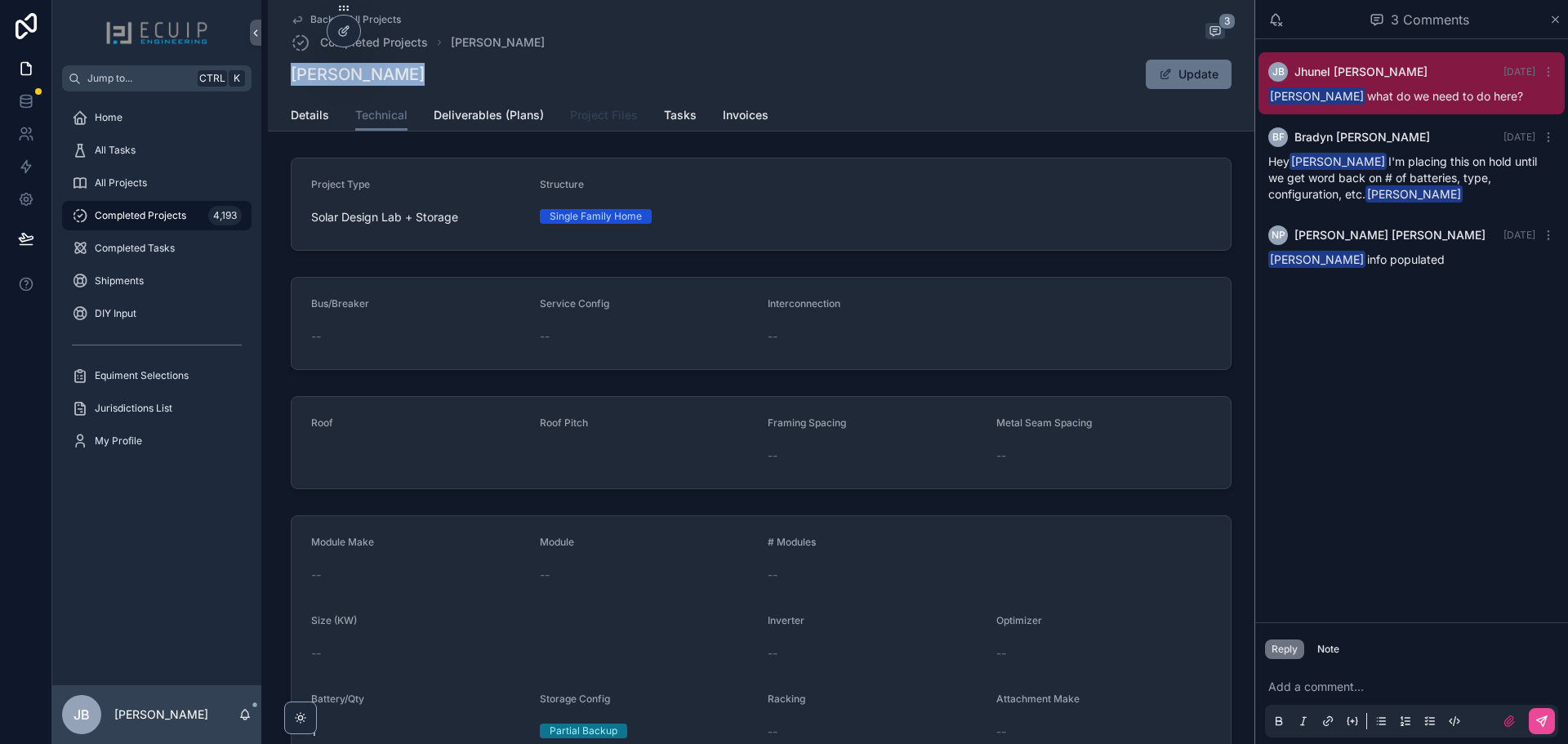
click at [575, 116] on span "Project Files" at bounding box center [604, 115] width 68 height 16
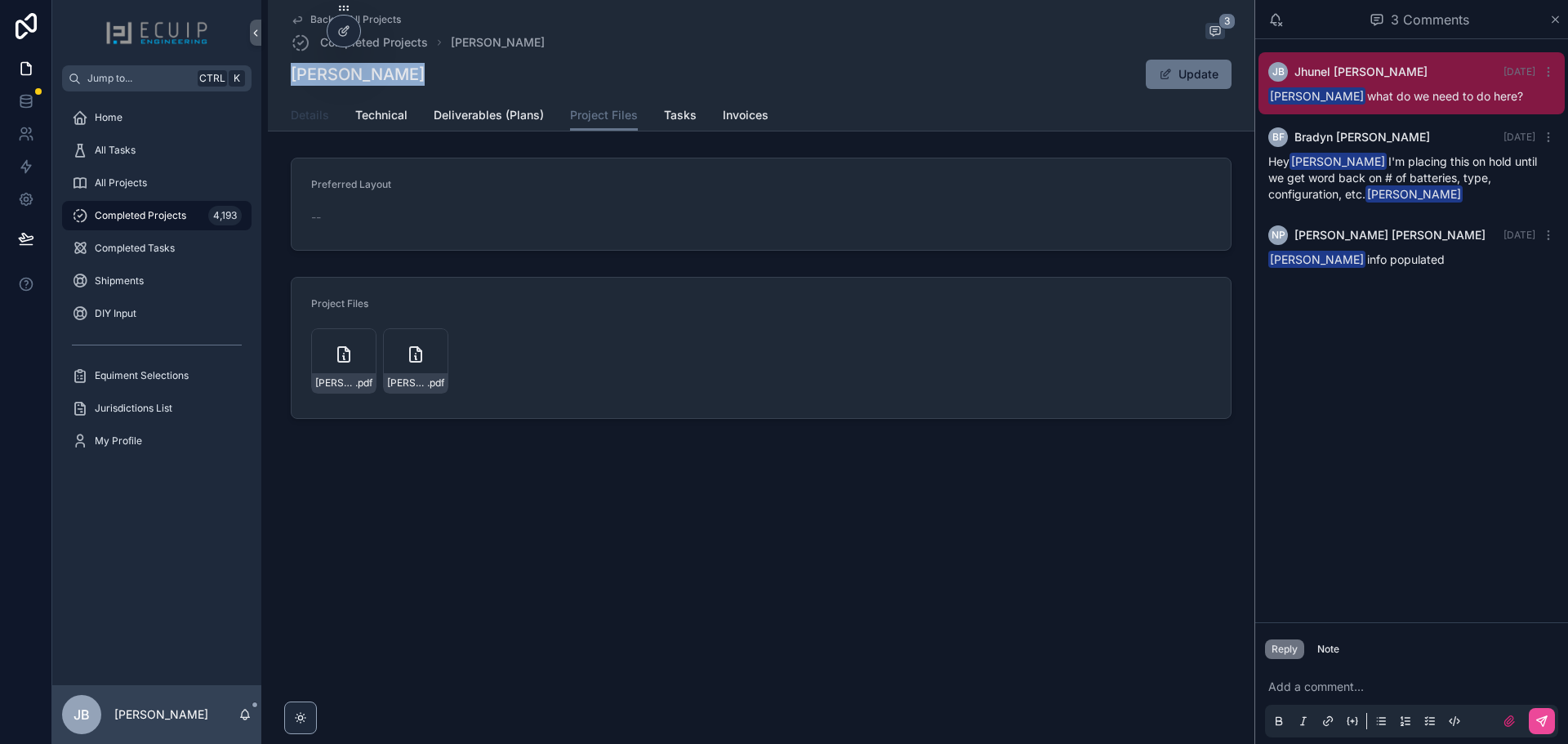
click at [299, 109] on span "Details" at bounding box center [311, 115] width 39 height 16
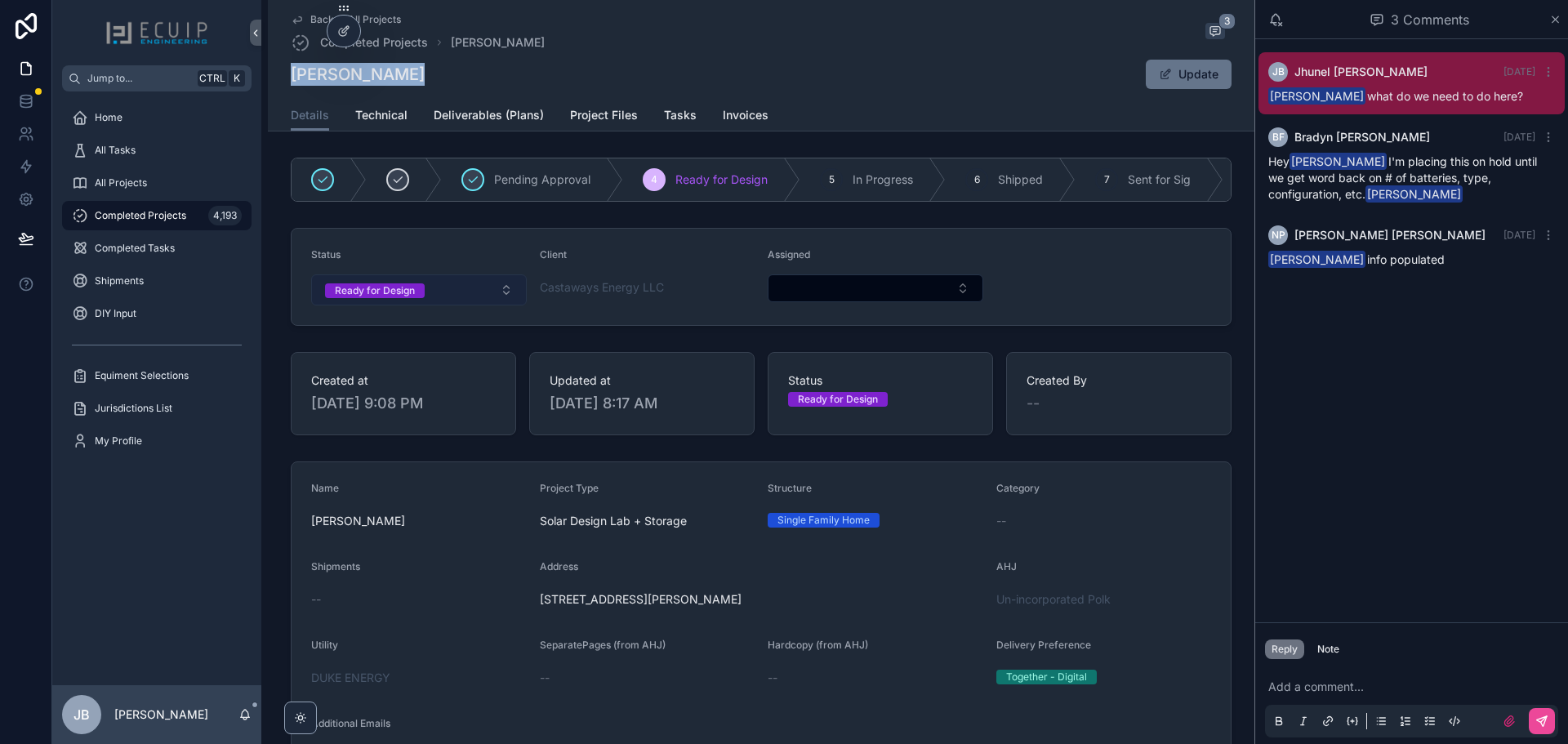
click at [419, 293] on span "Ready for Design" at bounding box center [374, 290] width 100 height 15
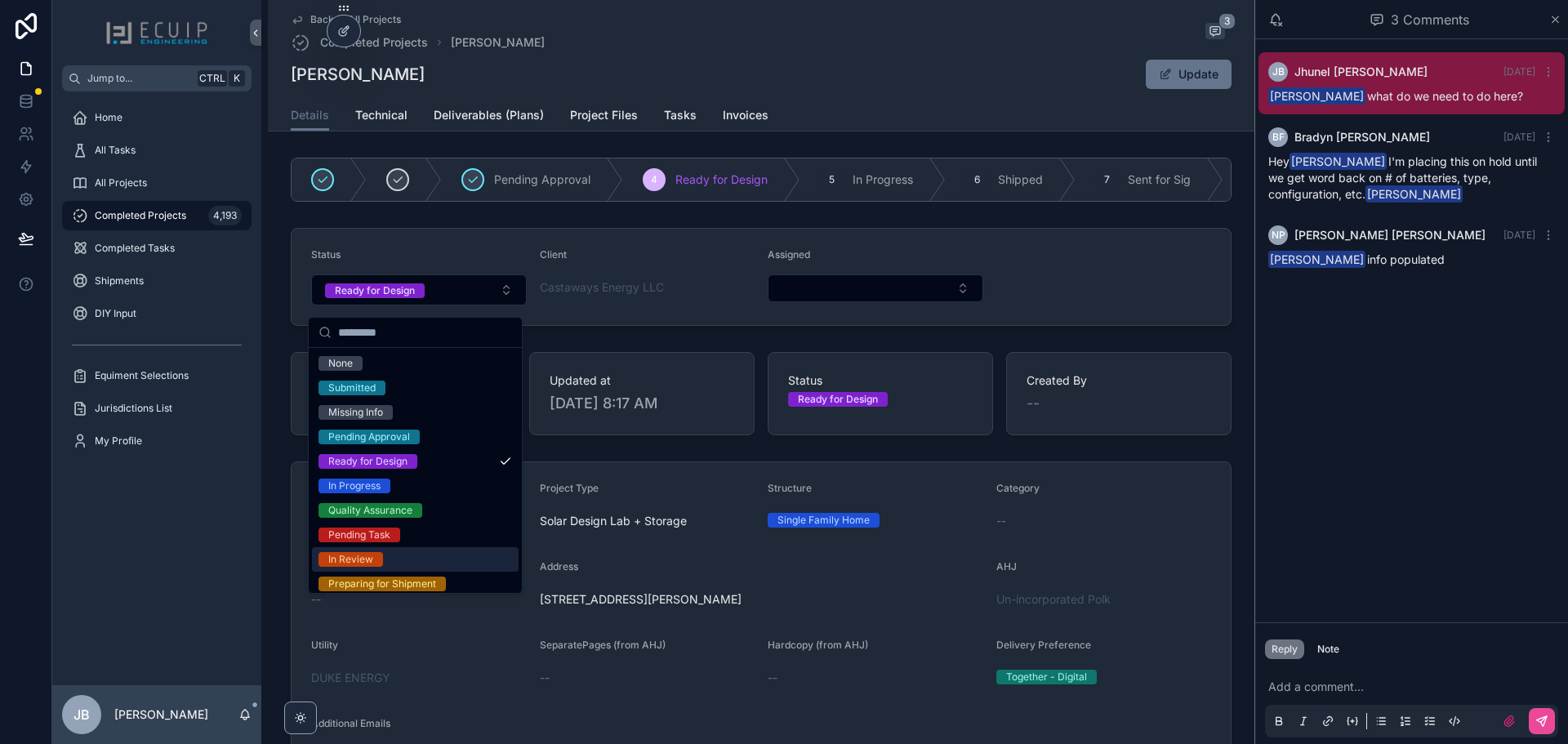
click at [372, 554] on div "In Review" at bounding box center [350, 559] width 44 height 15
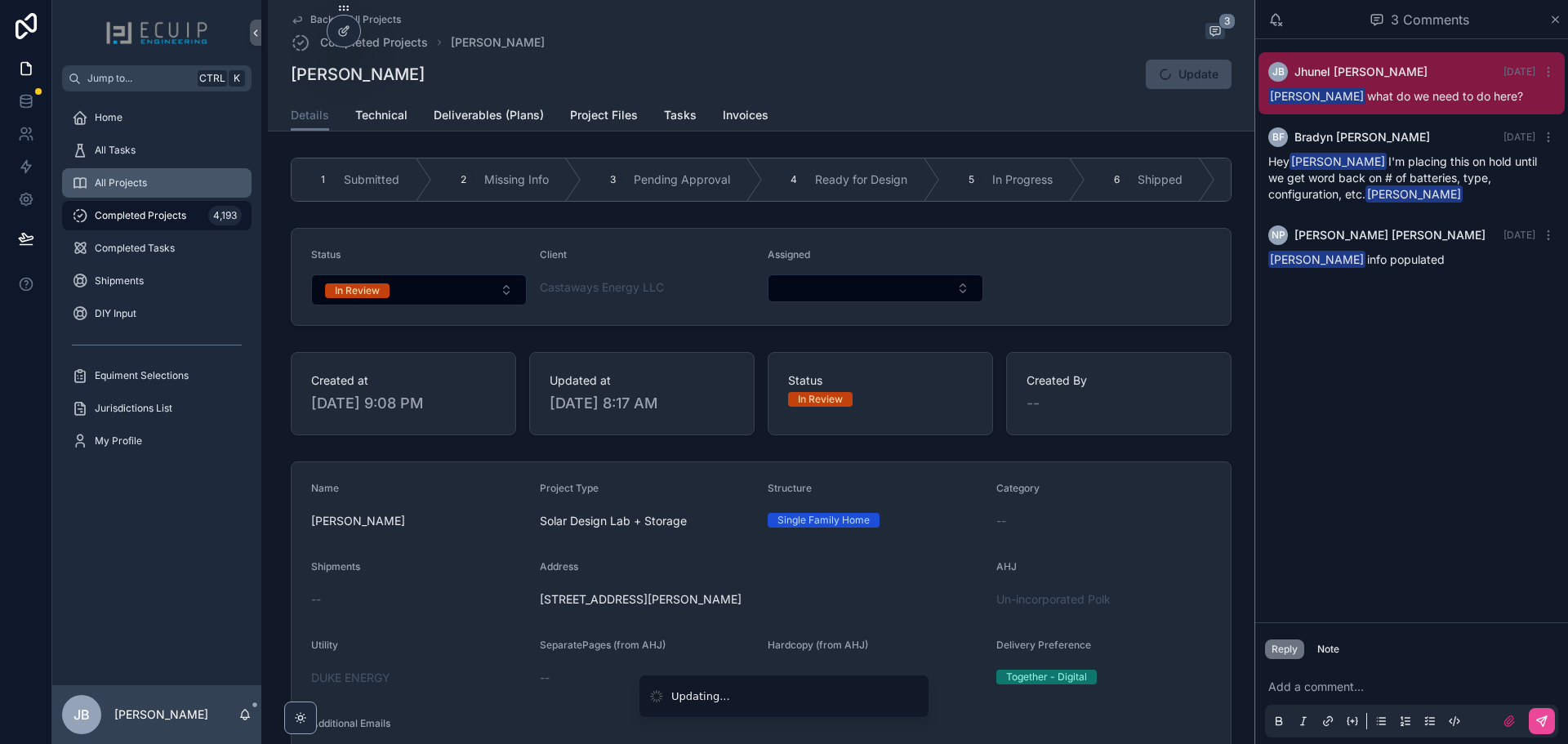
click at [112, 177] on span "All Projects" at bounding box center [121, 183] width 52 height 14
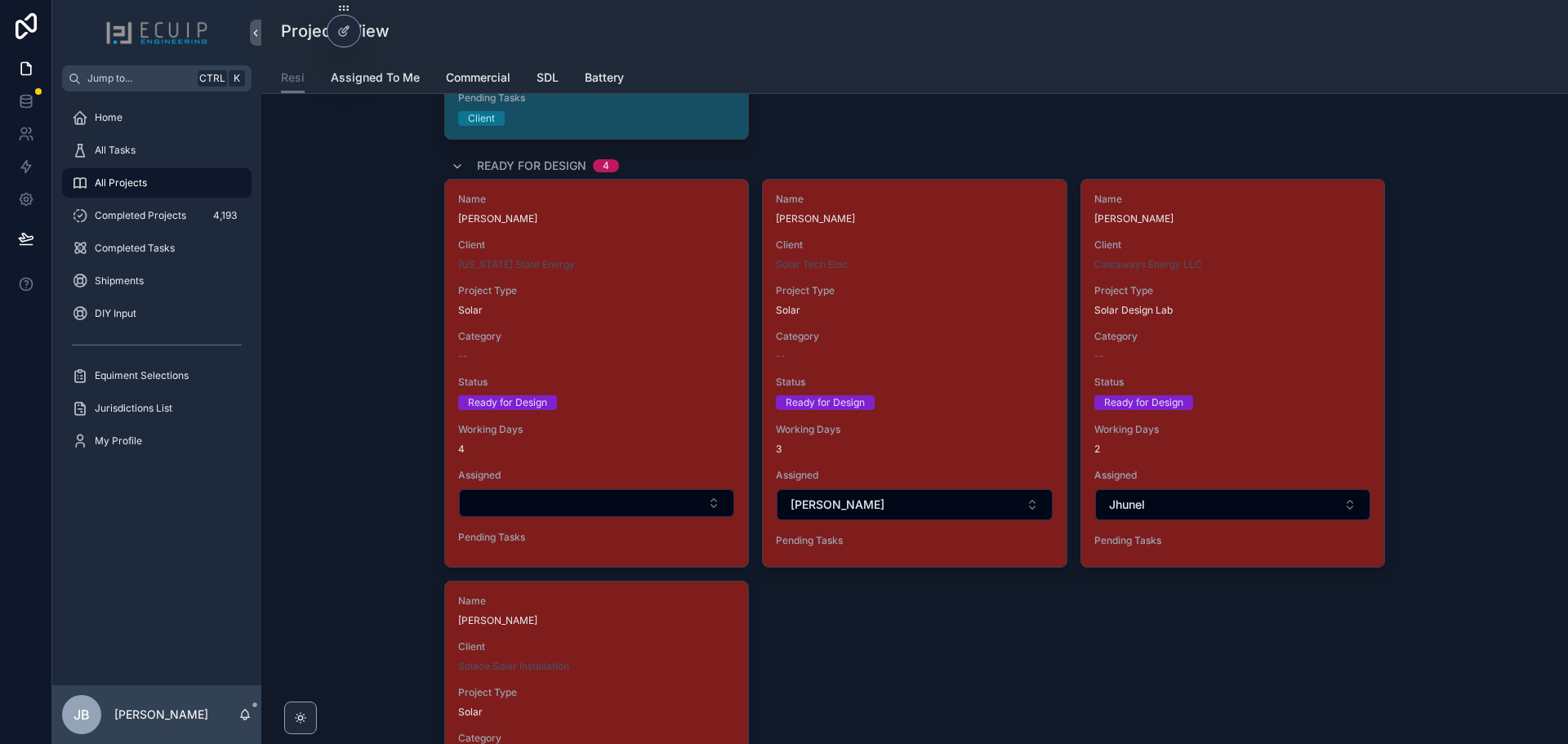
scroll to position [2205, 0]
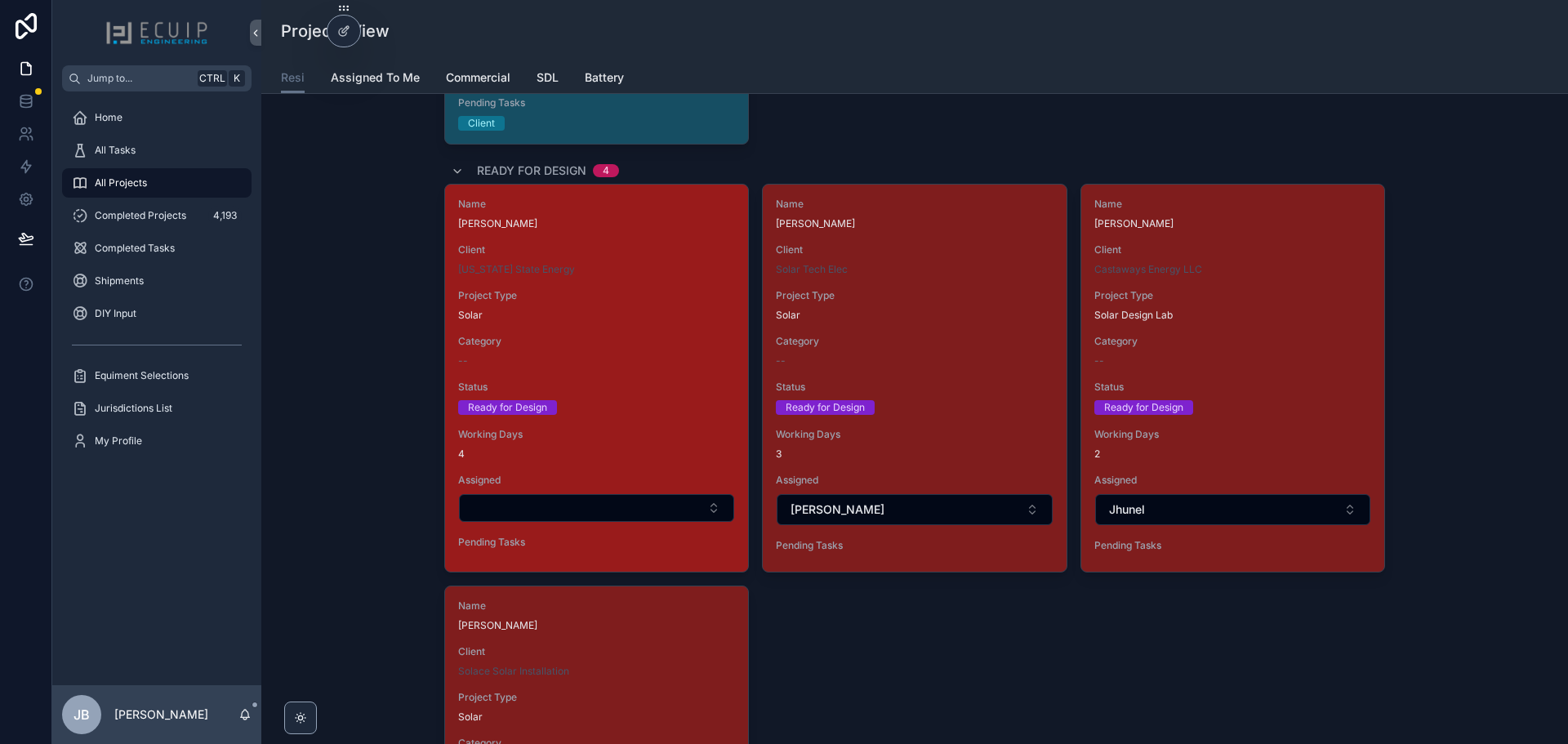
click at [695, 384] on span "Status" at bounding box center [597, 387] width 277 height 14
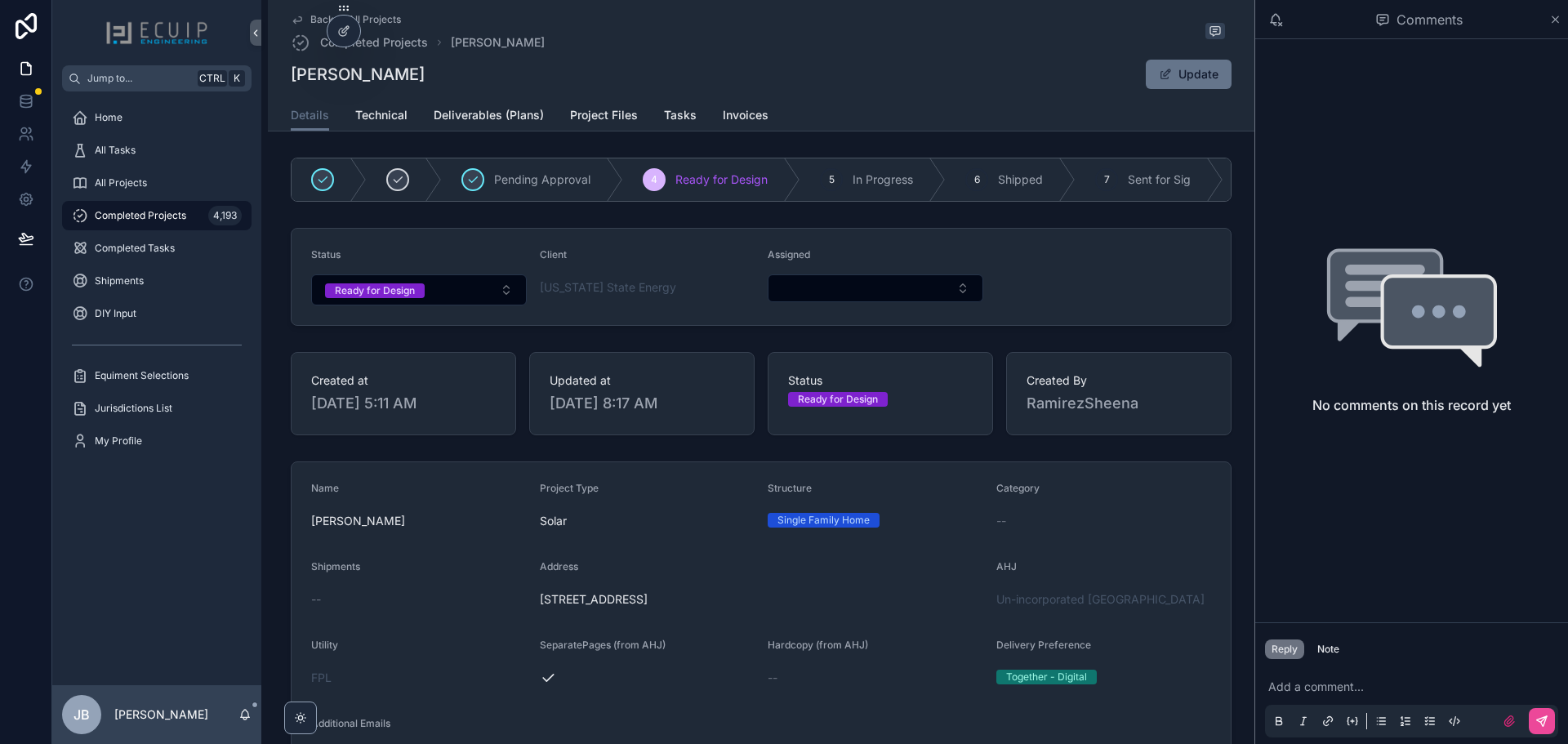
drag, startPoint x: 451, startPoint y: 76, endPoint x: 287, endPoint y: 88, distance: 164.4
click at [291, 88] on div "[PERSON_NAME] Update" at bounding box center [761, 74] width 940 height 31
copy h1 "[PERSON_NAME]"
drag, startPoint x: 797, startPoint y: 612, endPoint x: 537, endPoint y: 610, distance: 260.0
click at [540, 608] on span "[STREET_ADDRESS]" at bounding box center [761, 599] width 443 height 16
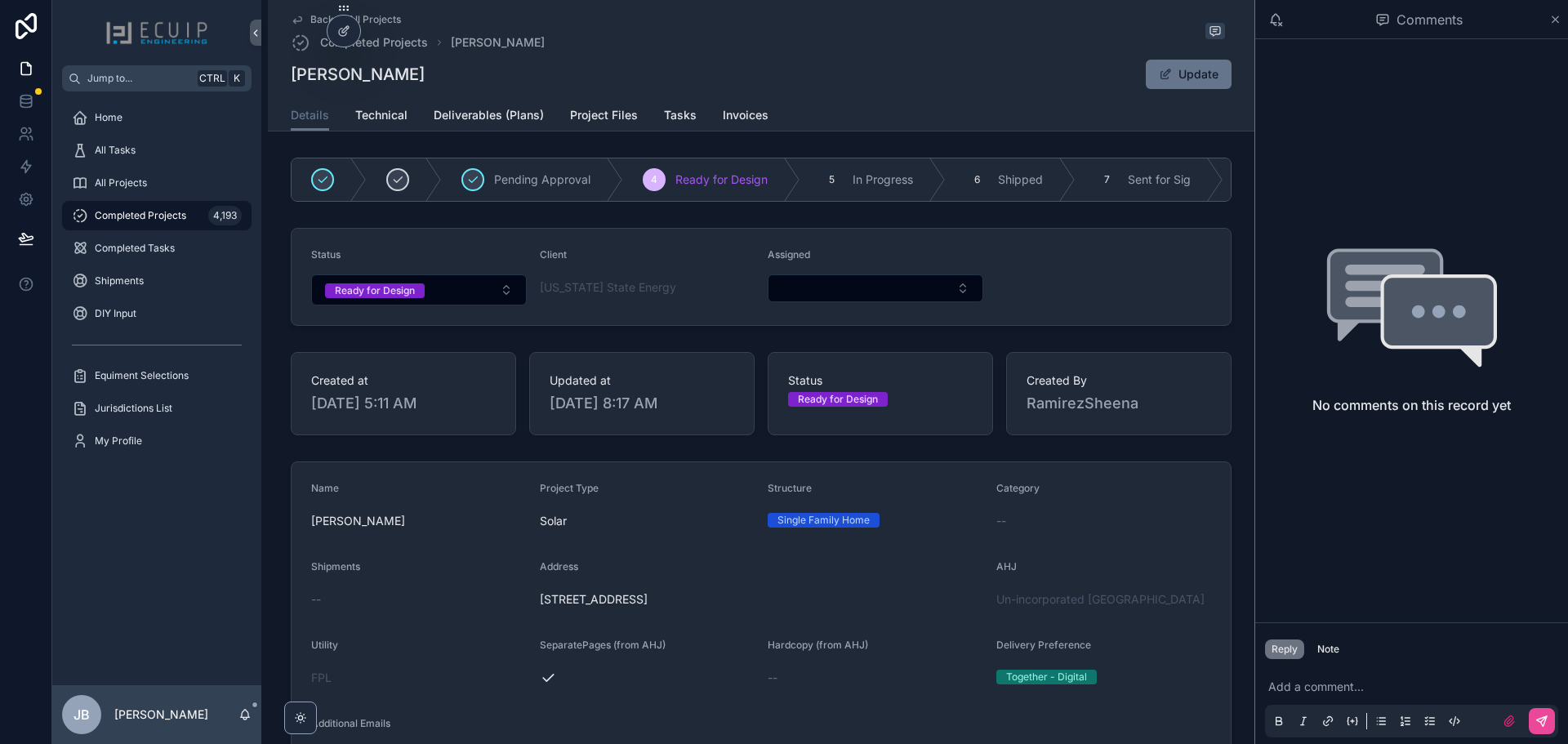
copy span "[STREET_ADDRESS]"
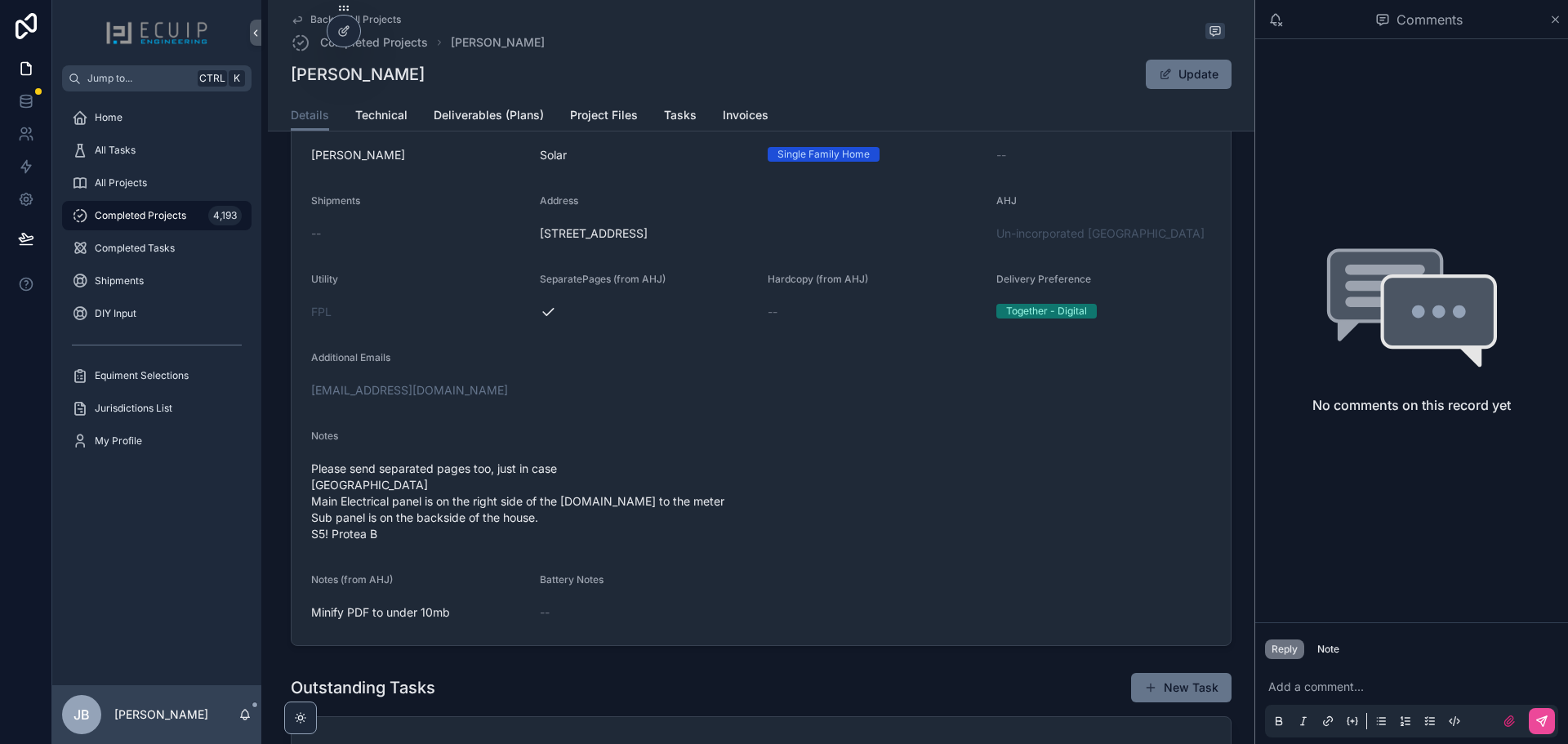
scroll to position [408, 0]
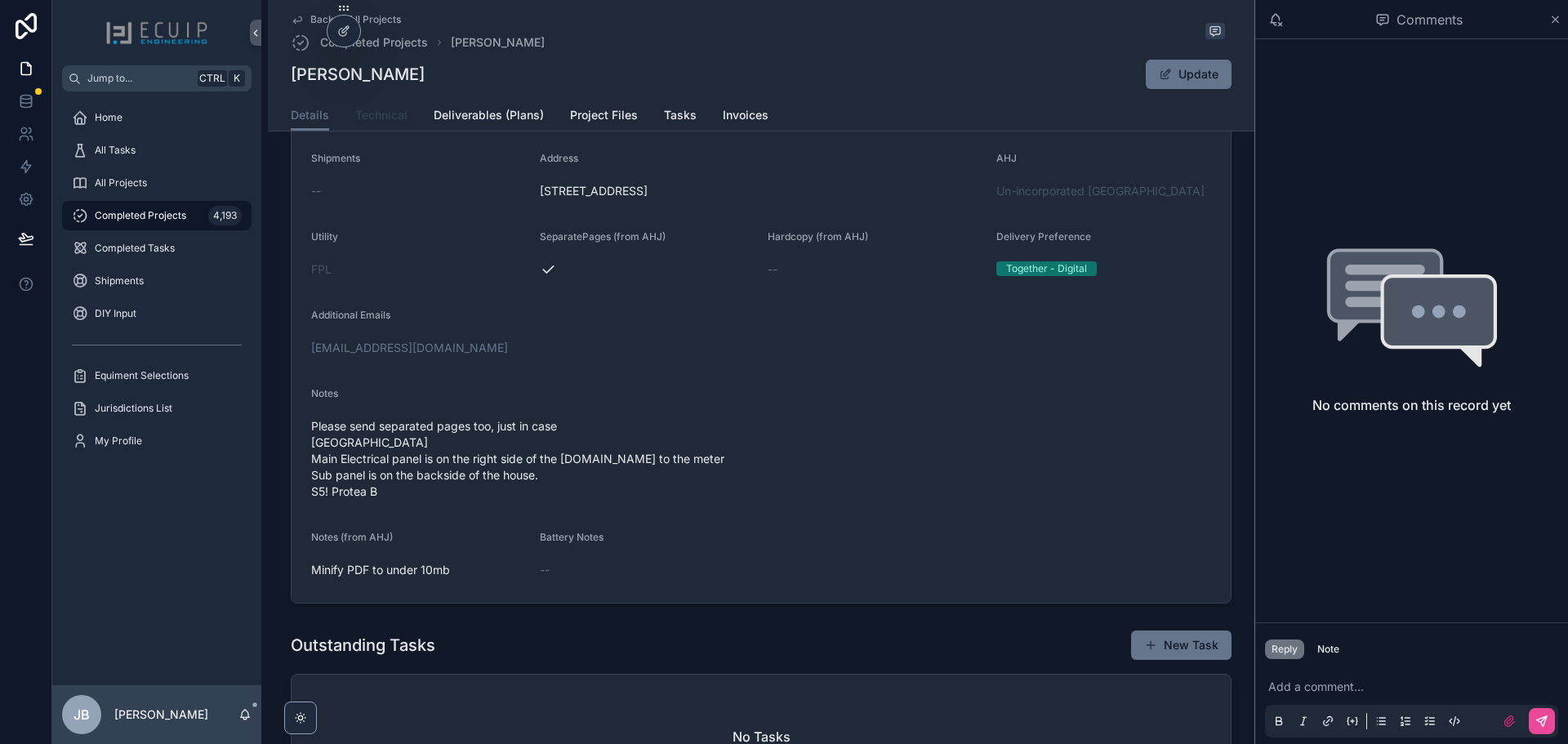
click at [376, 113] on span "Technical" at bounding box center [381, 115] width 52 height 16
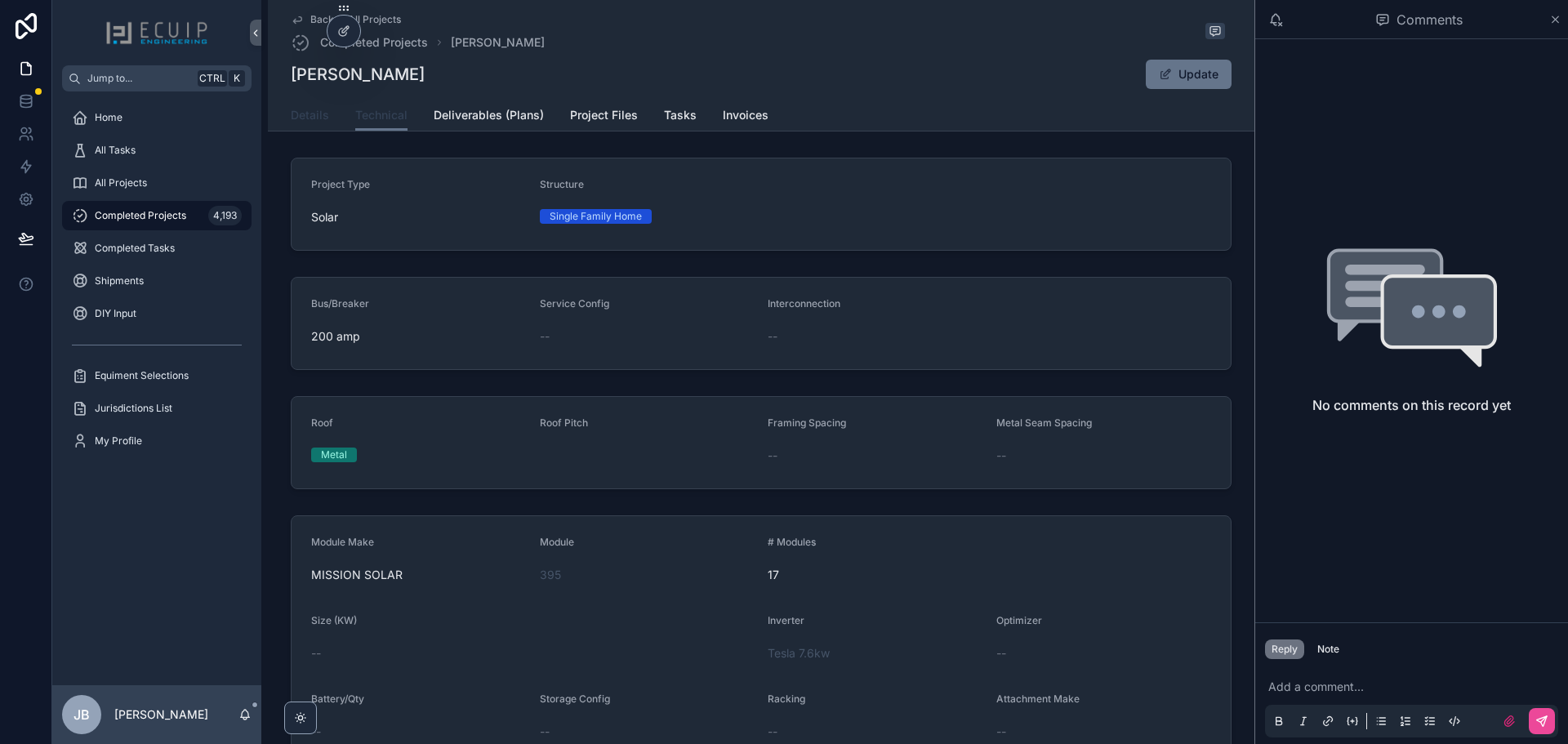
click at [302, 114] on span "Details" at bounding box center [311, 115] width 39 height 16
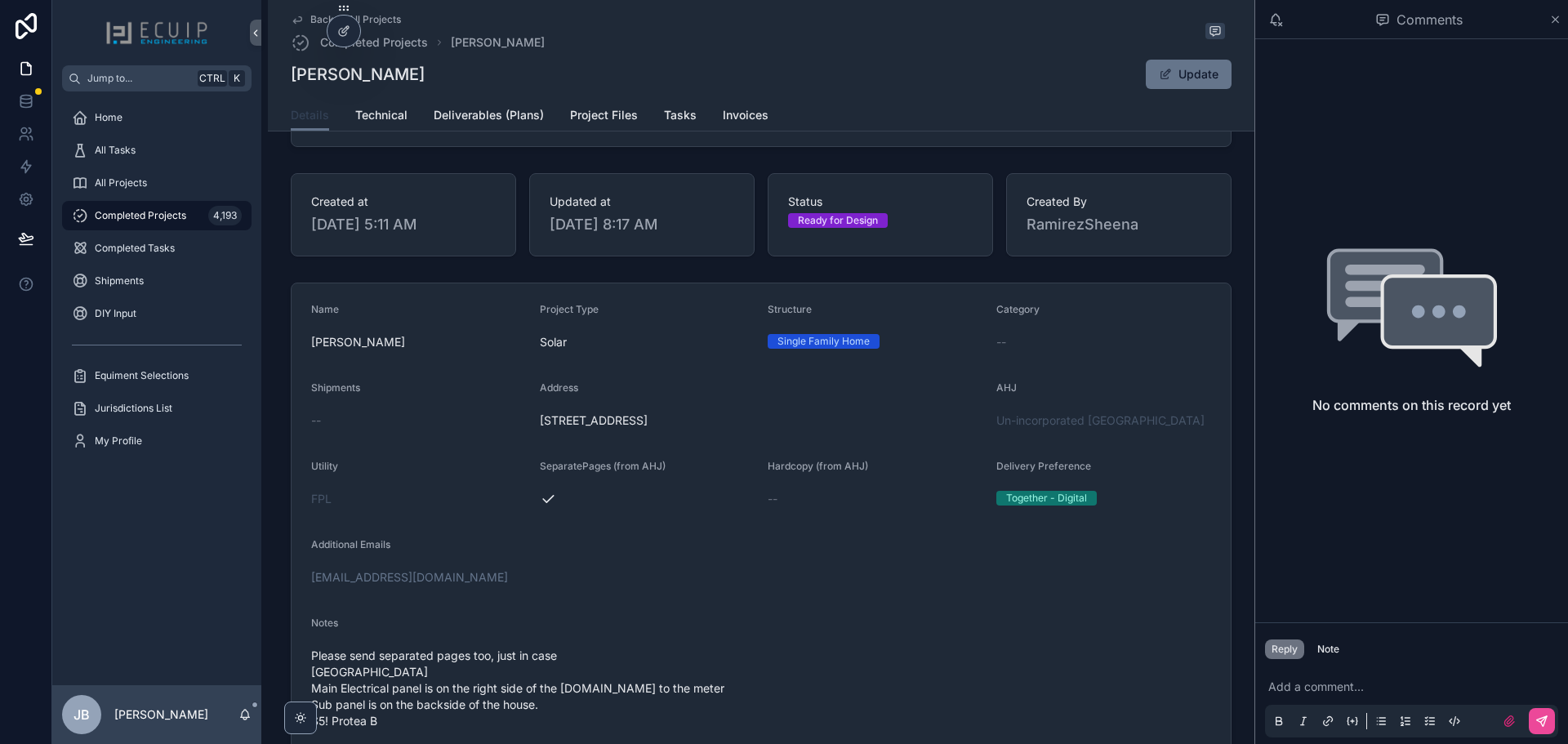
scroll to position [327, 0]
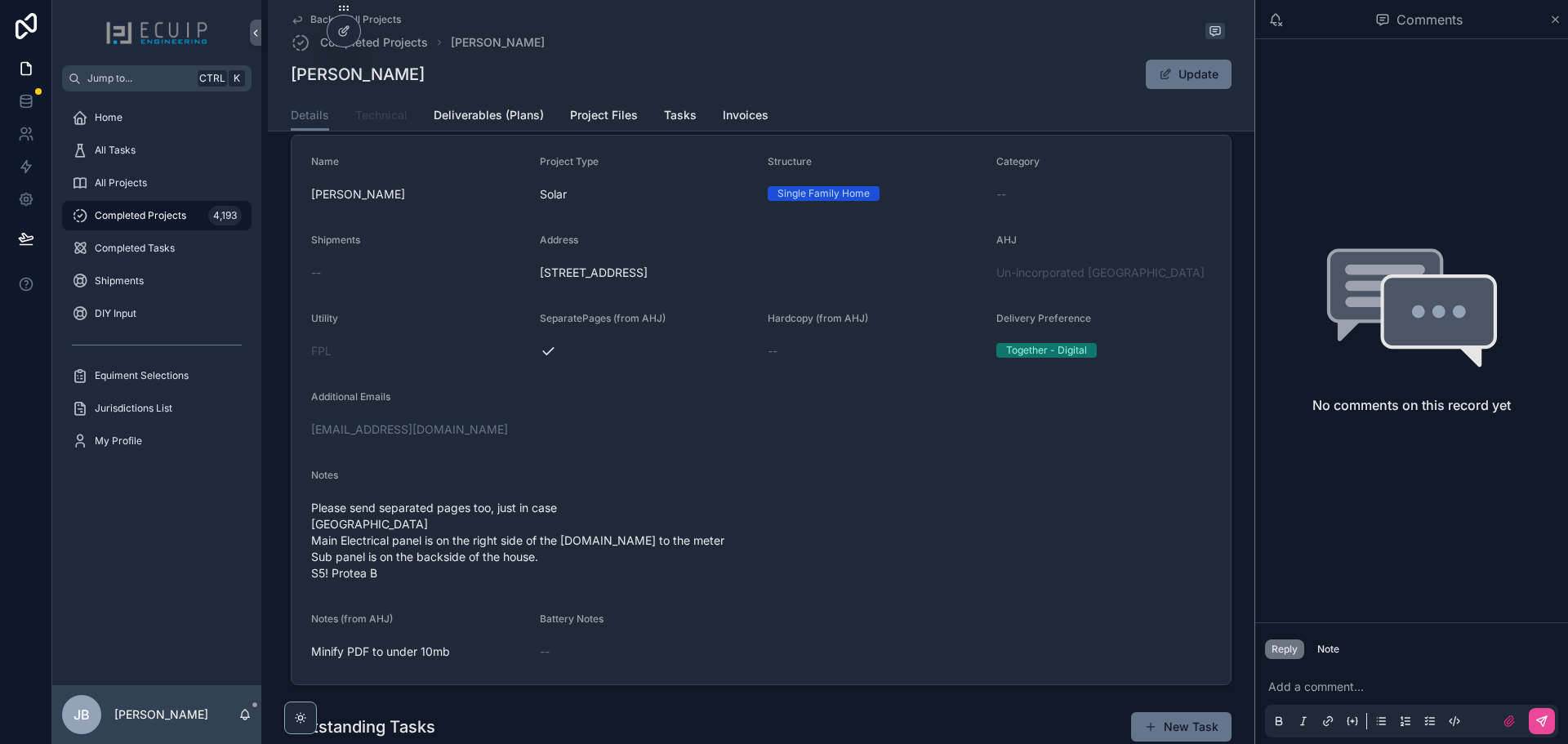
click at [384, 112] on span "Technical" at bounding box center [381, 115] width 52 height 16
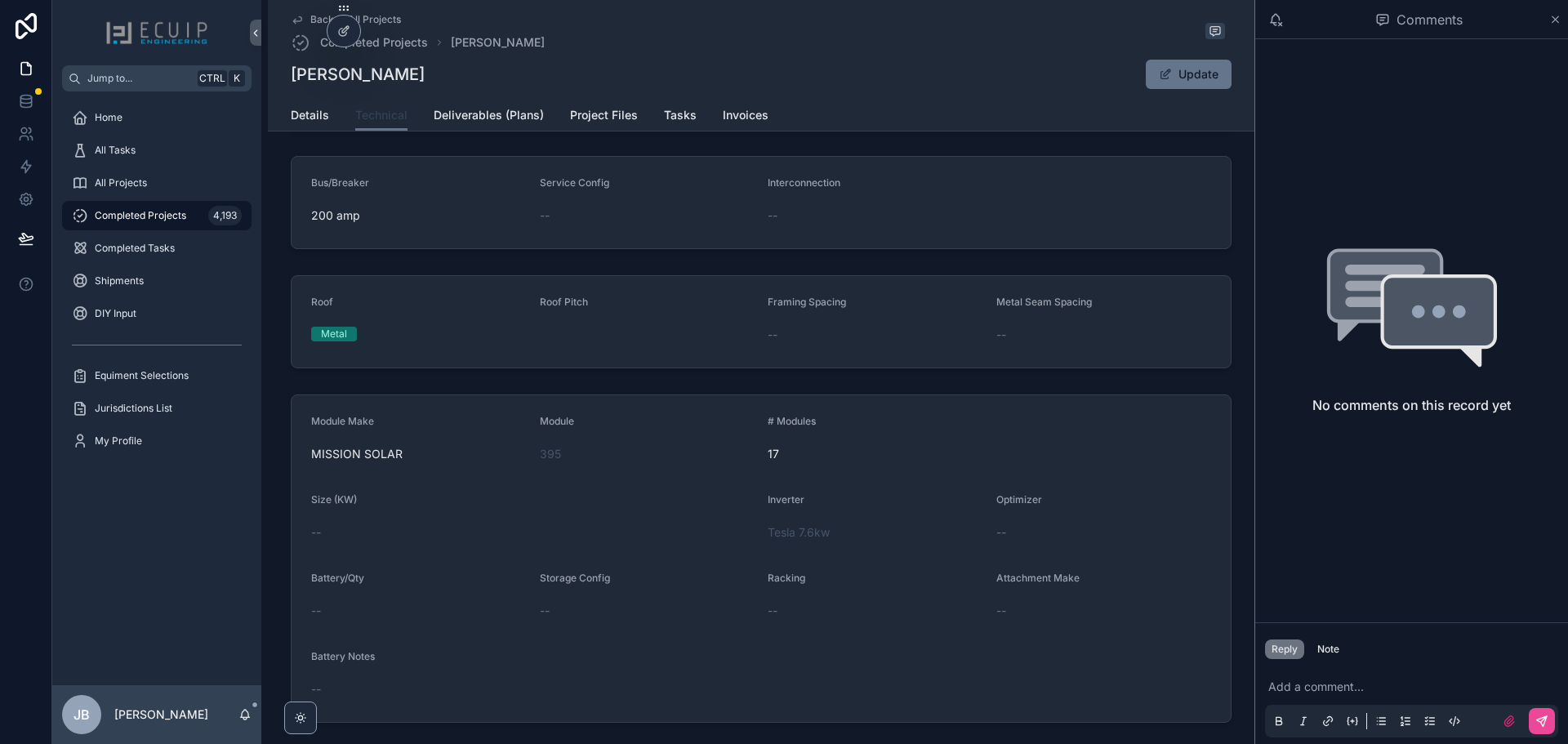
scroll to position [211, 0]
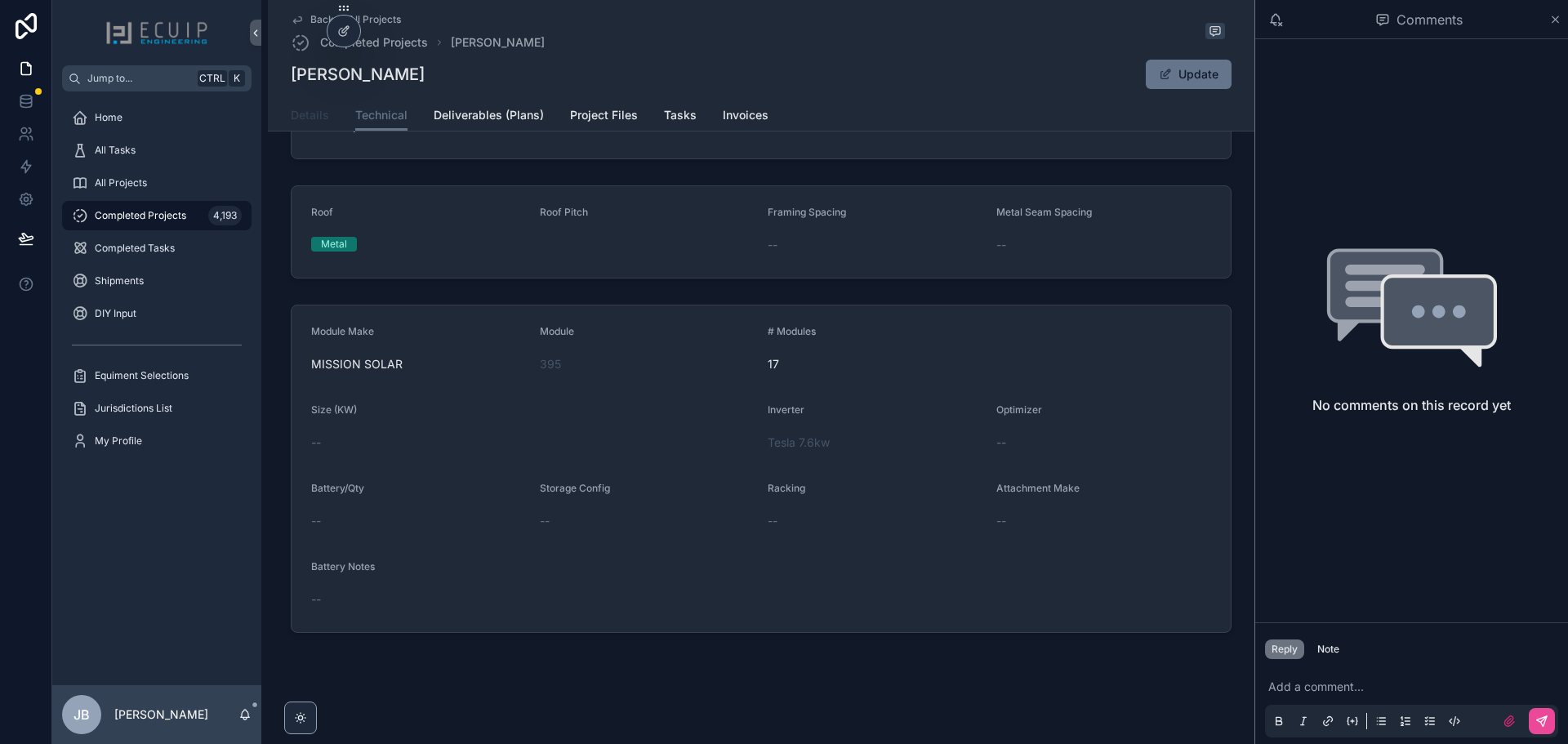
click at [296, 126] on link "Details" at bounding box center [311, 117] width 39 height 33
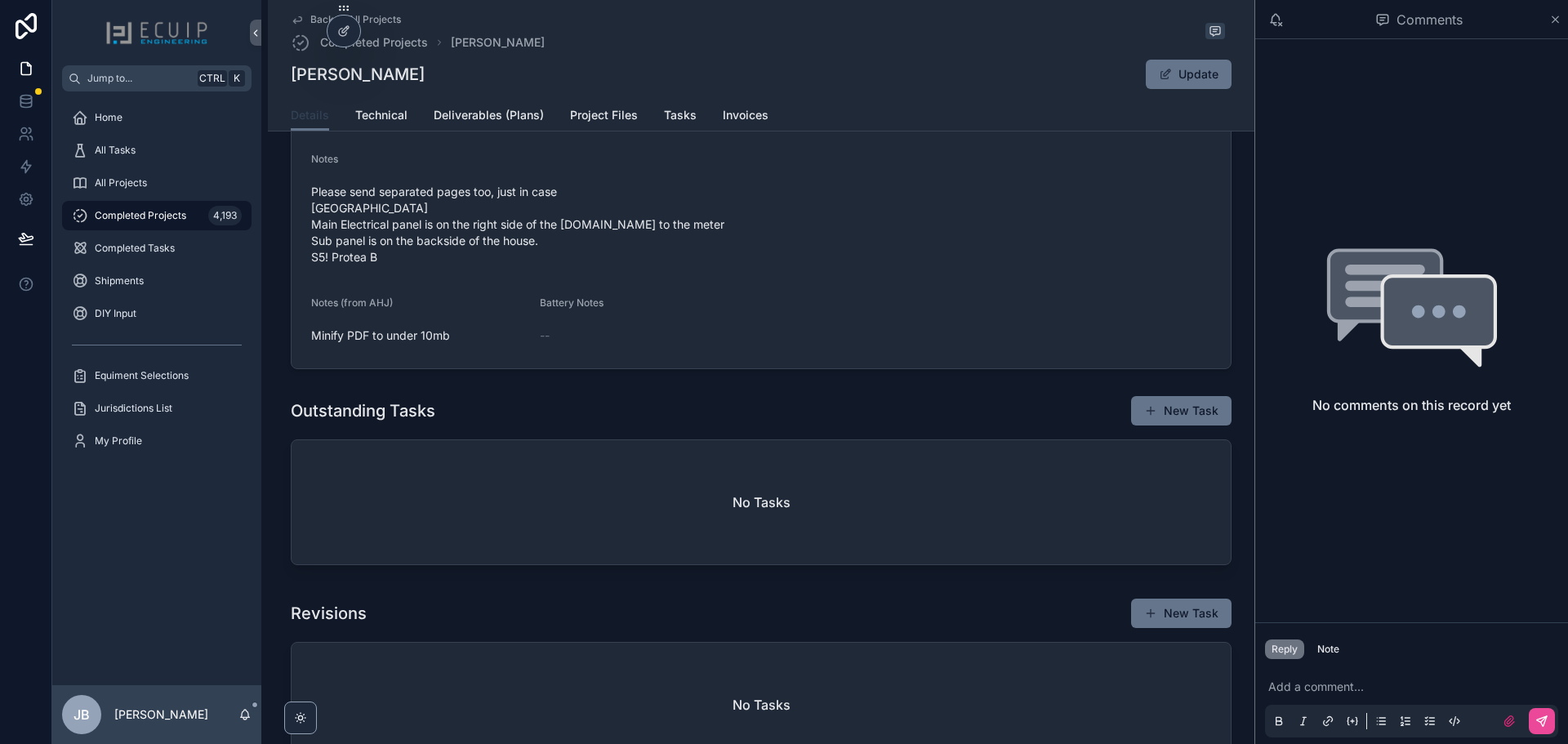
scroll to position [653, 0]
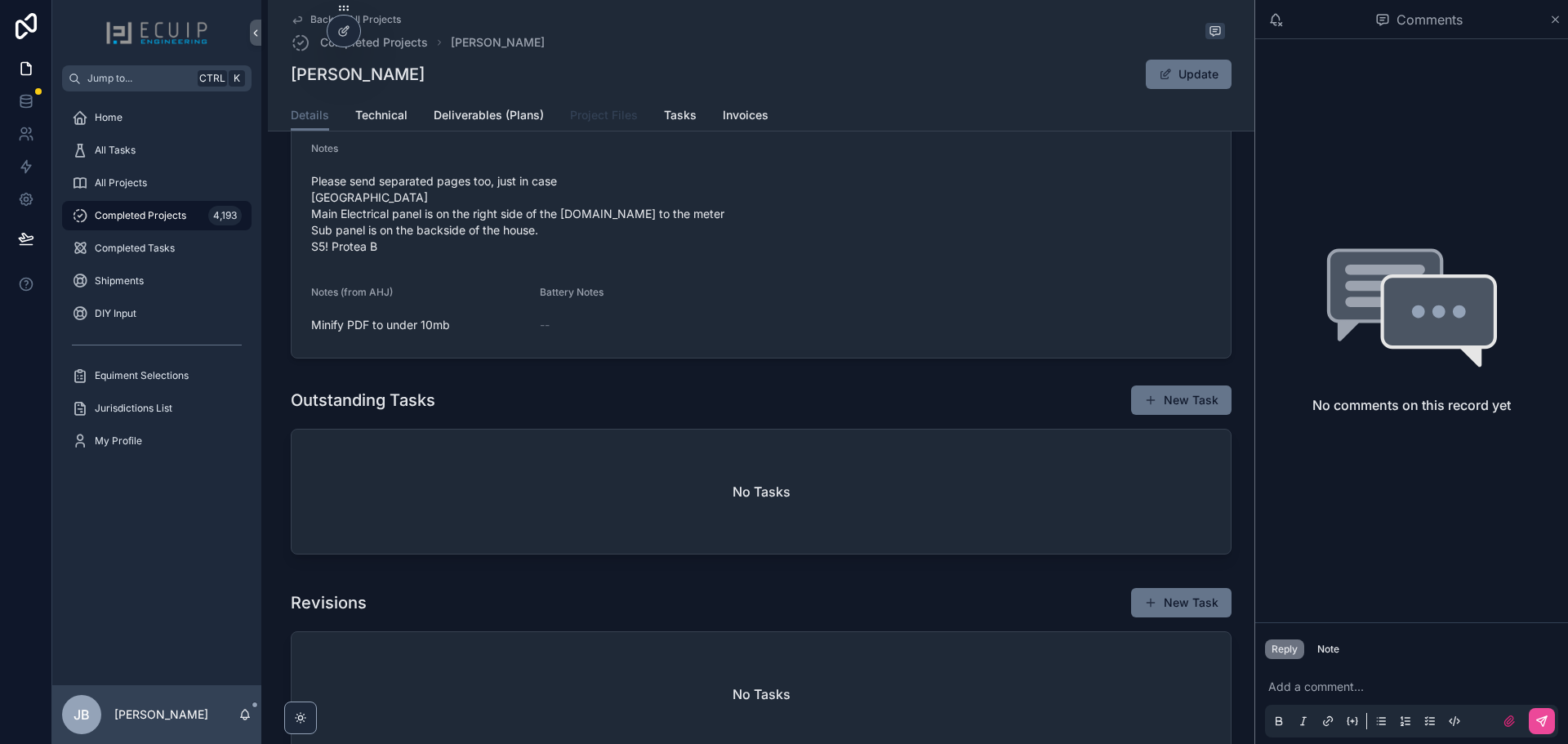
click at [615, 115] on span "Project Files" at bounding box center [604, 115] width 68 height 16
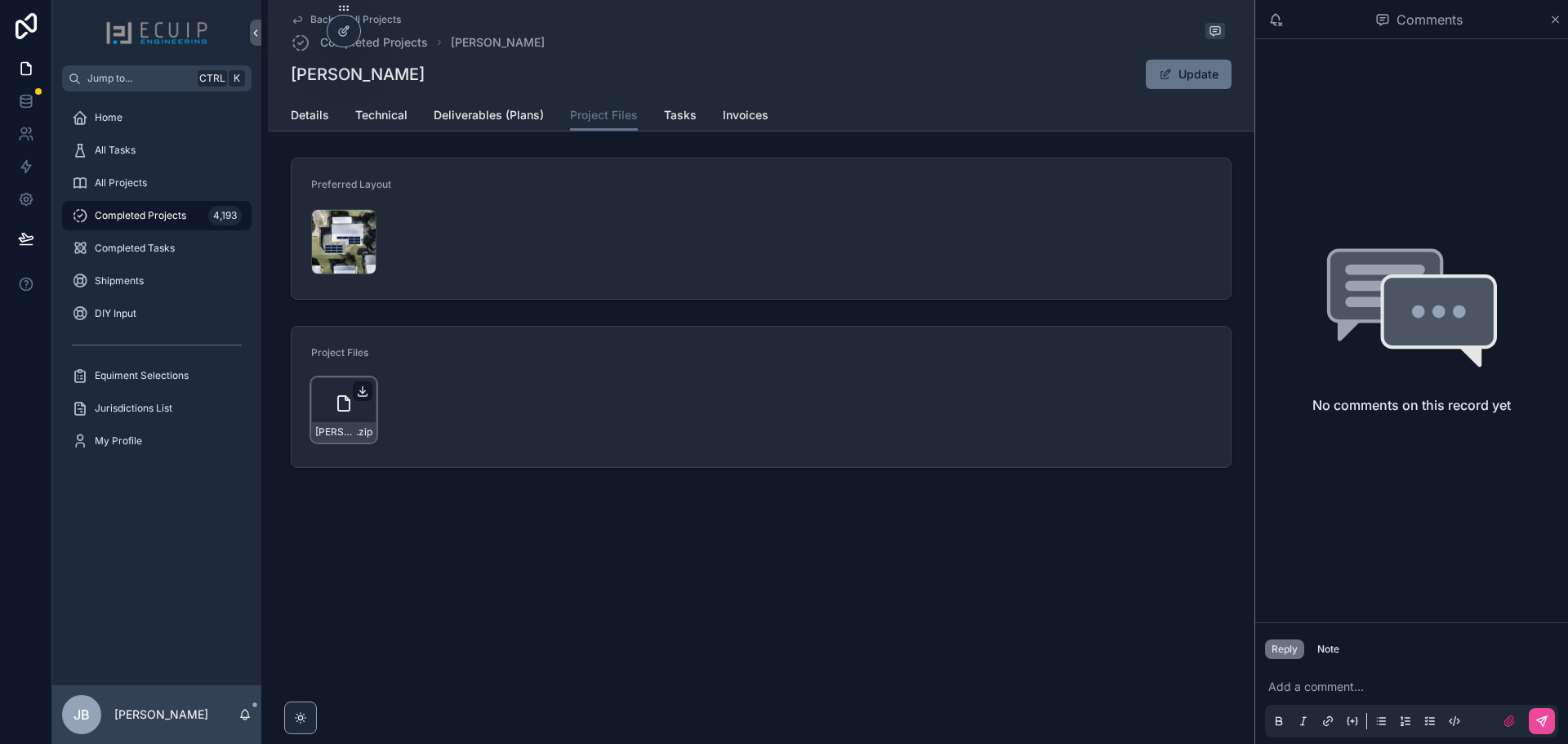
click at [364, 388] on icon "scrollable content" at bounding box center [363, 392] width 14 height 14
click at [348, 244] on div "Screenshot-2025-08-05-at-4.25.36-PM .png" at bounding box center [344, 242] width 66 height 66
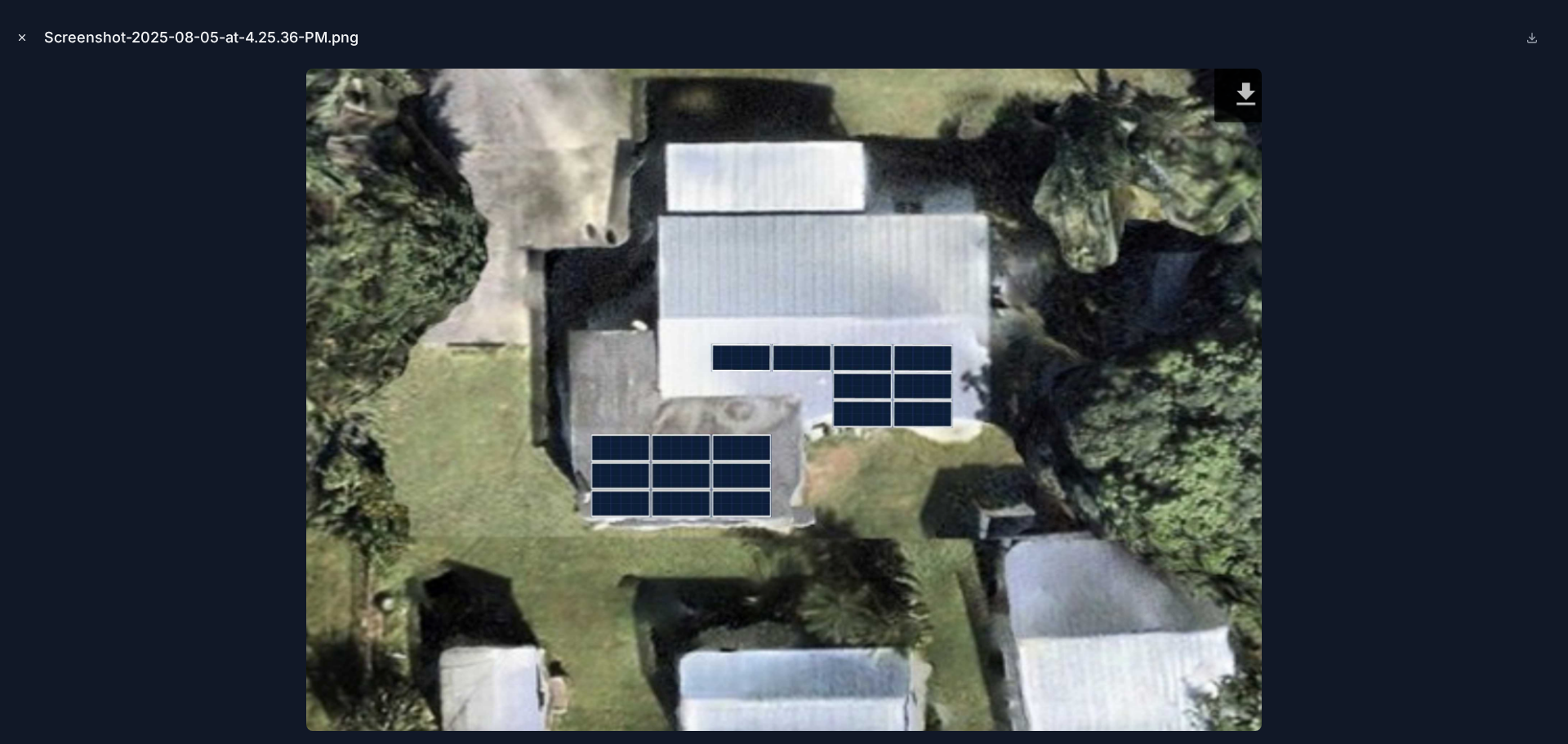
click at [18, 36] on icon "Close modal" at bounding box center [22, 38] width 12 height 12
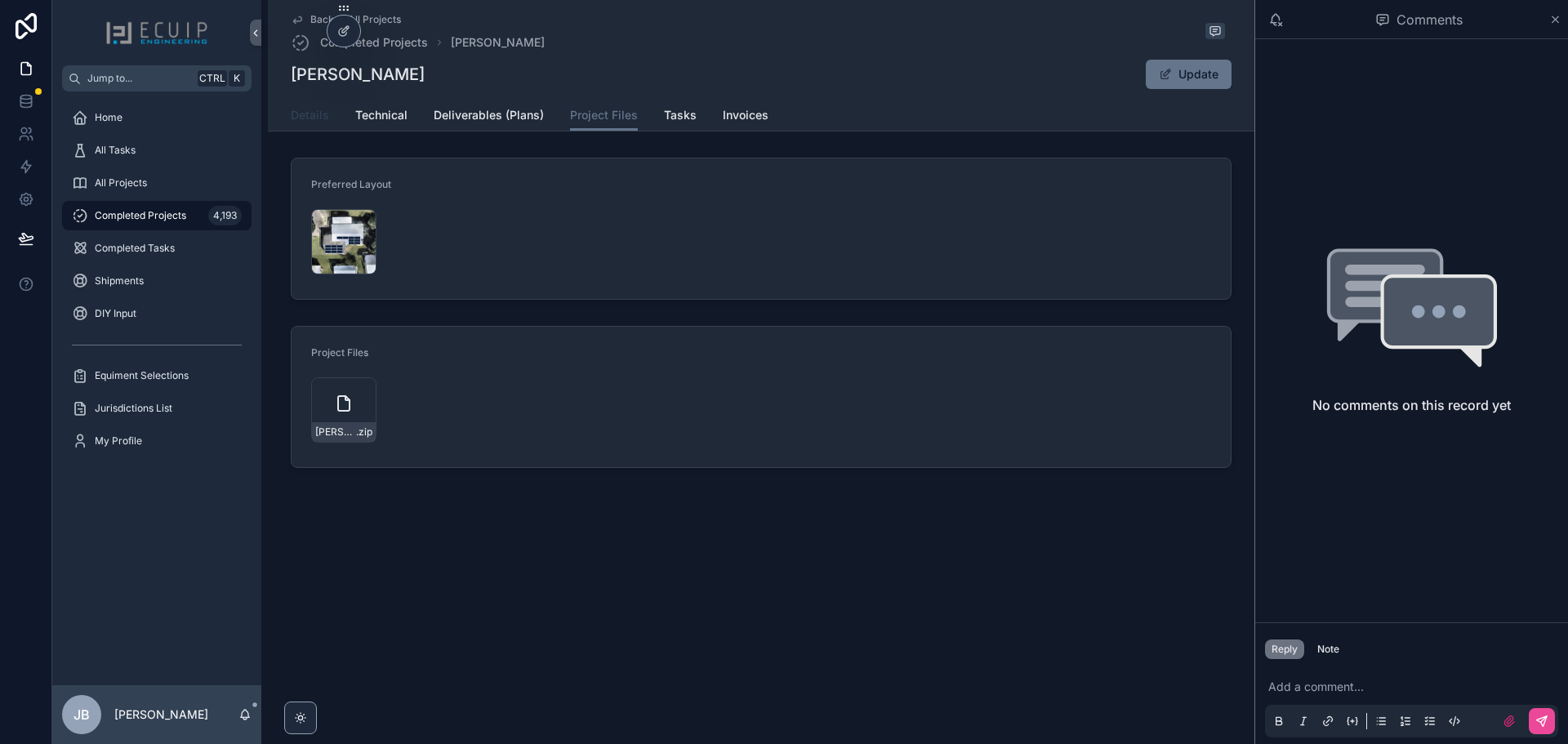
click at [299, 118] on span "Details" at bounding box center [311, 115] width 39 height 16
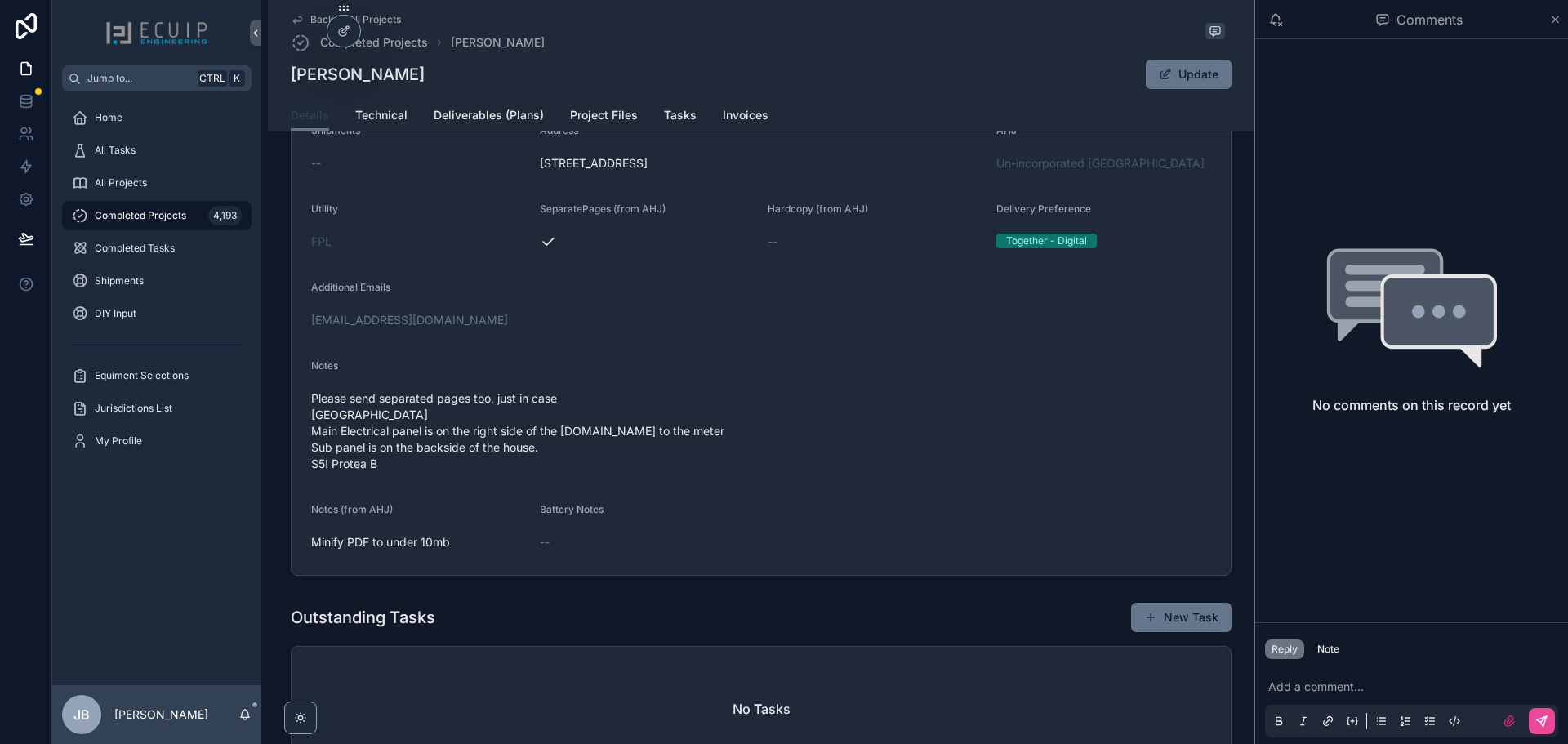
scroll to position [490, 0]
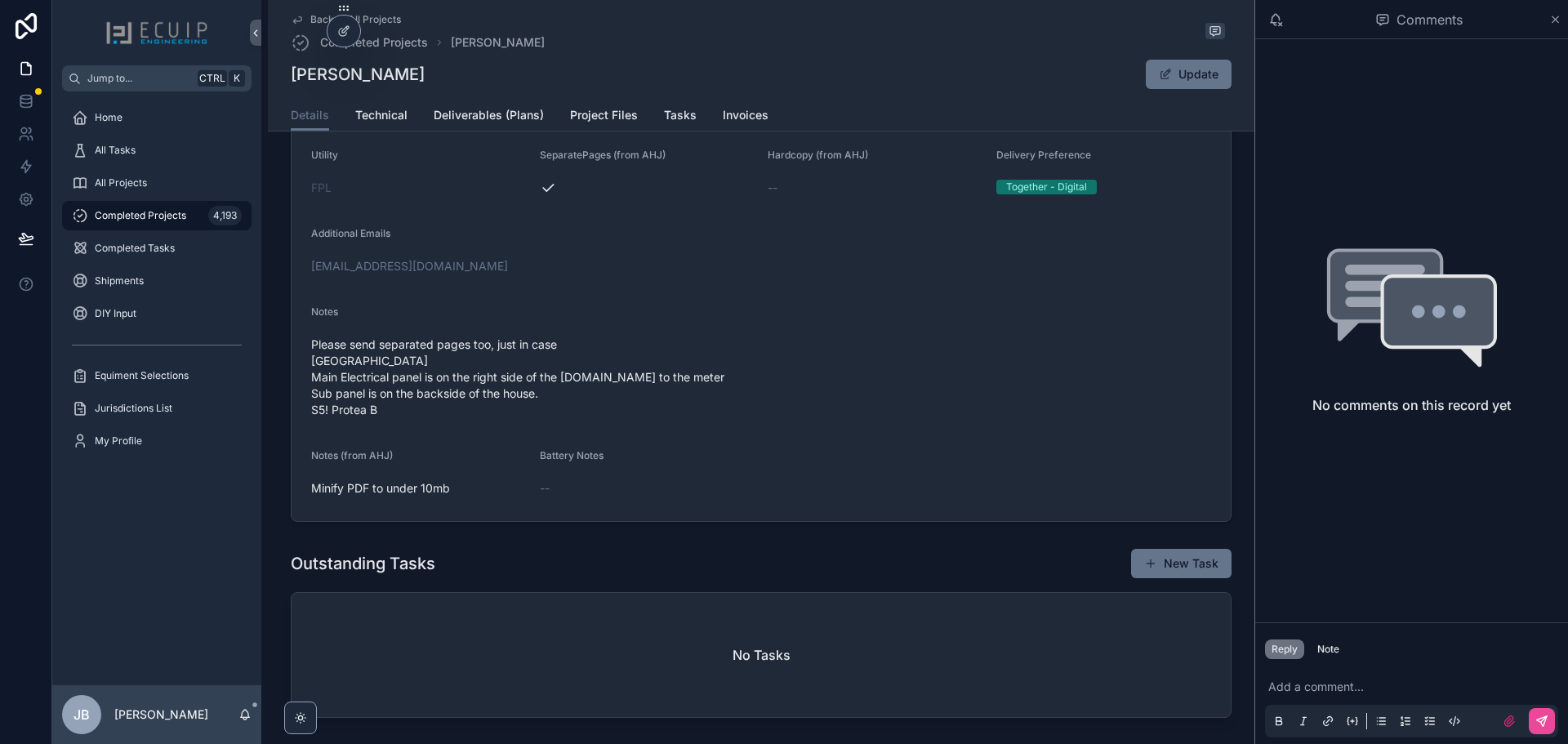
drag, startPoint x: 428, startPoint y: 77, endPoint x: 289, endPoint y: 75, distance: 139.0
click at [291, 75] on div "[PERSON_NAME] Update" at bounding box center [761, 74] width 940 height 31
drag, startPoint x: 142, startPoint y: 186, endPoint x: 658, endPoint y: 297, distance: 527.8
click at [163, 192] on div "All Projects" at bounding box center [157, 183] width 170 height 26
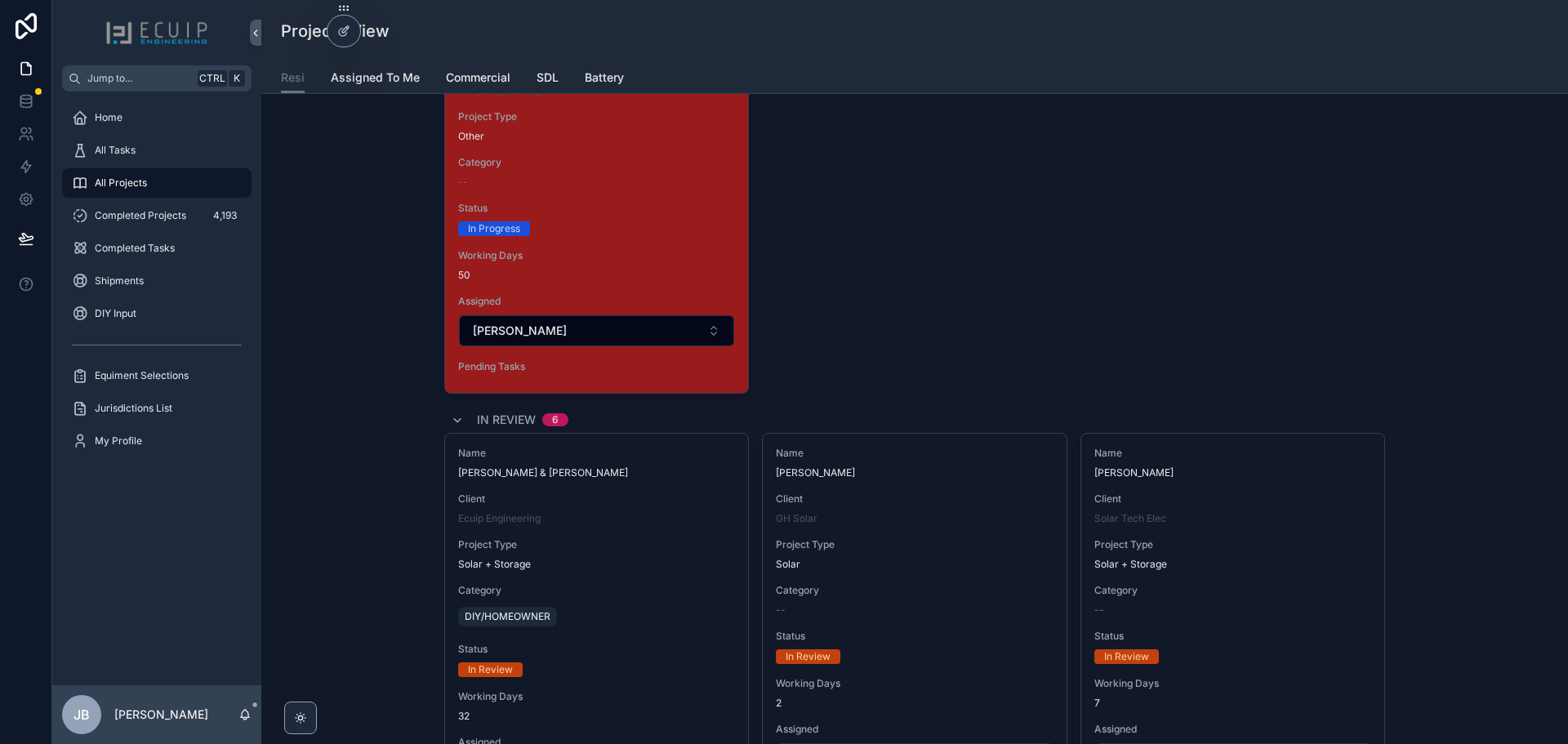
scroll to position [2858, 0]
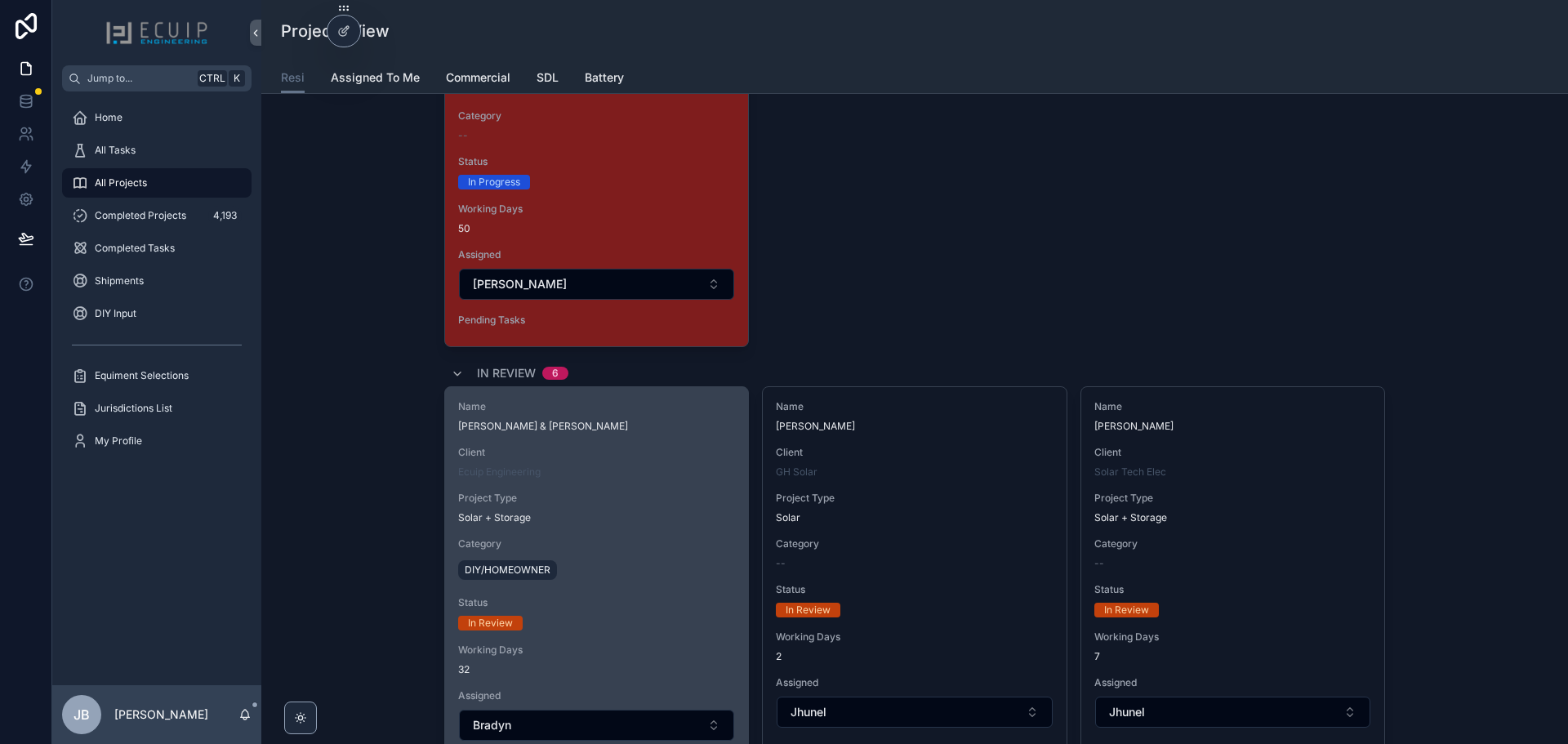
click at [689, 458] on span "Client" at bounding box center [597, 453] width 277 height 14
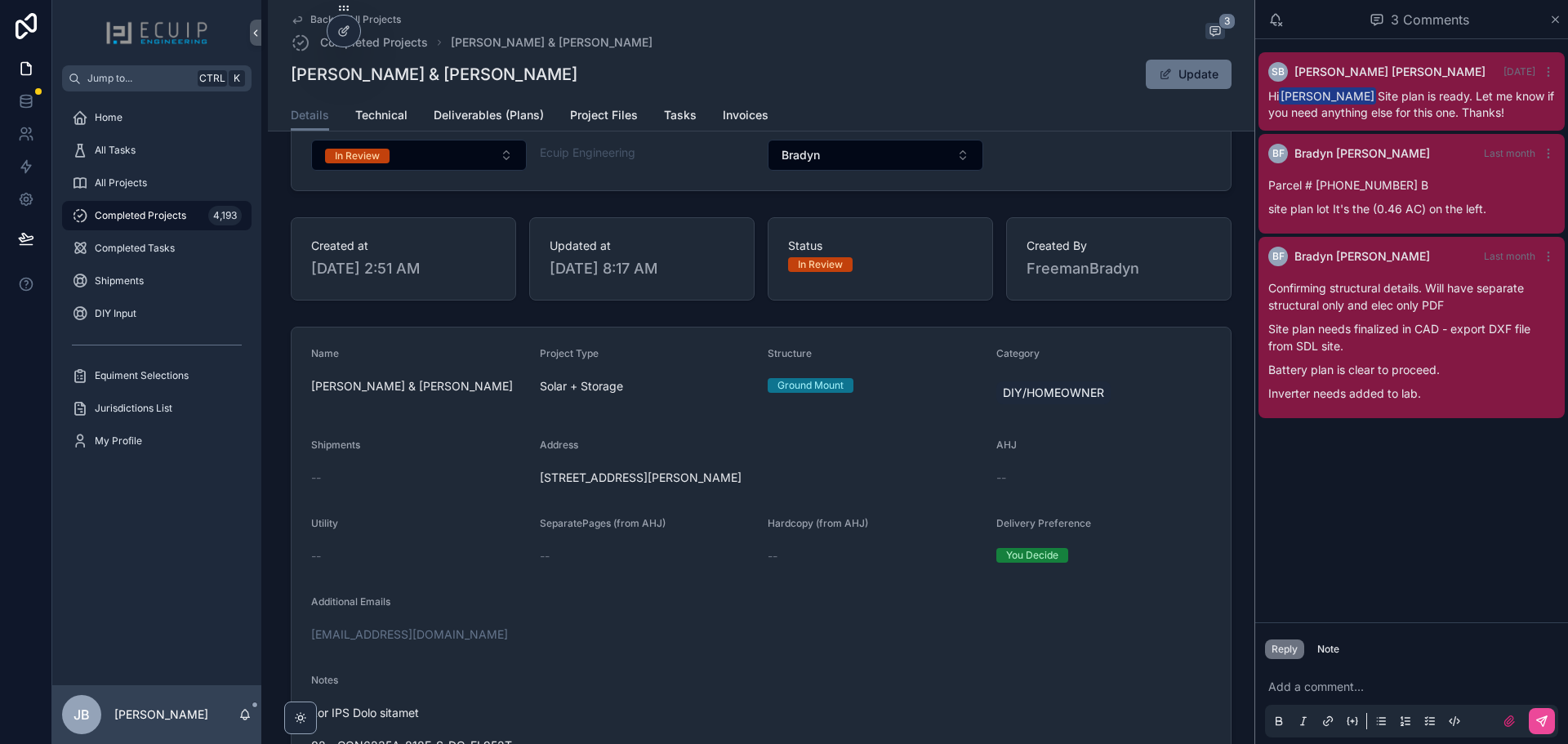
scroll to position [408, 0]
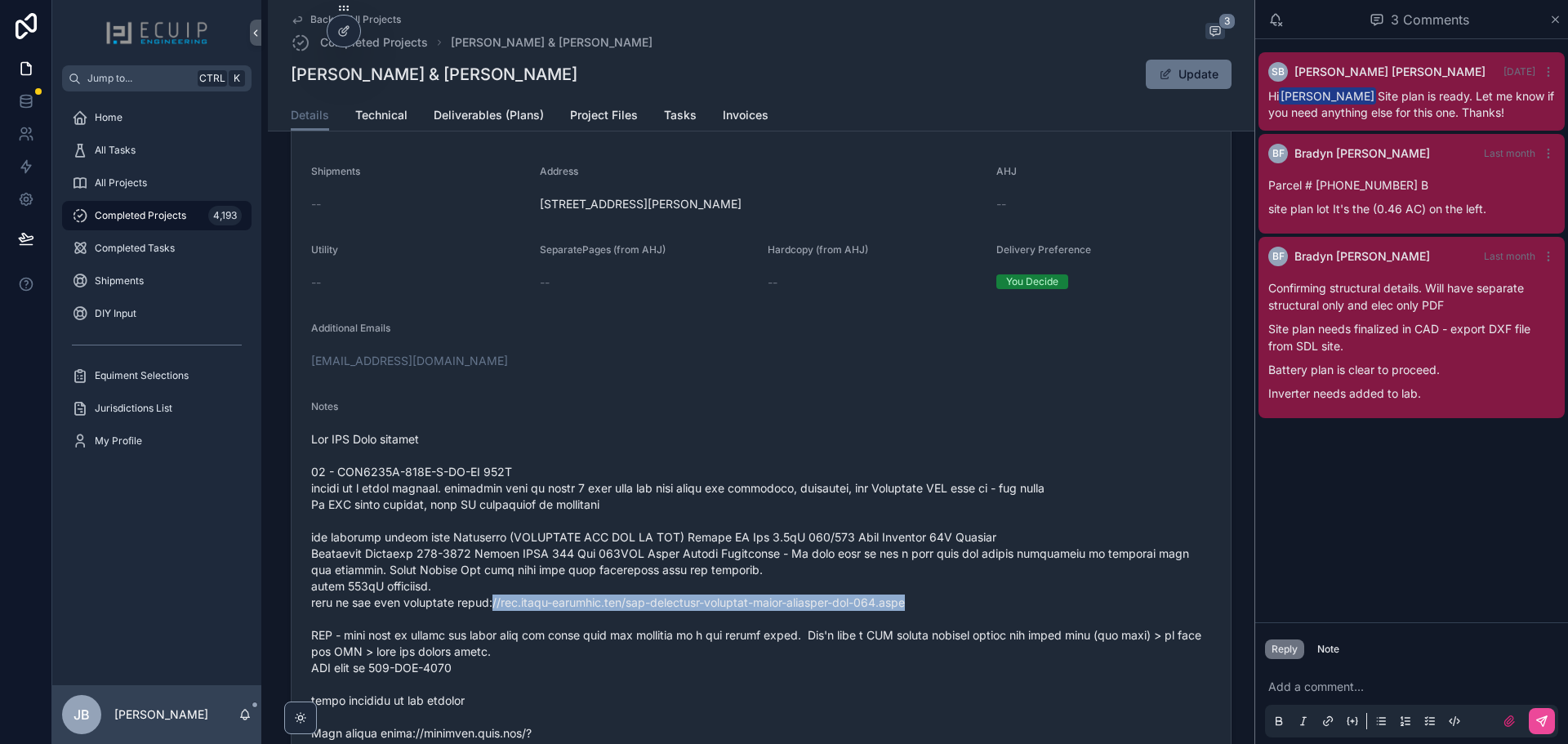
drag, startPoint x: 846, startPoint y: 611, endPoint x: 484, endPoint y: 607, distance: 362.0
click at [484, 607] on span "scrollable content" at bounding box center [761, 603] width 900 height 343
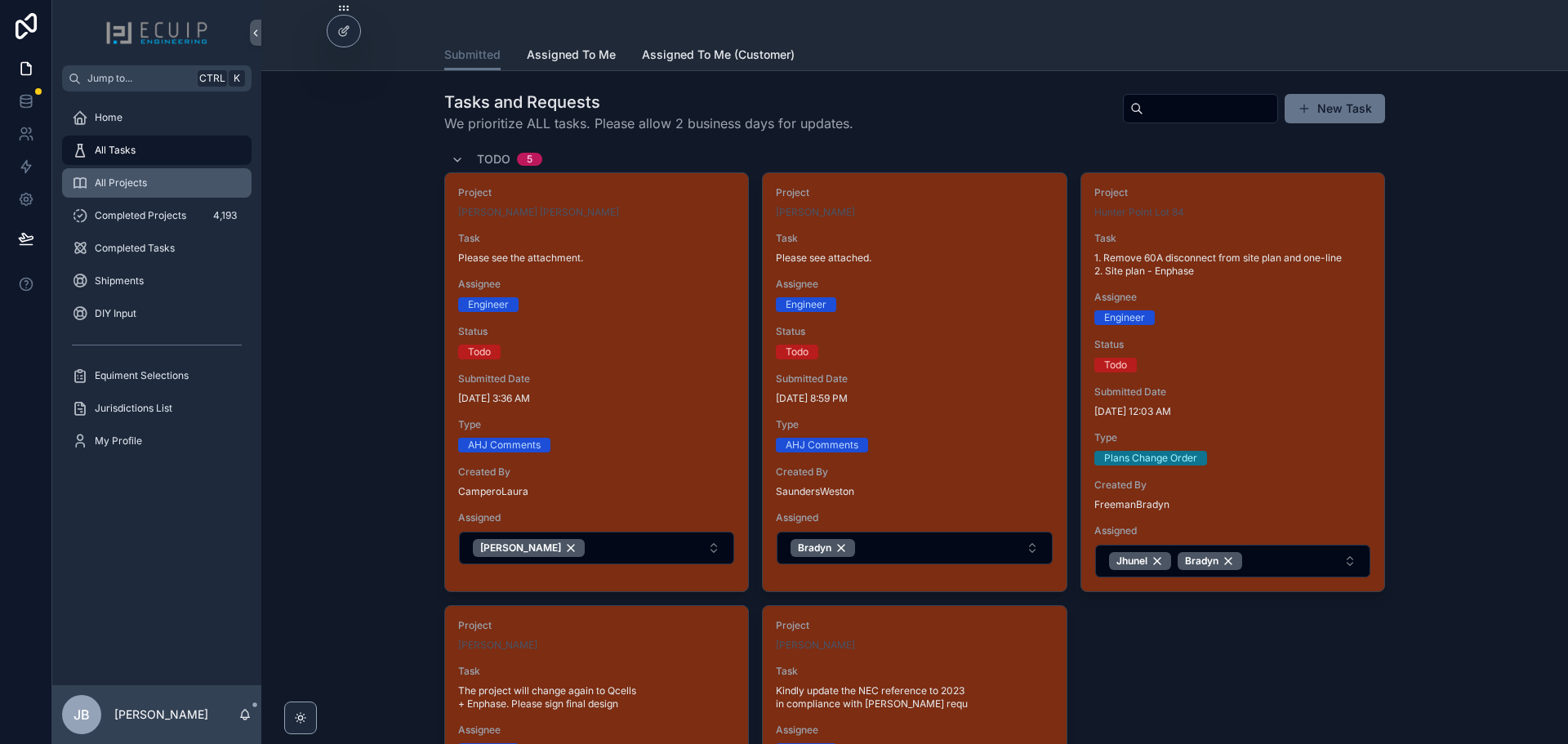
drag, startPoint x: 150, startPoint y: 185, endPoint x: 1263, endPoint y: 641, distance: 1202.8
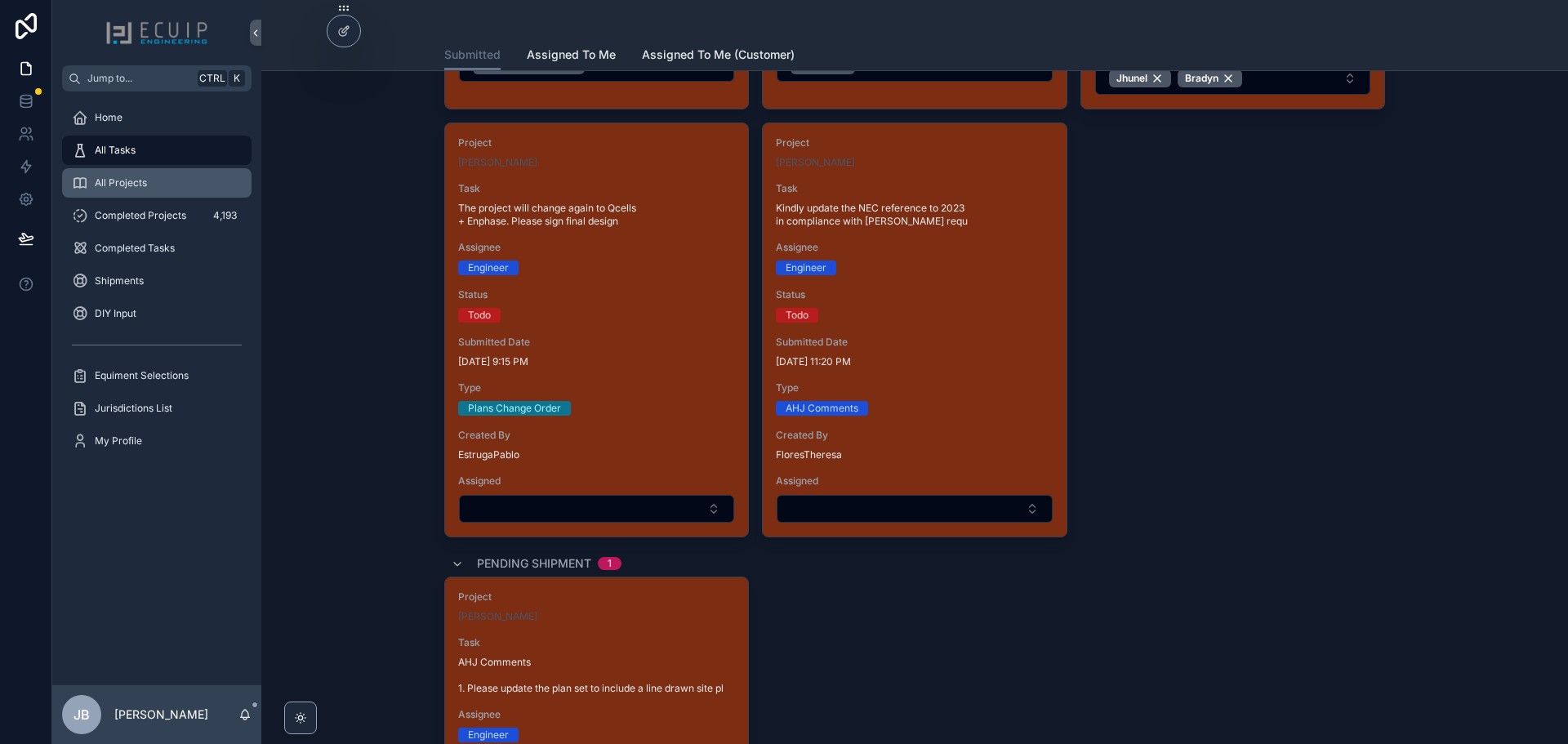
scroll to position [653, 0]
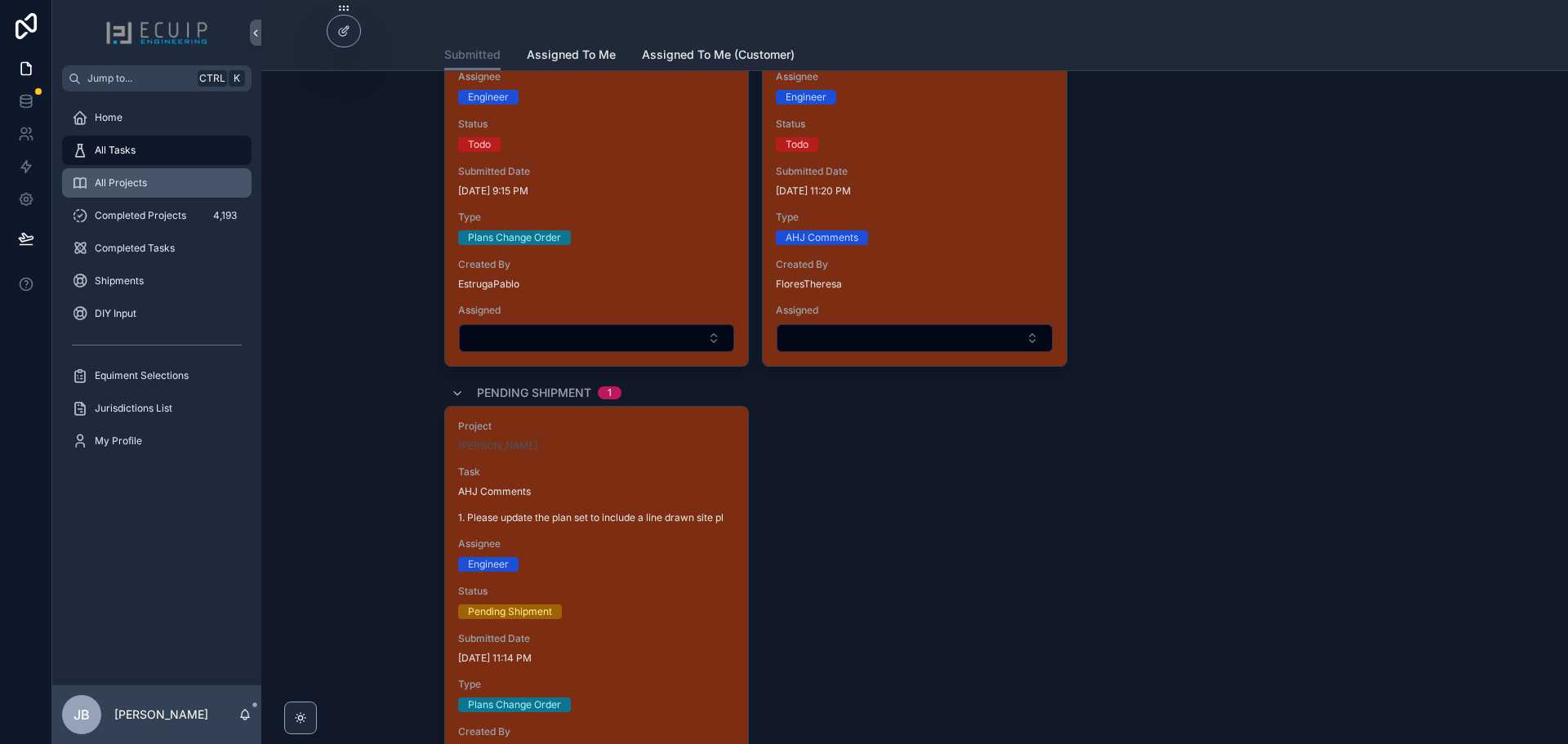
click at [111, 179] on span "All Projects" at bounding box center [121, 183] width 52 height 14
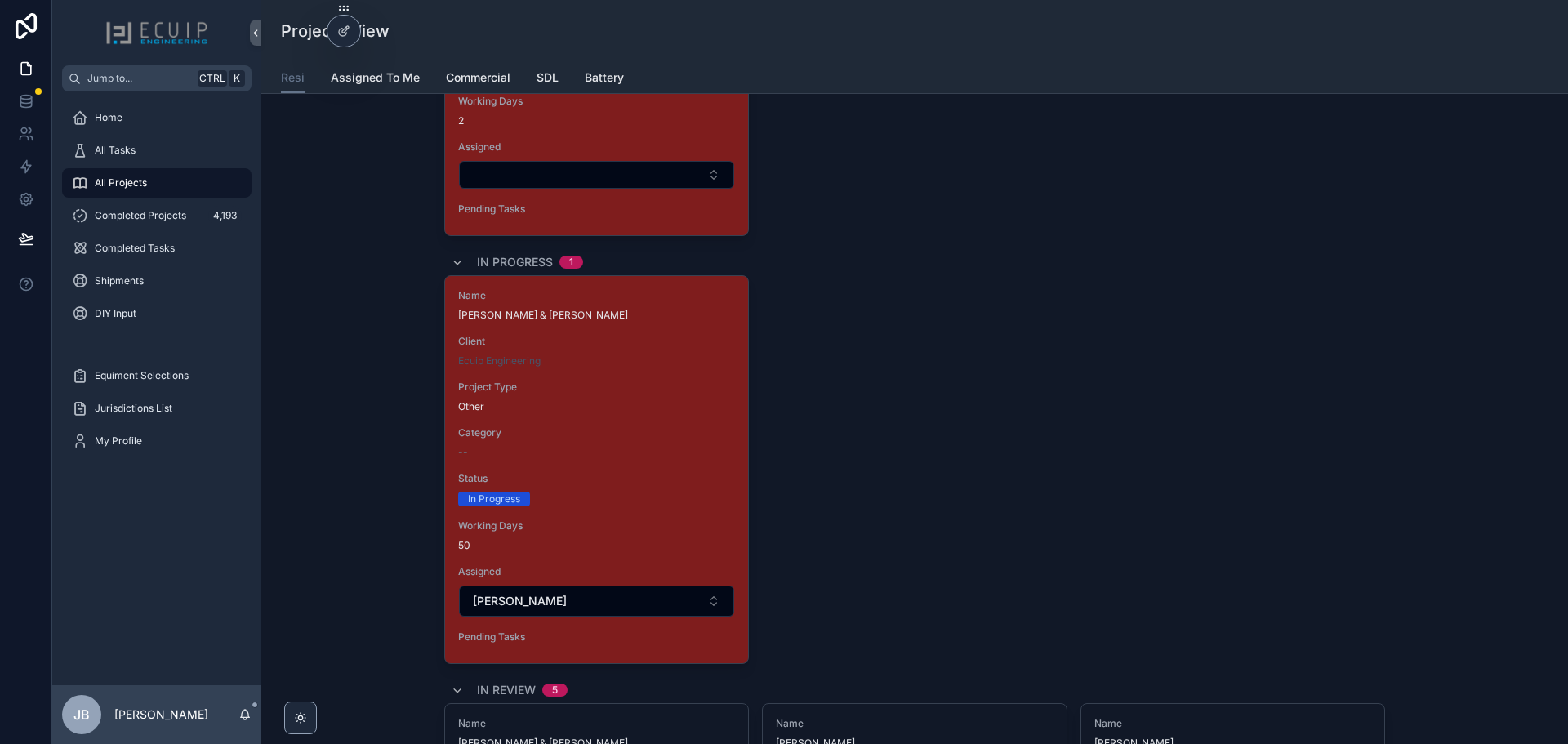
scroll to position [3348, 0]
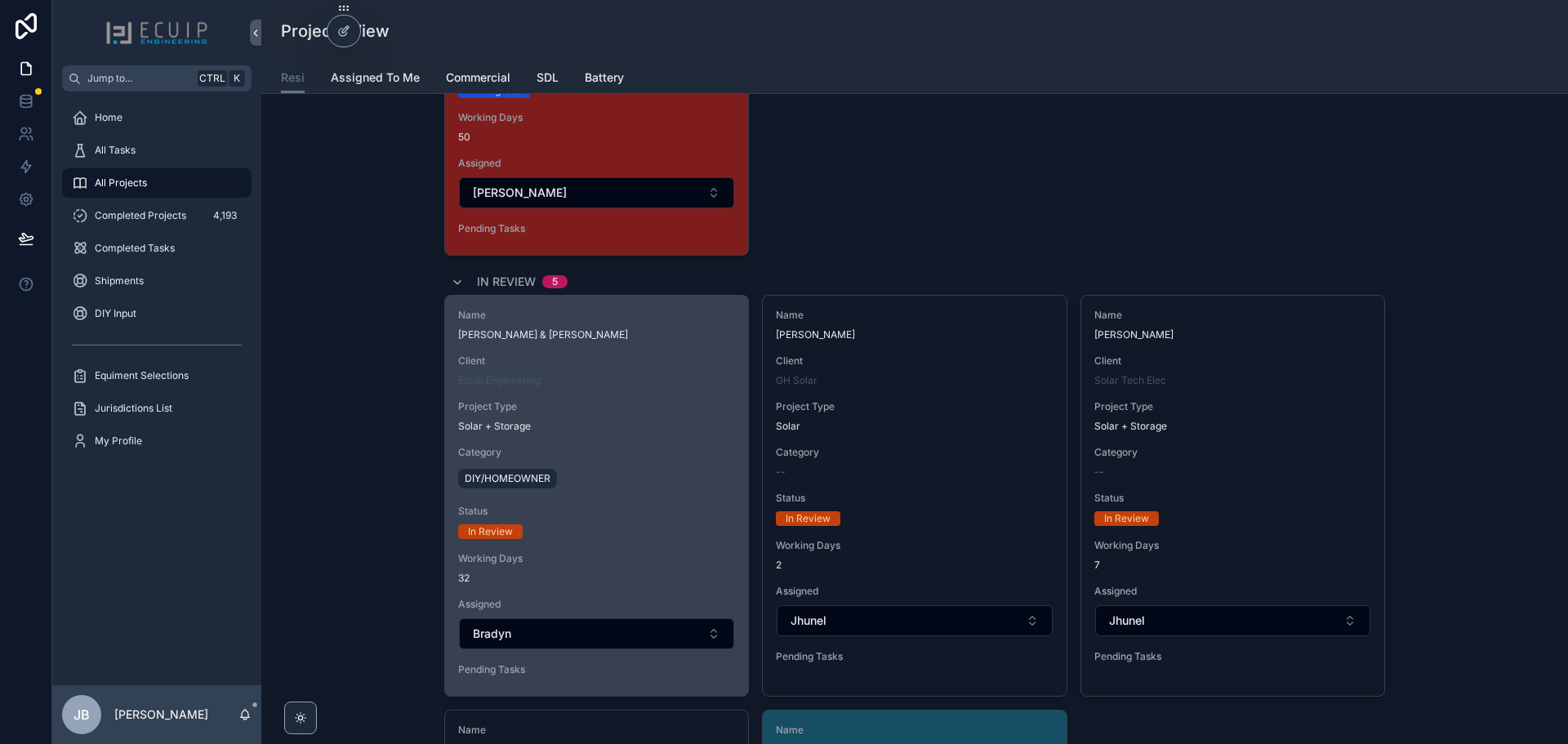
click at [669, 448] on span "Category" at bounding box center [597, 453] width 277 height 14
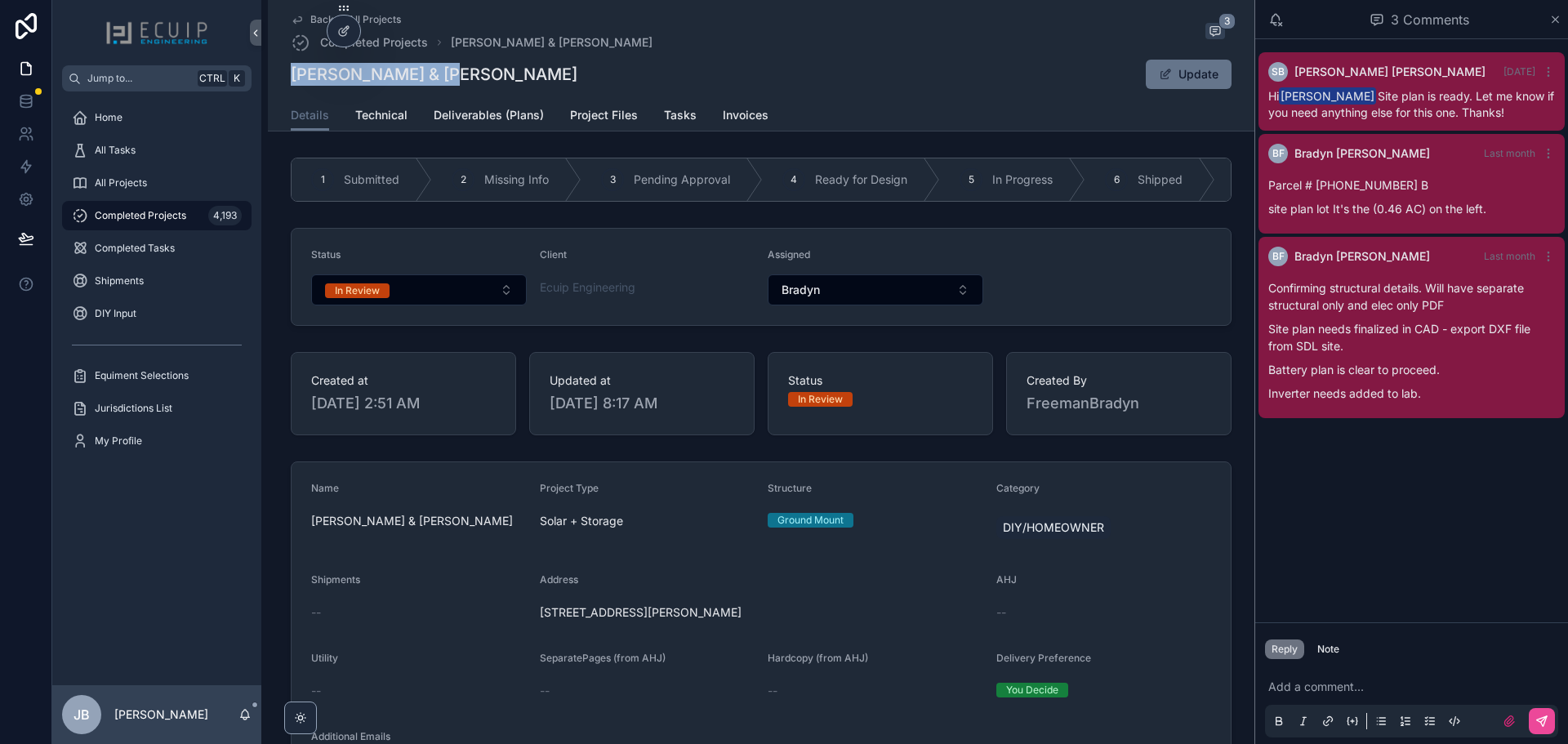
drag, startPoint x: 440, startPoint y: 76, endPoint x: 286, endPoint y: 69, distance: 154.2
click at [291, 69] on div "Eric & Eve Hoskins Update" at bounding box center [761, 74] width 940 height 31
copy h1 "[PERSON_NAME] & [PERSON_NAME]"
click at [110, 124] on div "Home" at bounding box center [157, 117] width 170 height 26
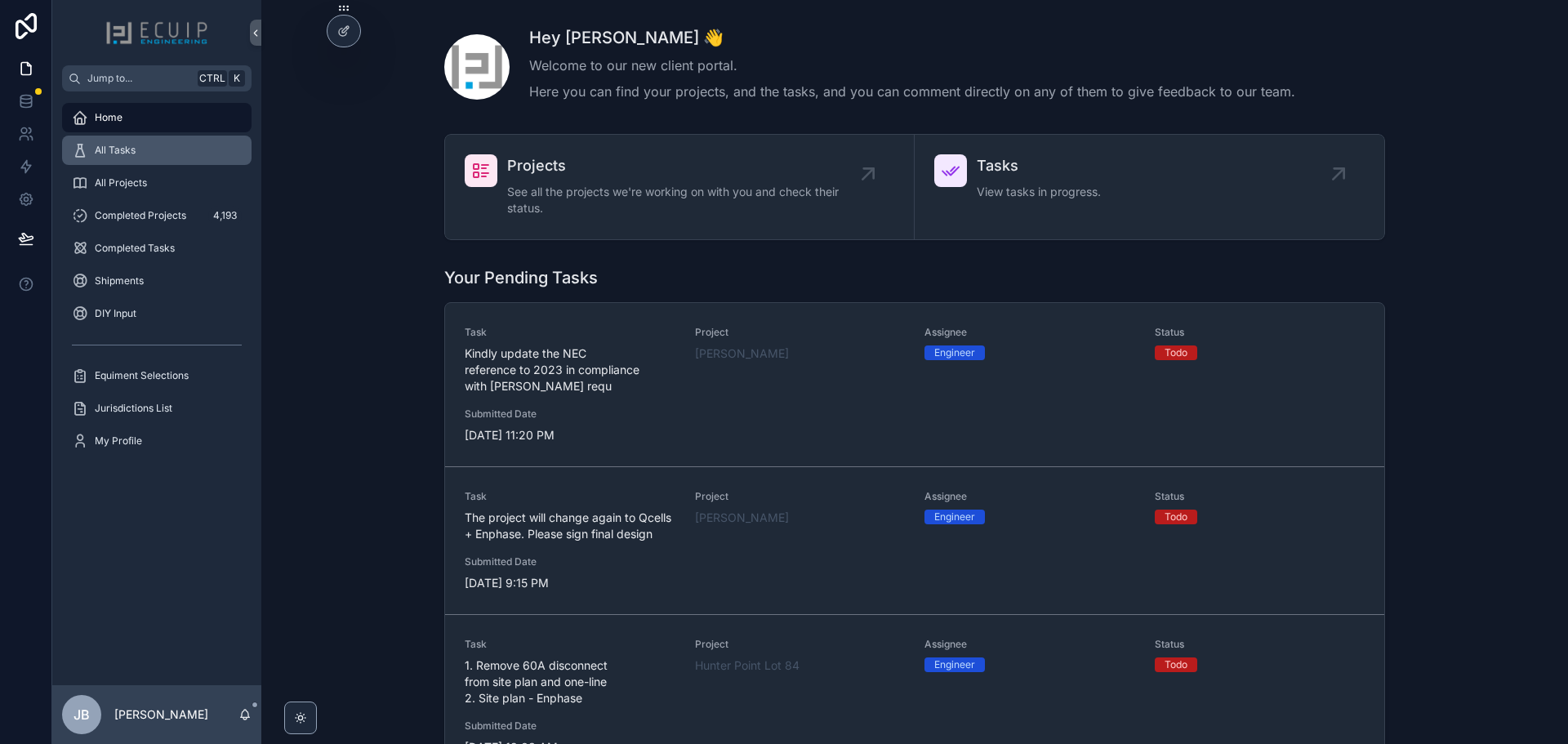
click at [115, 152] on span "All Tasks" at bounding box center [115, 151] width 41 height 14
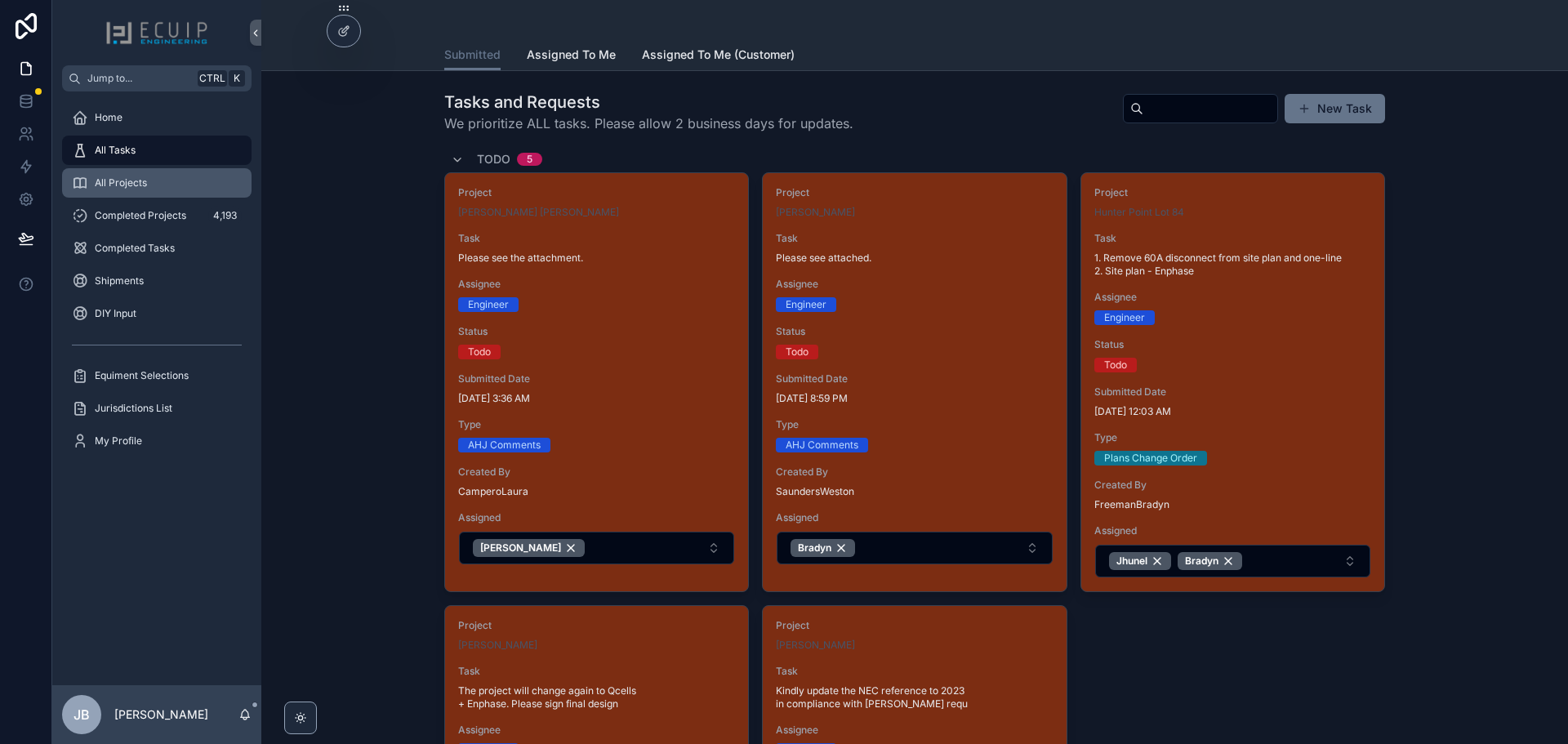
click at [133, 176] on span "All Projects" at bounding box center [121, 183] width 52 height 14
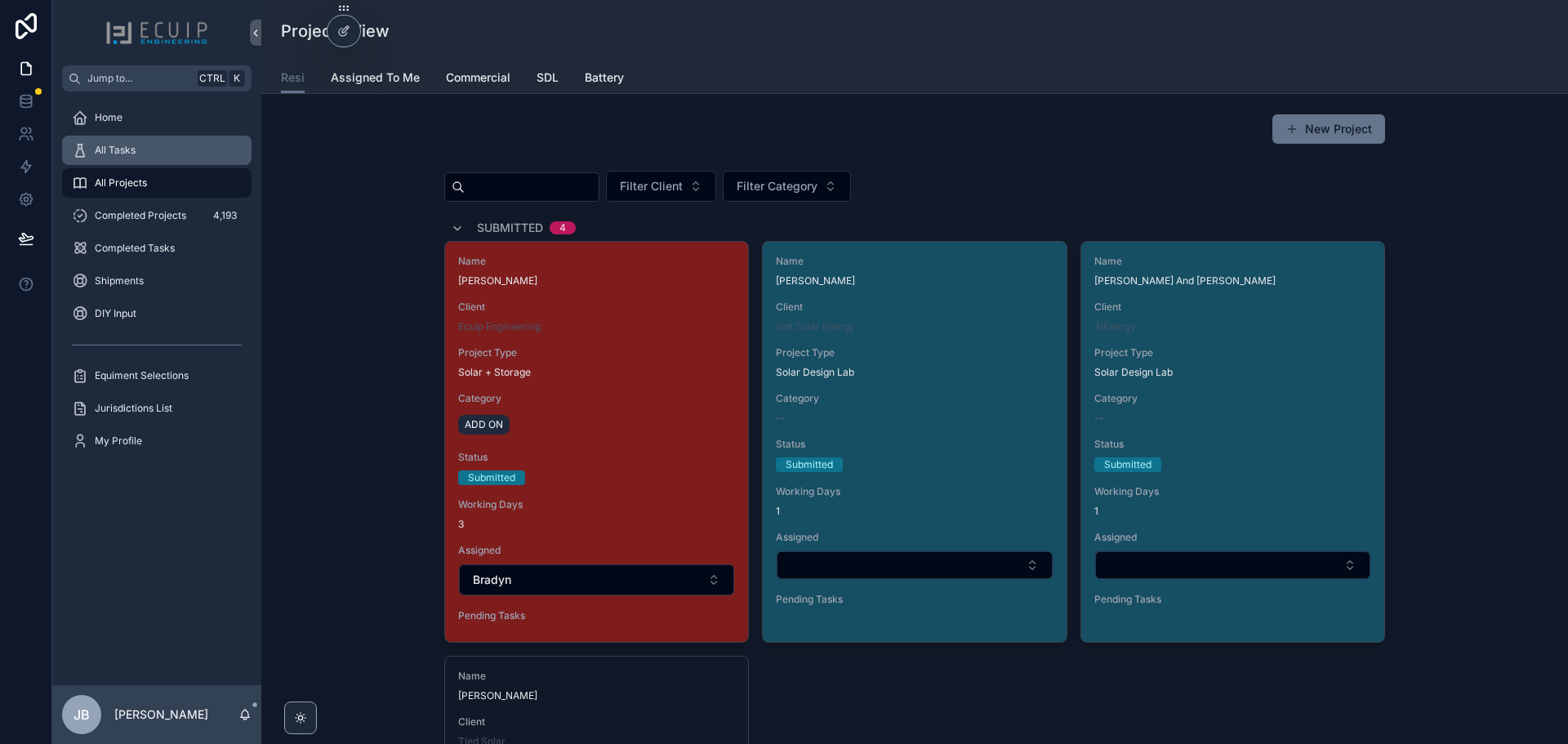
click at [157, 152] on div "All Tasks" at bounding box center [157, 150] width 170 height 26
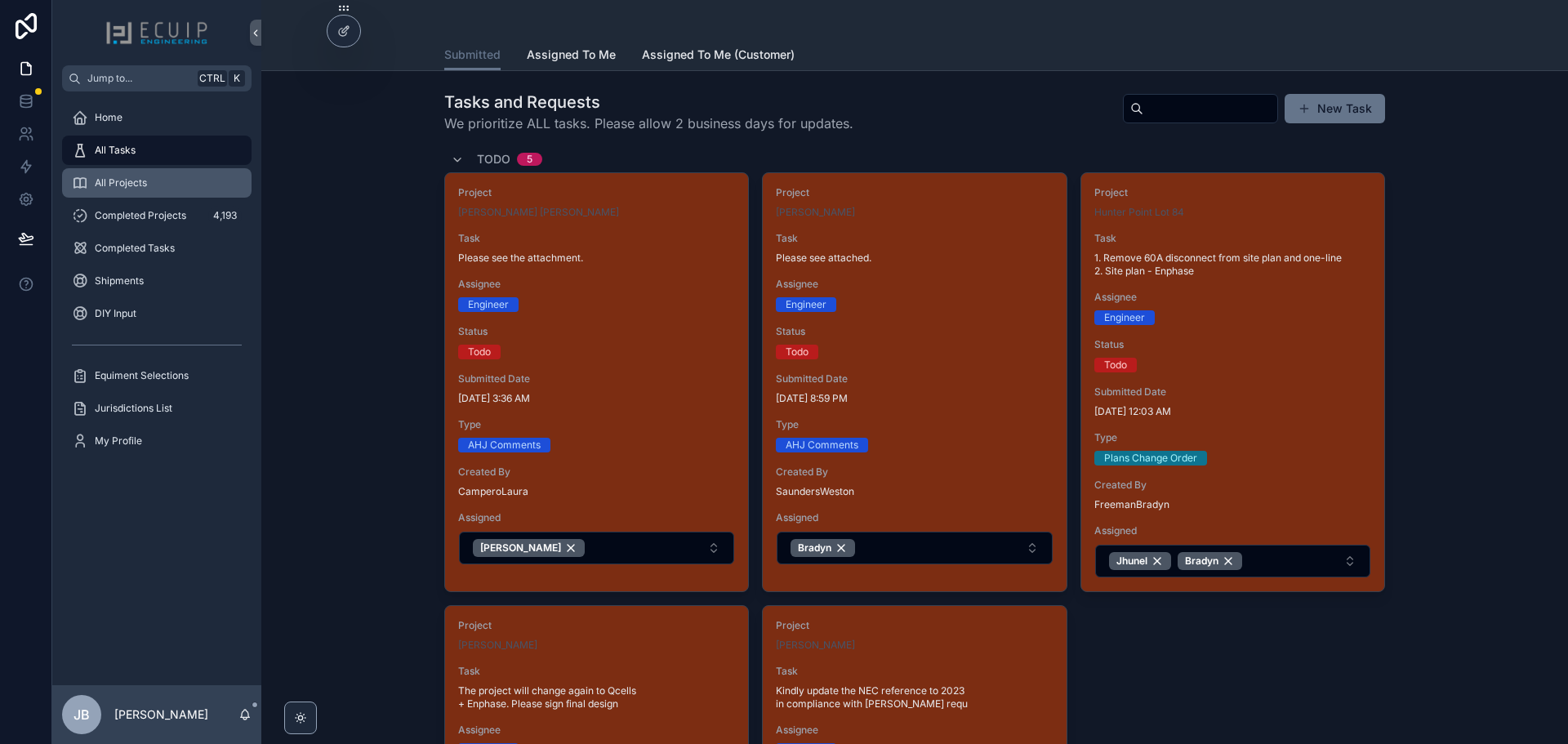
click at [146, 190] on div "All Projects" at bounding box center [157, 183] width 170 height 26
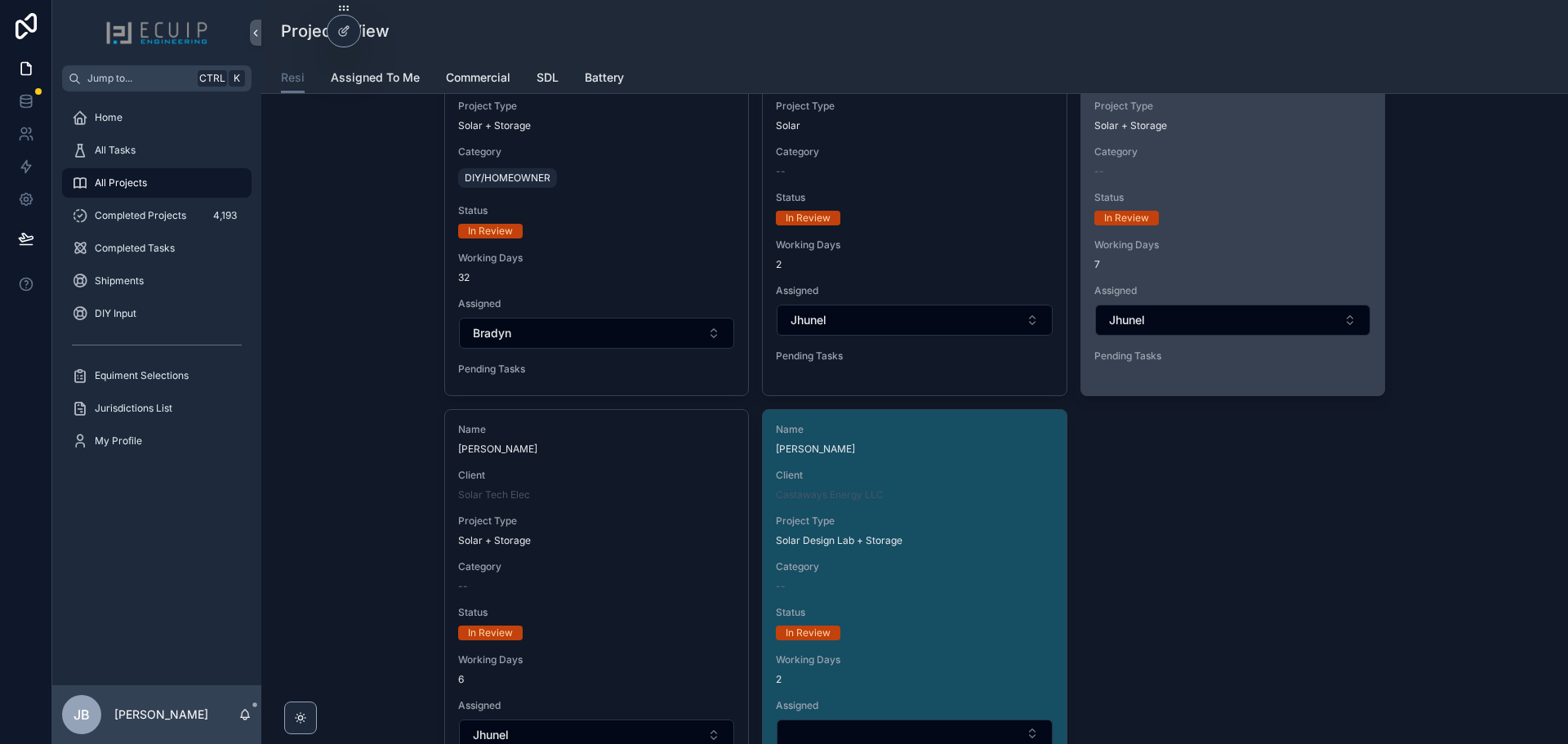
scroll to position [3675, 0]
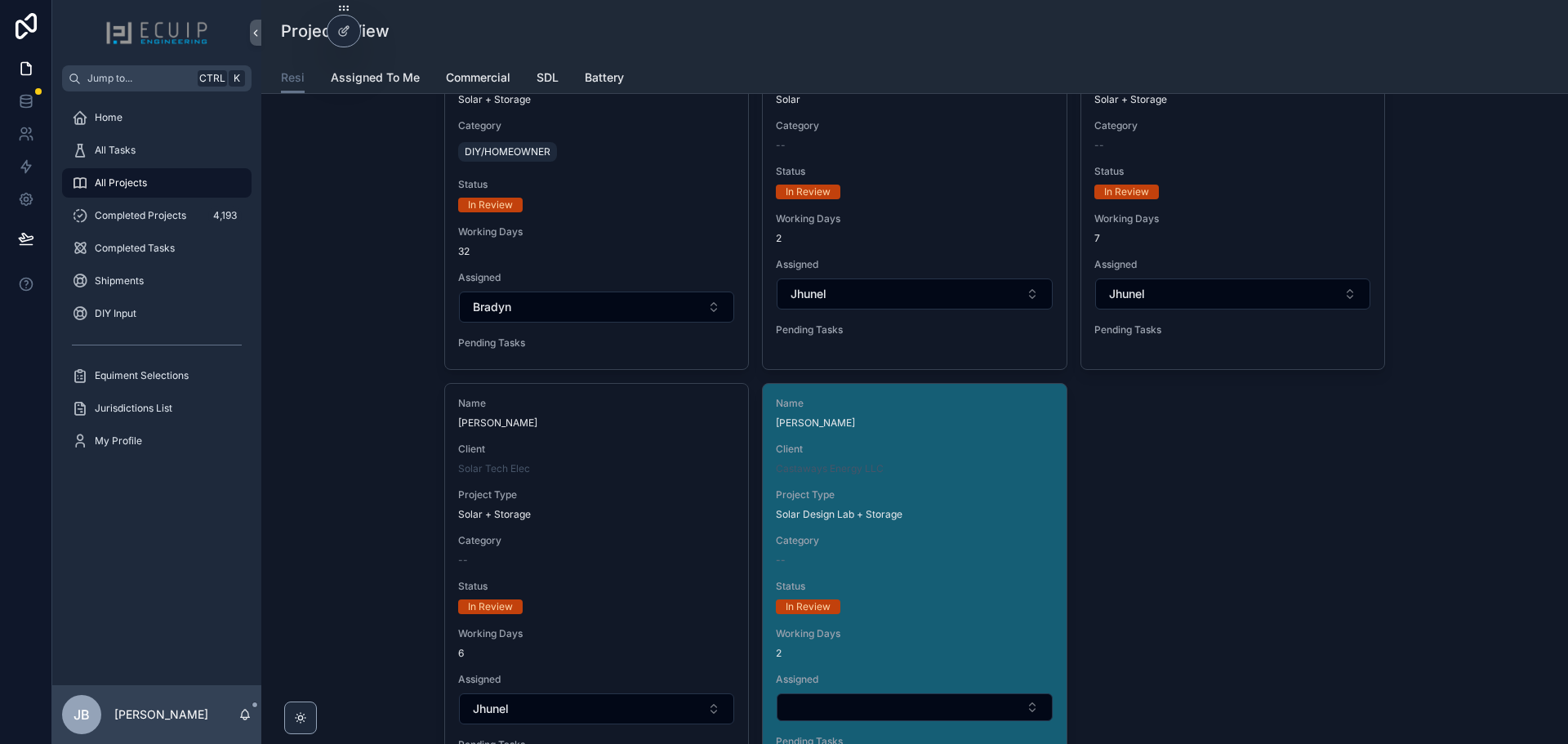
click at [980, 480] on div "Name Denise Torres Client Castaways Energy LLC Project Type Solar Design Lab + …" at bounding box center [913, 576] width 303 height 384
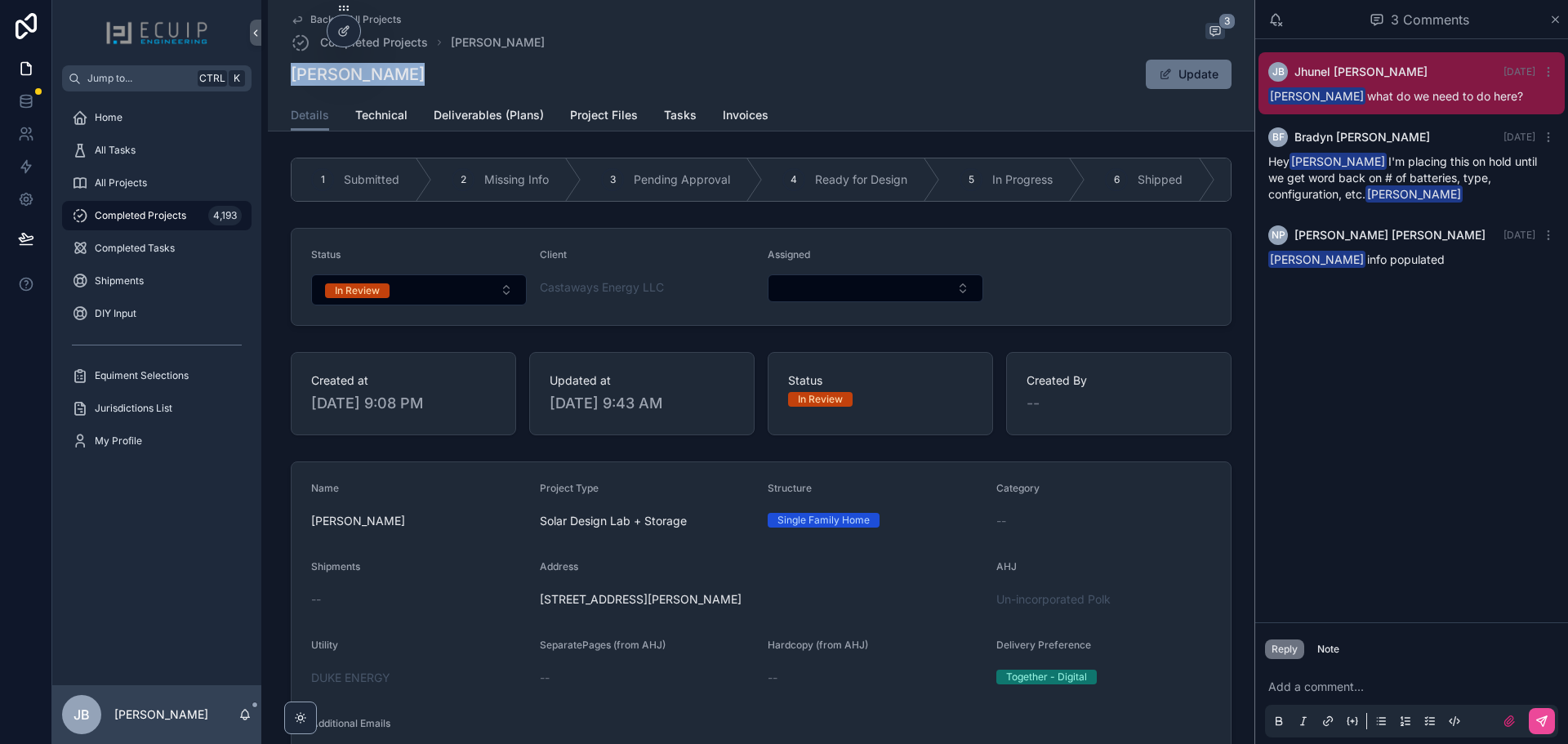
drag, startPoint x: 396, startPoint y: 76, endPoint x: 291, endPoint y: 78, distance: 105.0
click at [291, 78] on div "[PERSON_NAME] Update" at bounding box center [761, 74] width 940 height 31
copy h1 "[PERSON_NAME]"
click at [148, 186] on div "All Projects" at bounding box center [157, 183] width 170 height 26
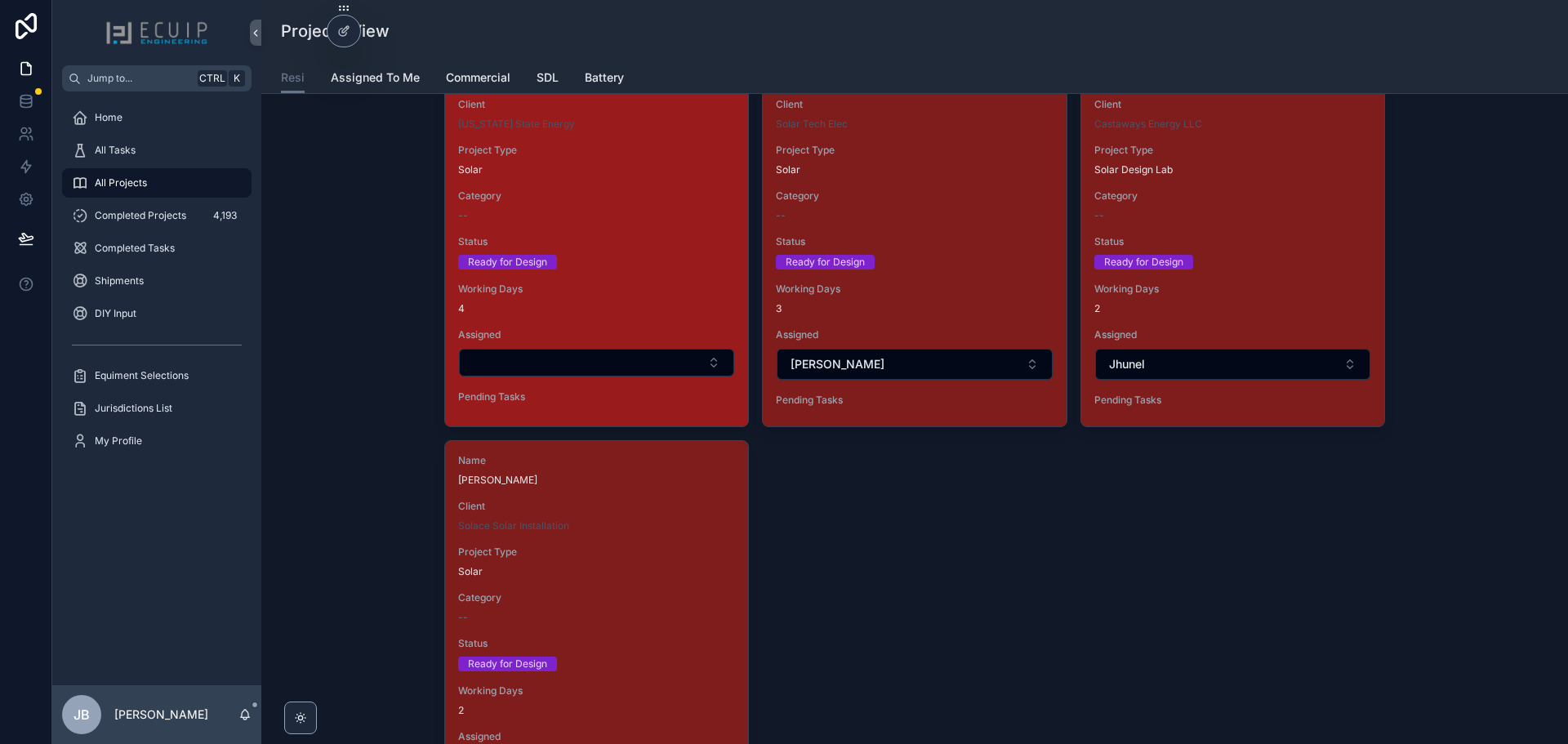
scroll to position [2287, 0]
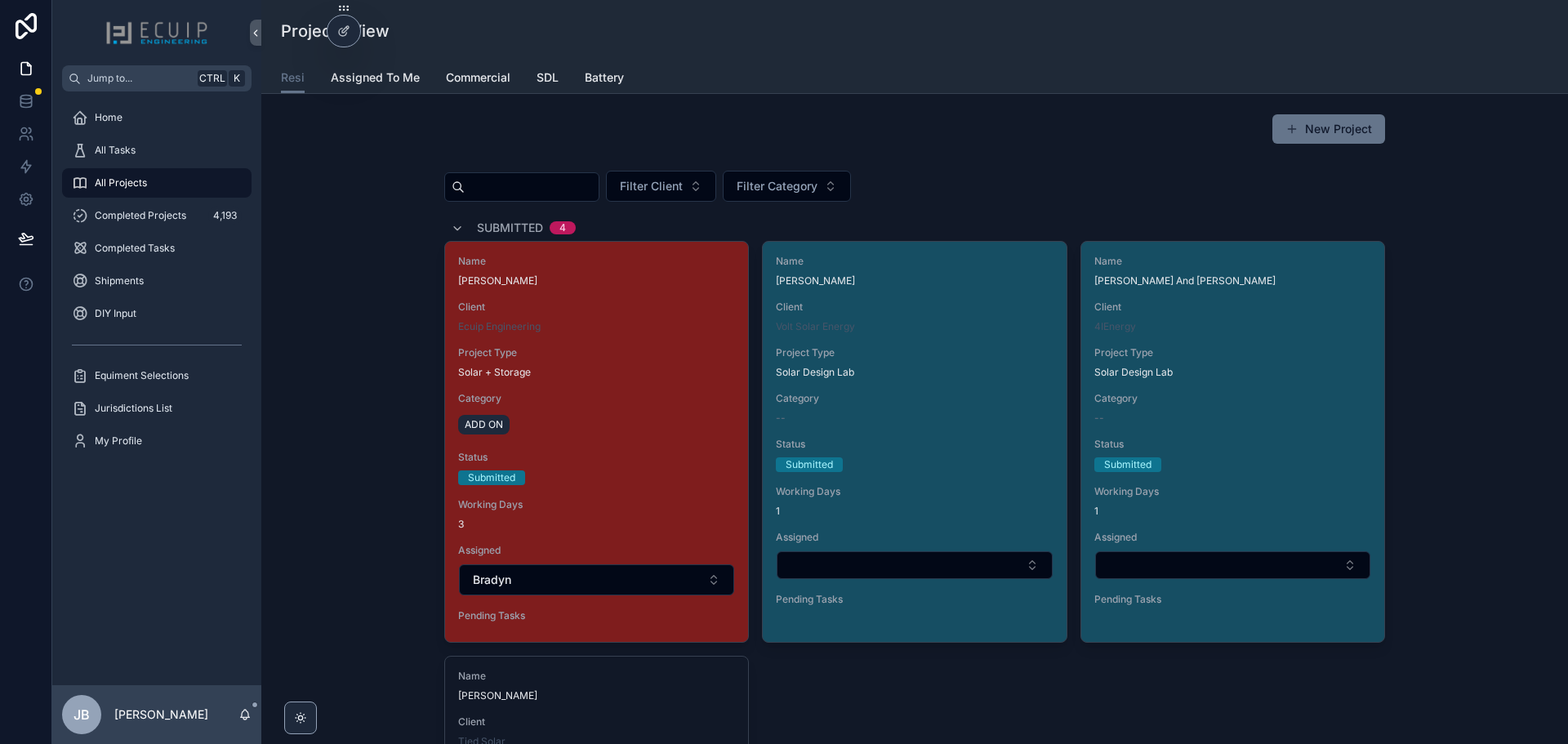
scroll to position [2287, 0]
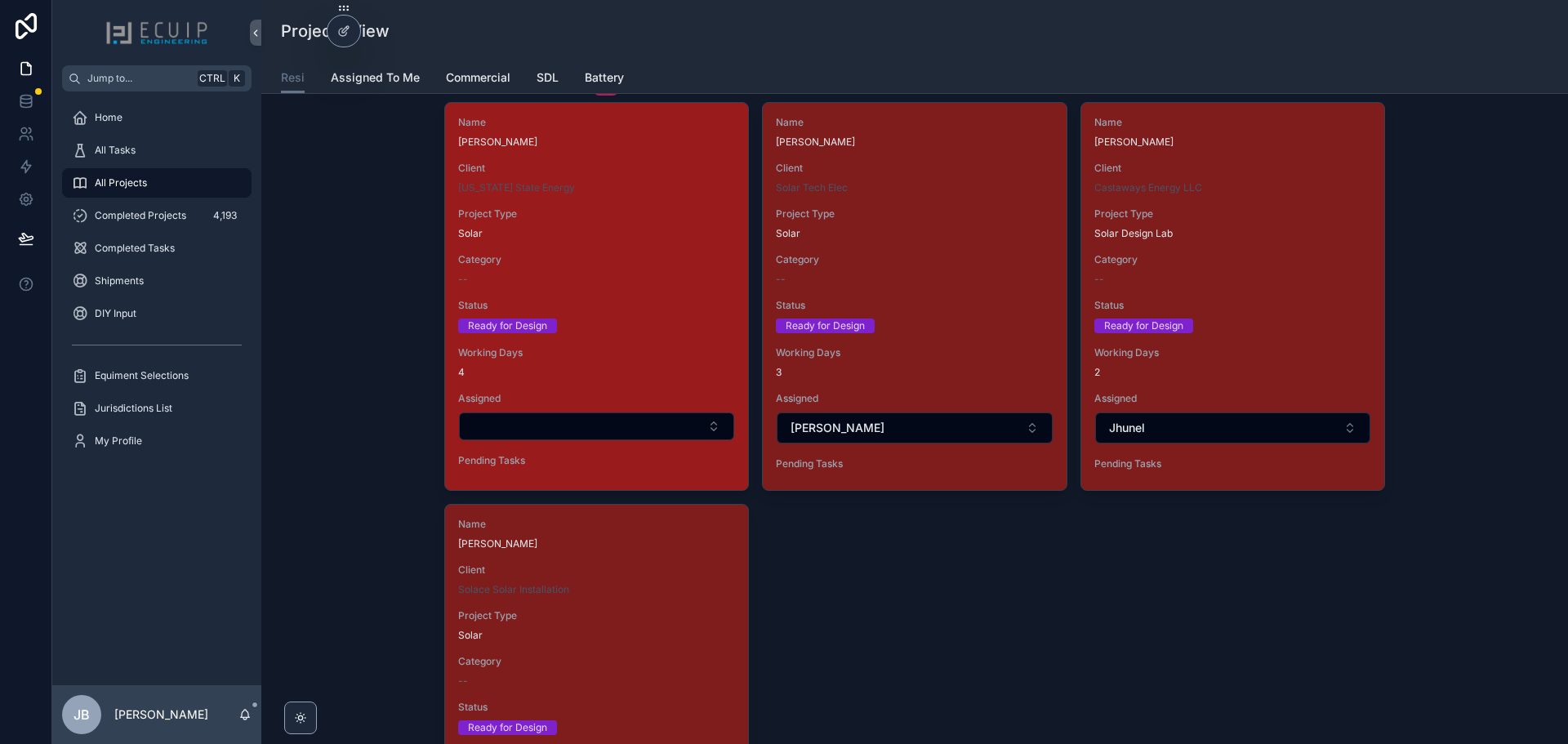
click at [593, 339] on div "Name [PERSON_NAME] L Client [US_STATE] State Energy Project Type Solar Category…" at bounding box center [596, 294] width 303 height 384
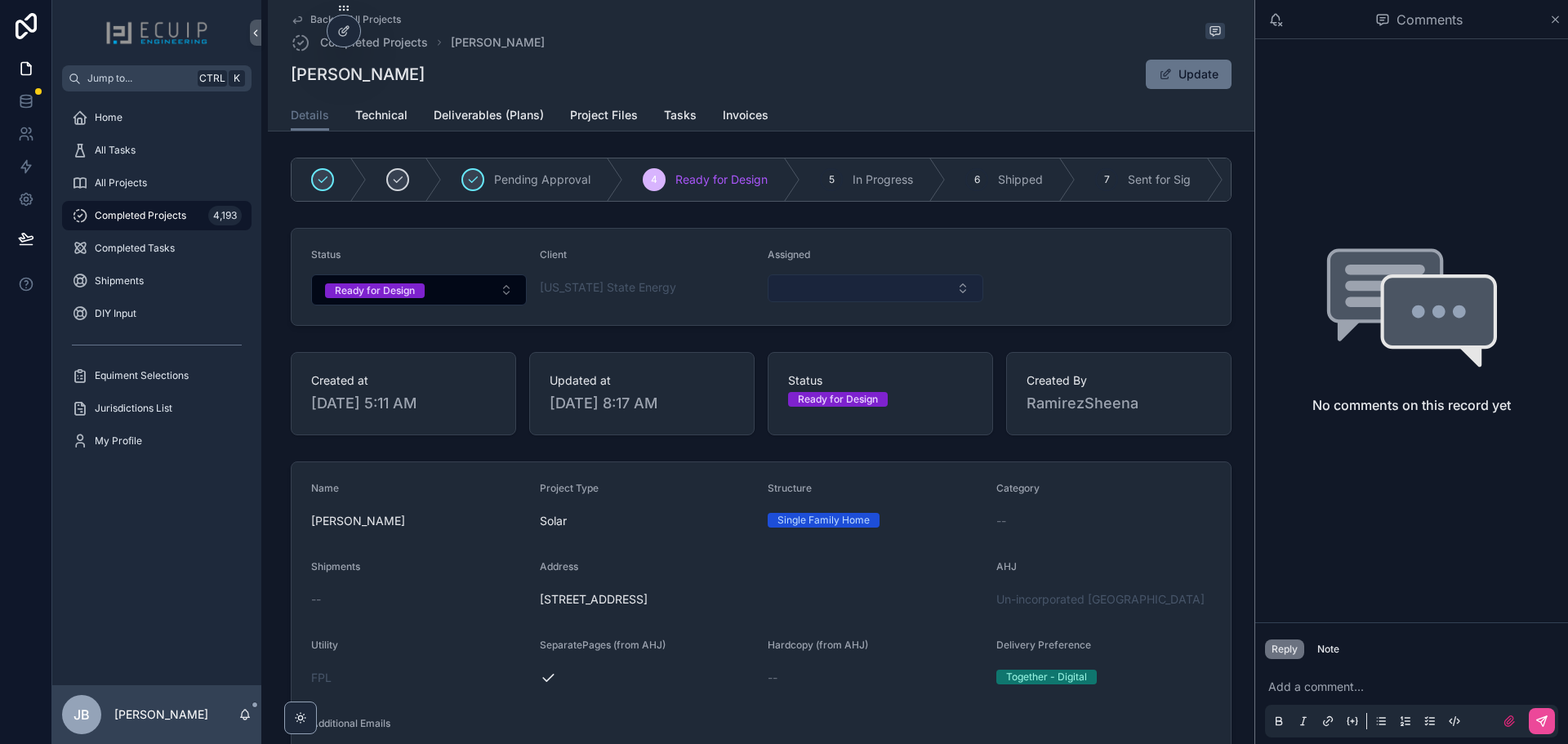
click at [883, 291] on button "Select Button" at bounding box center [874, 288] width 216 height 28
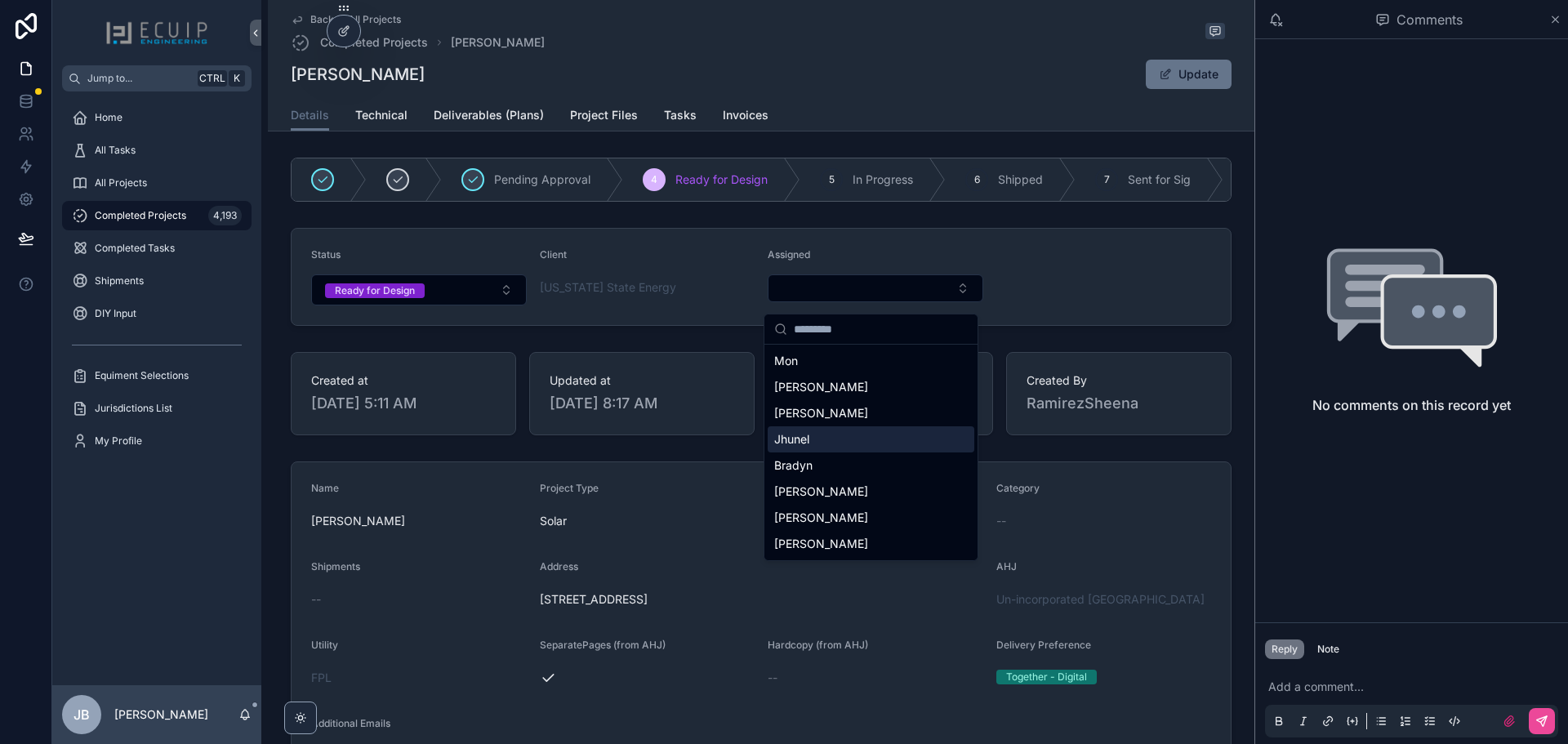
click at [805, 437] on span "Jhunel" at bounding box center [791, 439] width 35 height 16
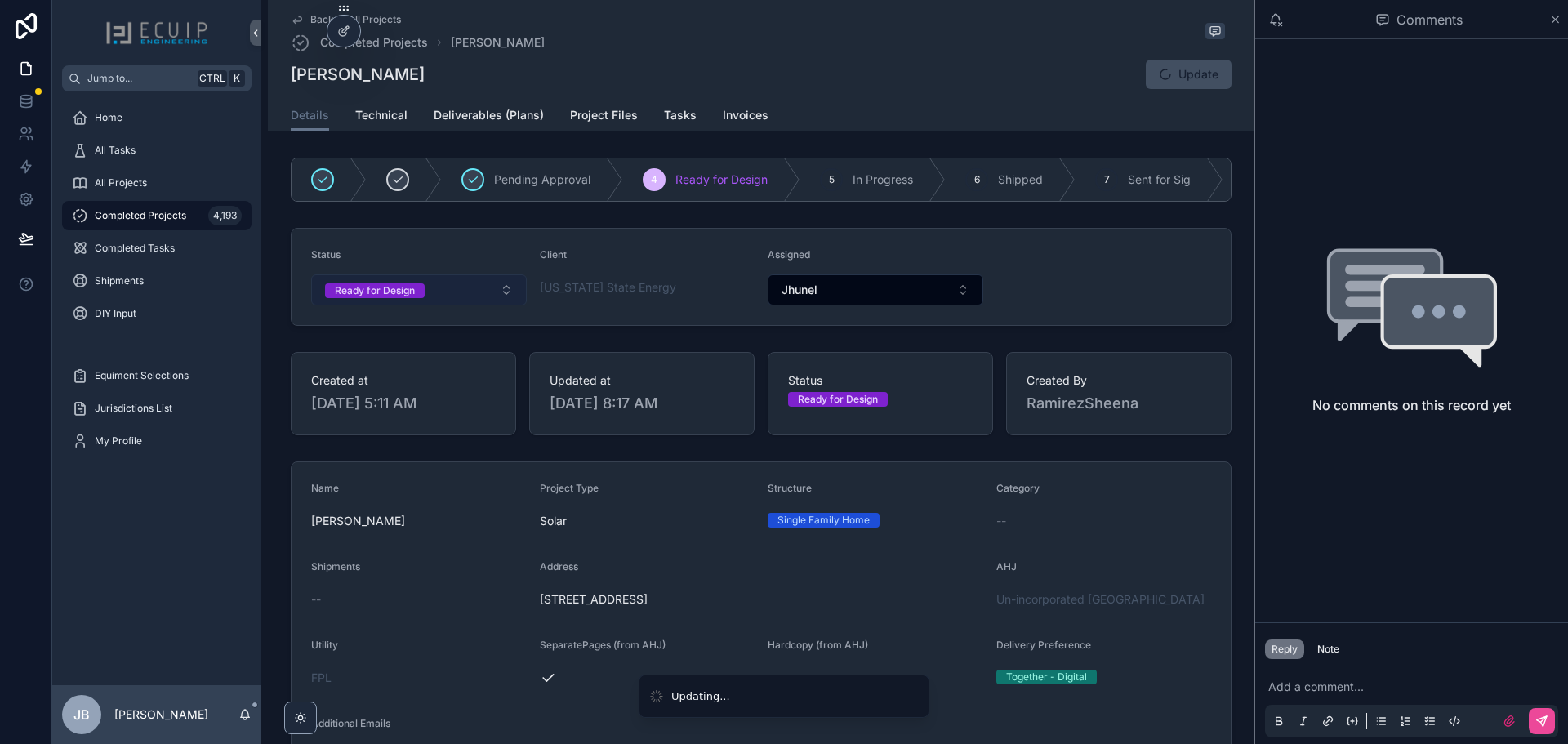
click at [459, 301] on button "Ready for Design" at bounding box center [419, 290] width 216 height 31
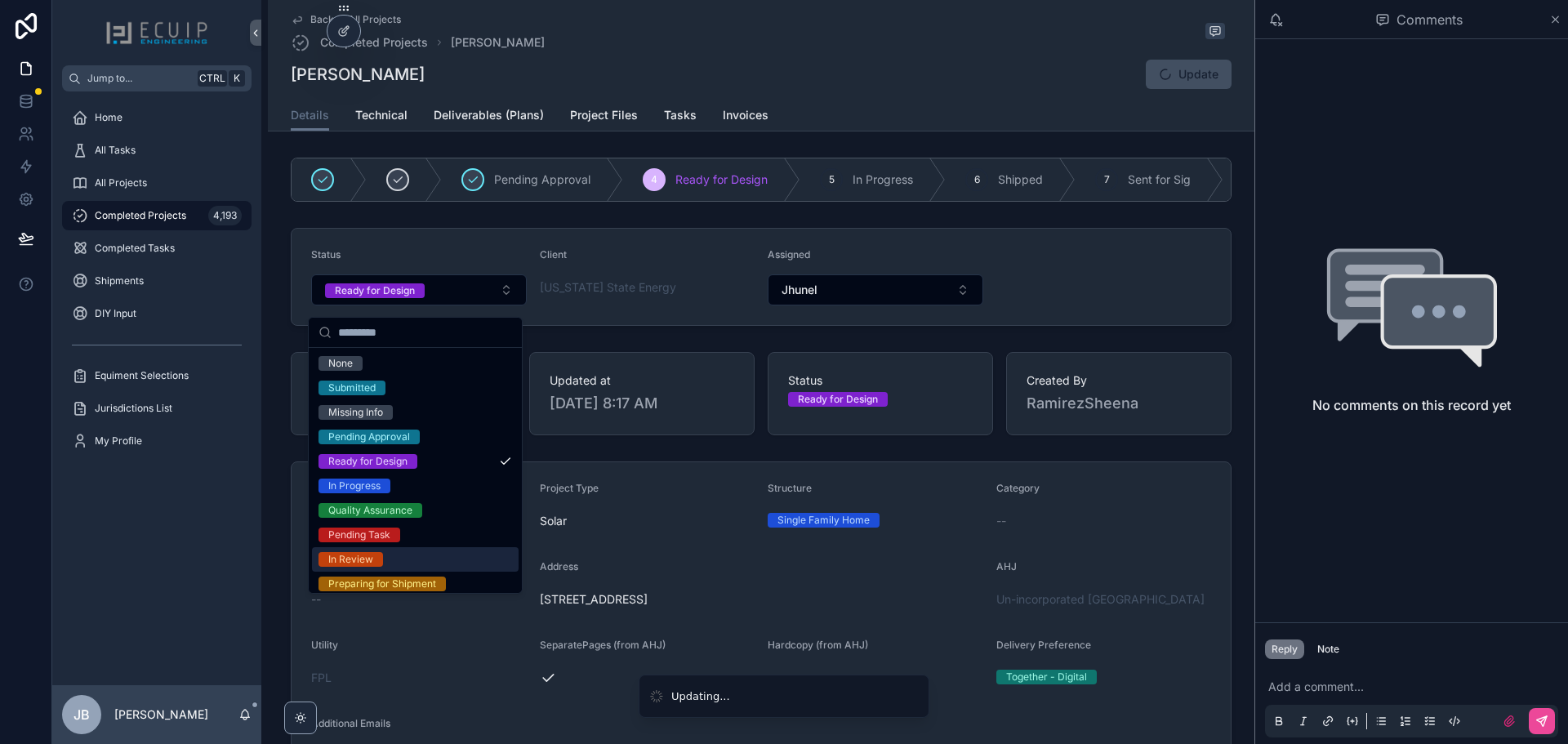
click at [383, 563] on div "In Review" at bounding box center [415, 559] width 207 height 24
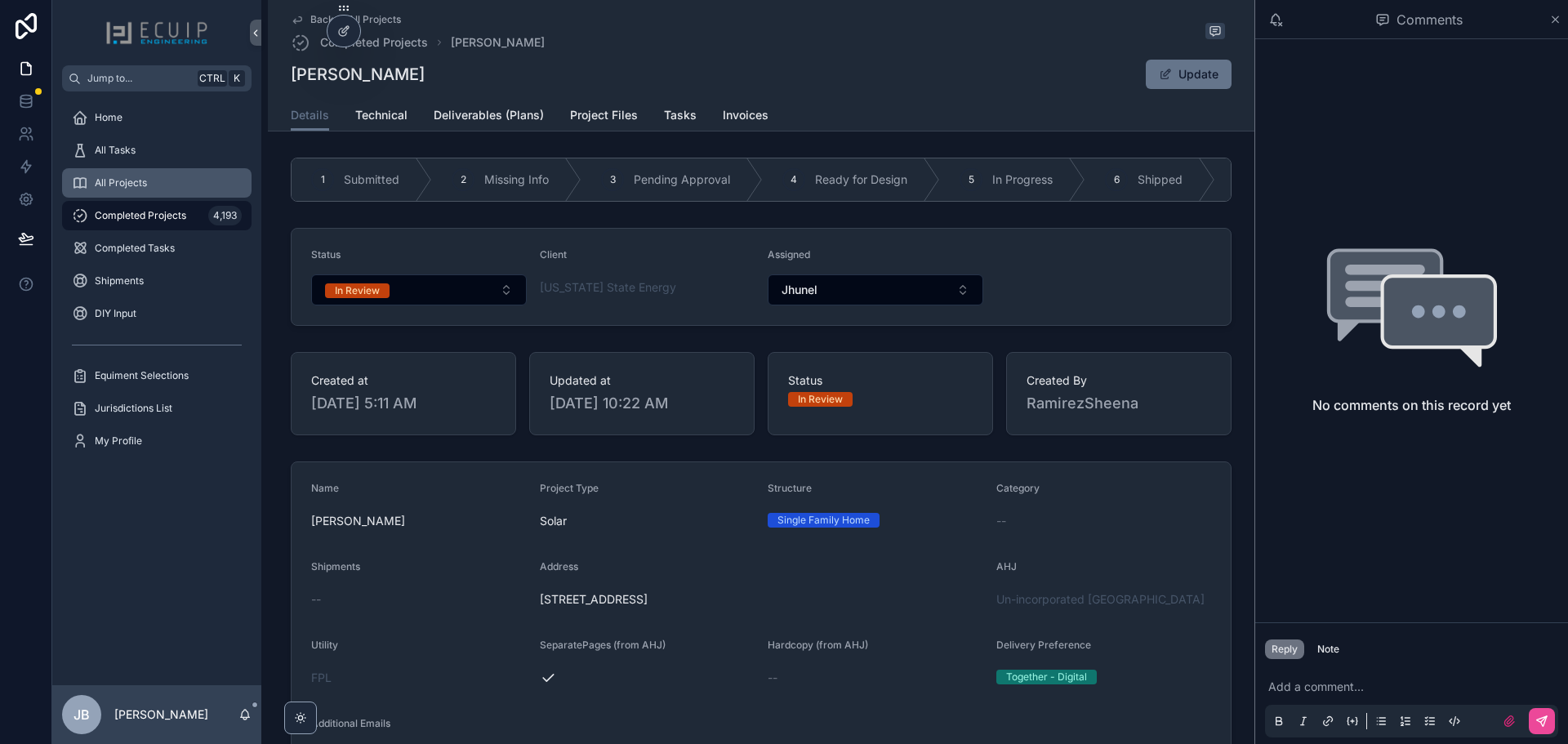
click at [153, 175] on div "All Projects" at bounding box center [157, 183] width 170 height 26
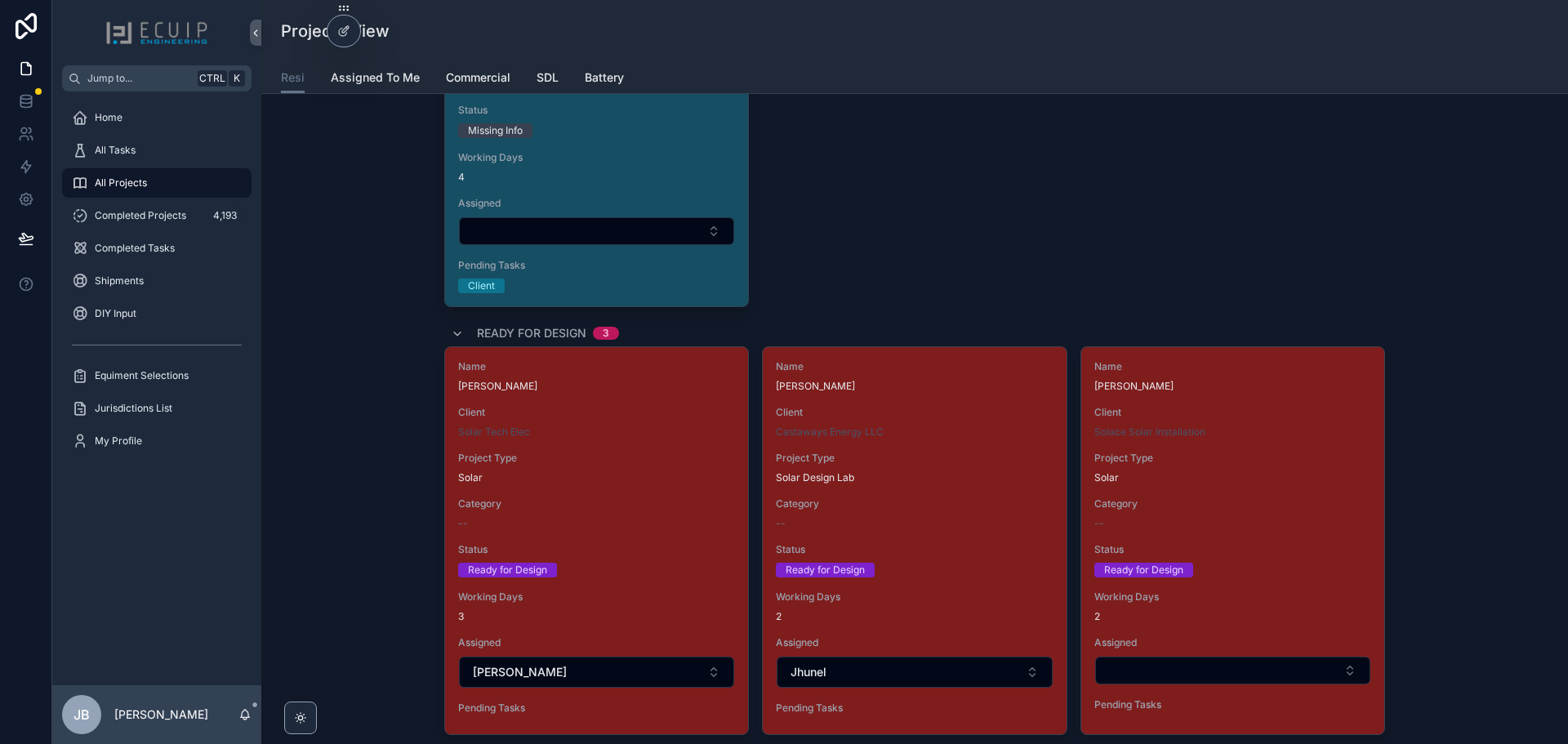
scroll to position [2041, 0]
